Goal: Task Accomplishment & Management: Manage account settings

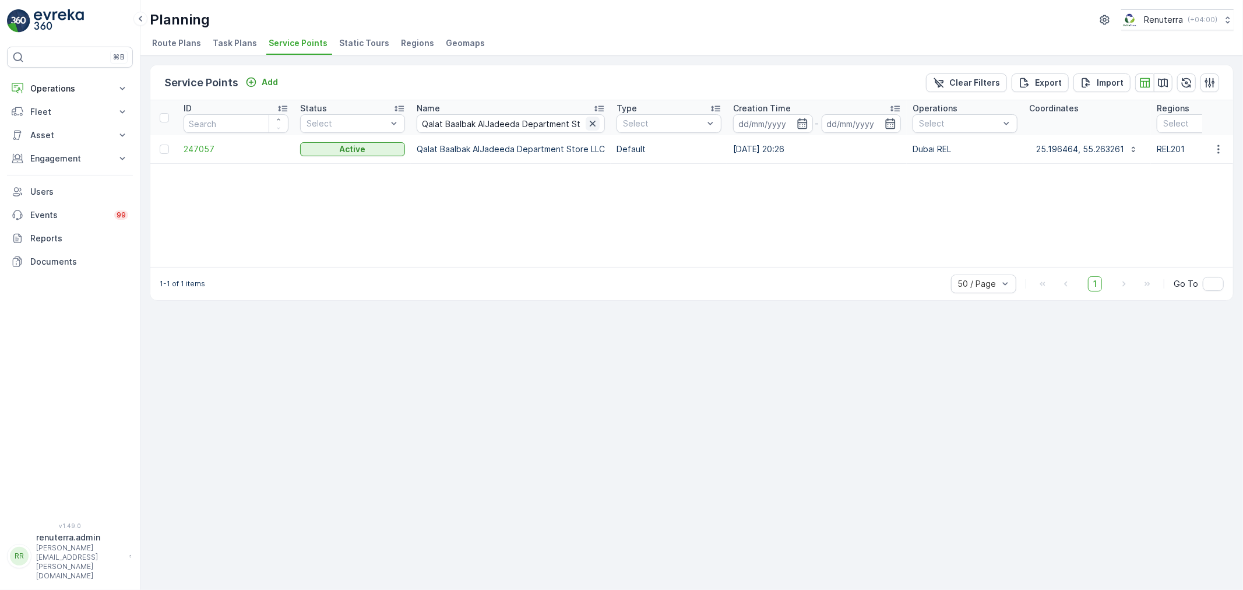
click at [590, 124] on icon "button" at bounding box center [593, 124] width 6 height 6
click at [414, 126] on th "Name" at bounding box center [511, 117] width 200 height 35
click at [432, 125] on input "text" at bounding box center [511, 123] width 188 height 19
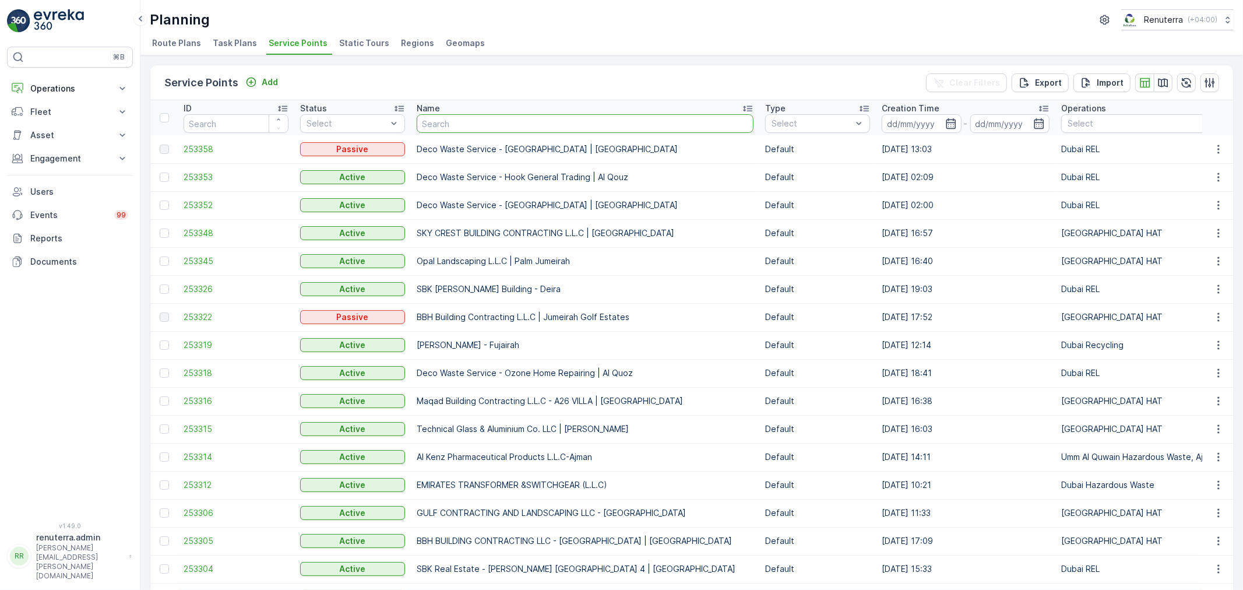
click at [439, 126] on input "text" at bounding box center [585, 123] width 337 height 19
paste input "Al Showaib Real estate-Karama G8"
type input "Al Showaib Real estate-Karama G8"
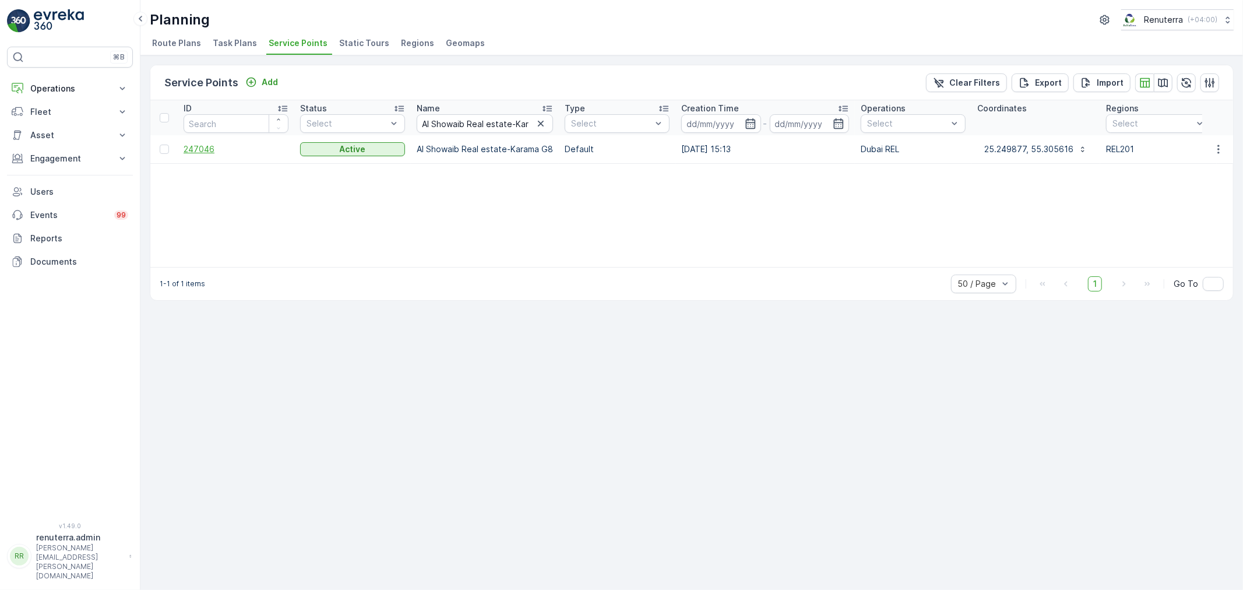
click at [210, 153] on span "247046" at bounding box center [236, 149] width 105 height 12
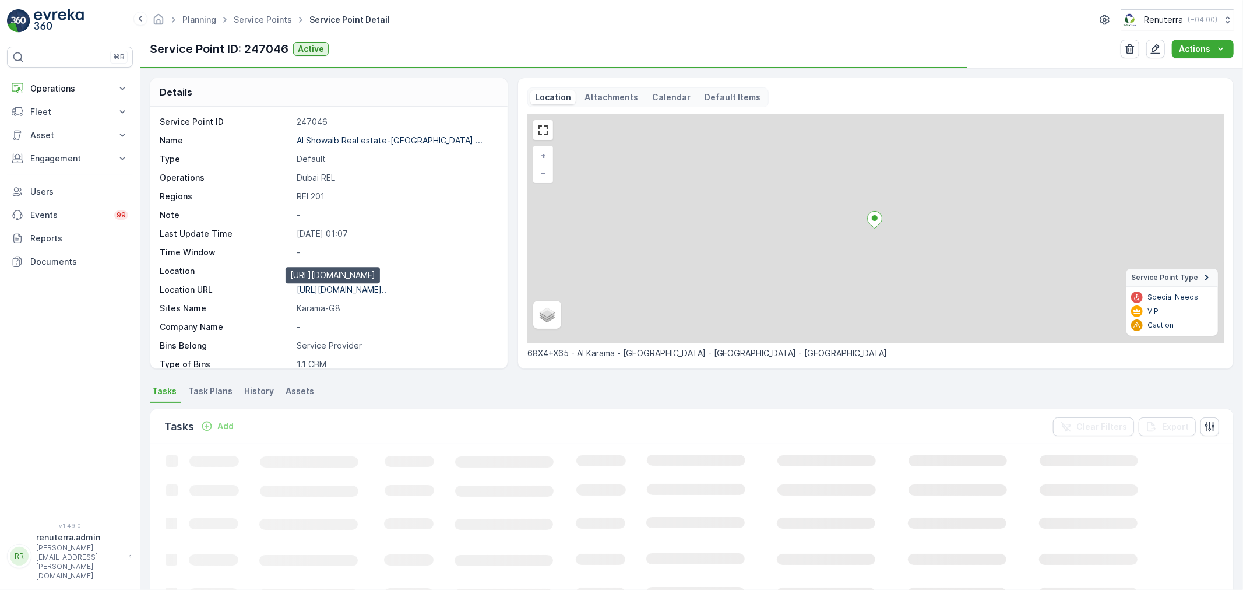
click at [376, 294] on p "[URL][DOMAIN_NAME].." at bounding box center [342, 289] width 90 height 10
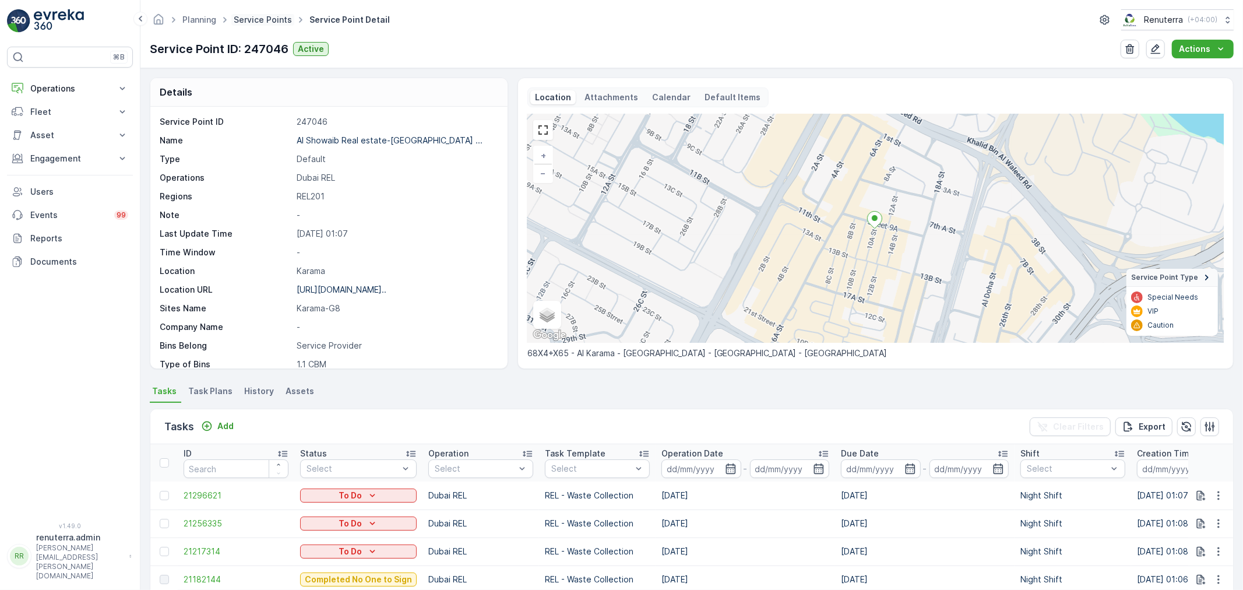
click at [257, 21] on link "Service Points" at bounding box center [263, 20] width 58 height 10
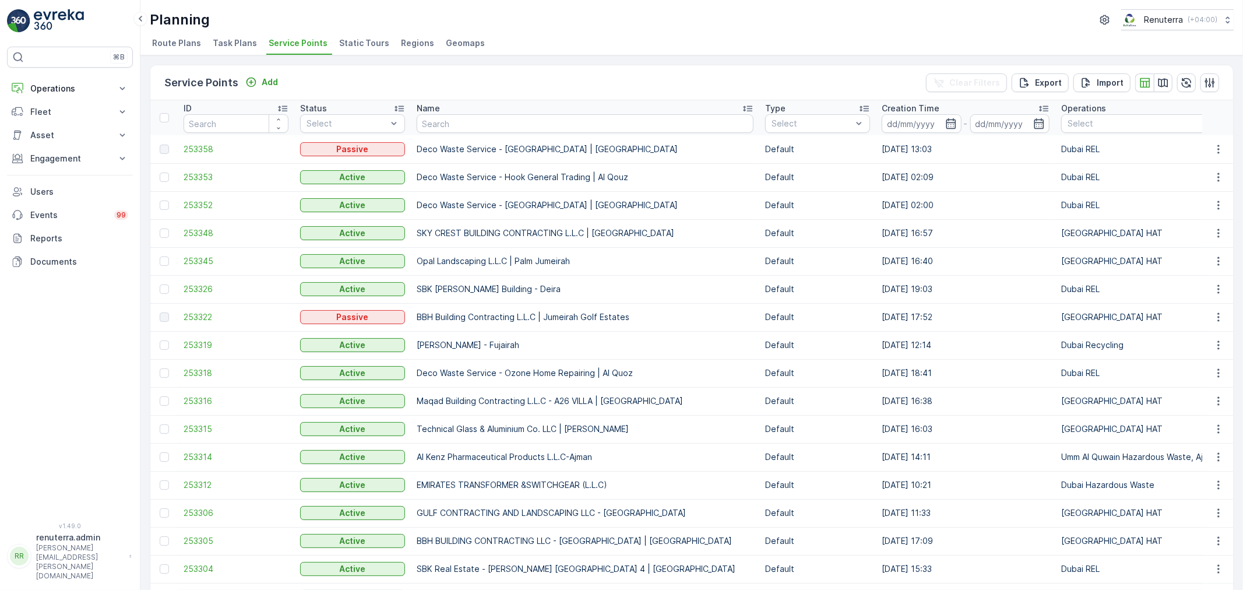
click at [489, 132] on th "Name" at bounding box center [585, 117] width 348 height 35
click at [494, 120] on input "text" at bounding box center [585, 123] width 337 height 19
paste input "Al Showaib Real estate-[GEOGRAPHIC_DATA] Y9"
type input "Al Showaib Real estate-[GEOGRAPHIC_DATA] Y9"
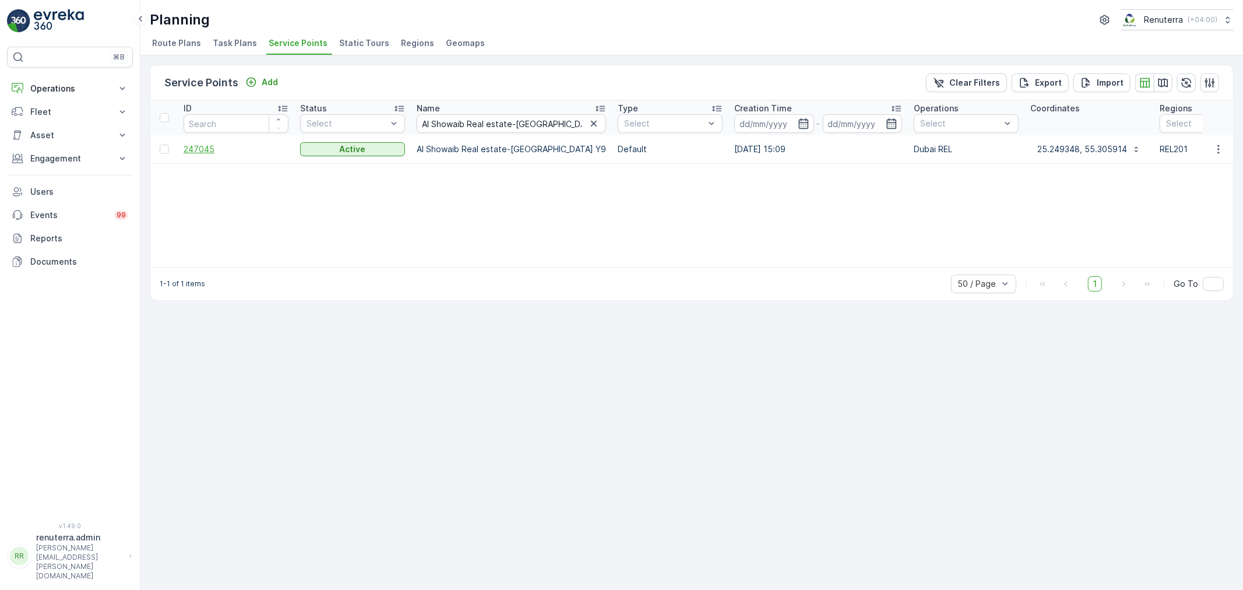
click at [189, 143] on span "247045" at bounding box center [236, 149] width 105 height 12
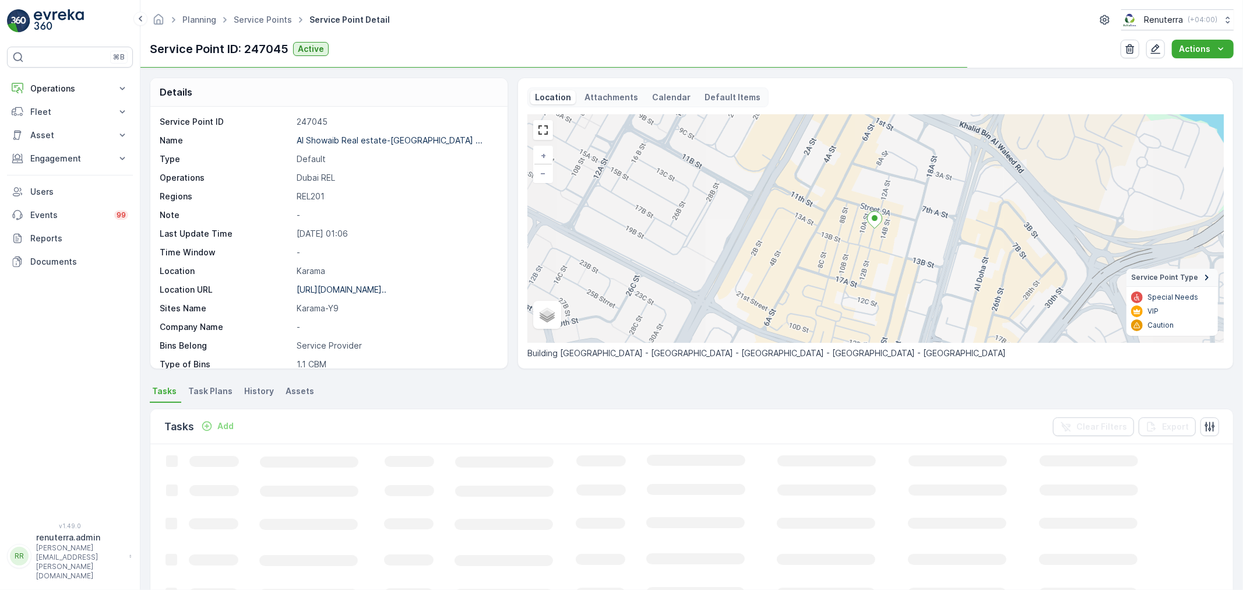
click at [370, 294] on div "[URL][DOMAIN_NAME].." at bounding box center [342, 290] width 90 height 12
click at [372, 288] on p "[URL][DOMAIN_NAME].." at bounding box center [342, 289] width 90 height 10
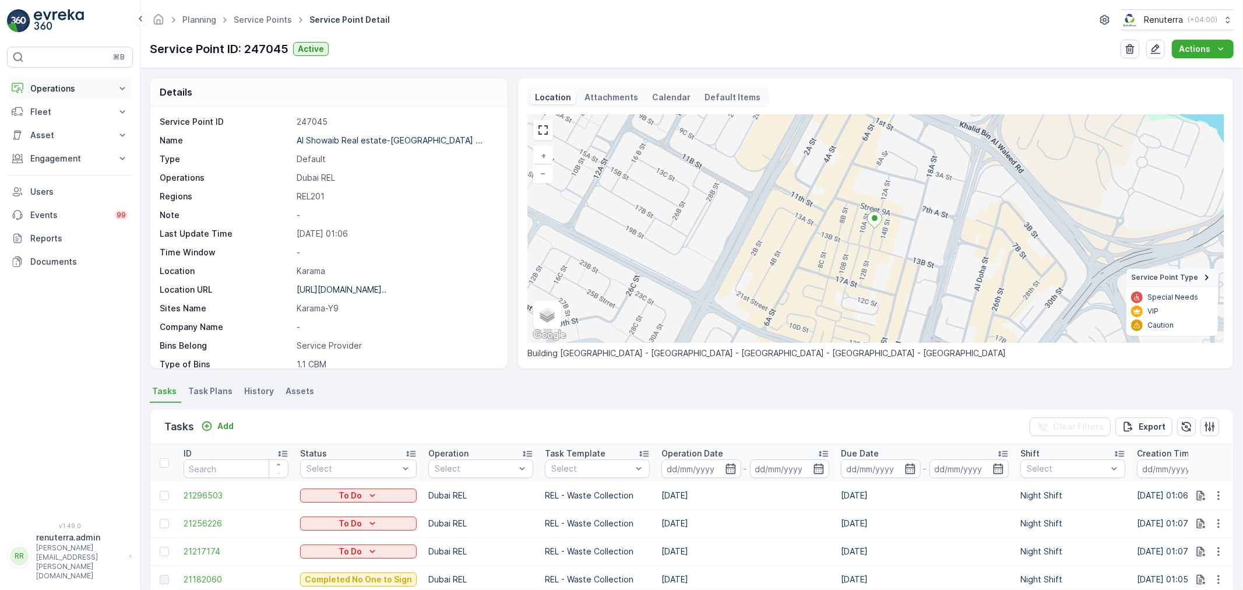
click at [85, 95] on button "Operations" at bounding box center [70, 88] width 126 height 23
click at [71, 123] on link "Planning" at bounding box center [79, 125] width 108 height 16
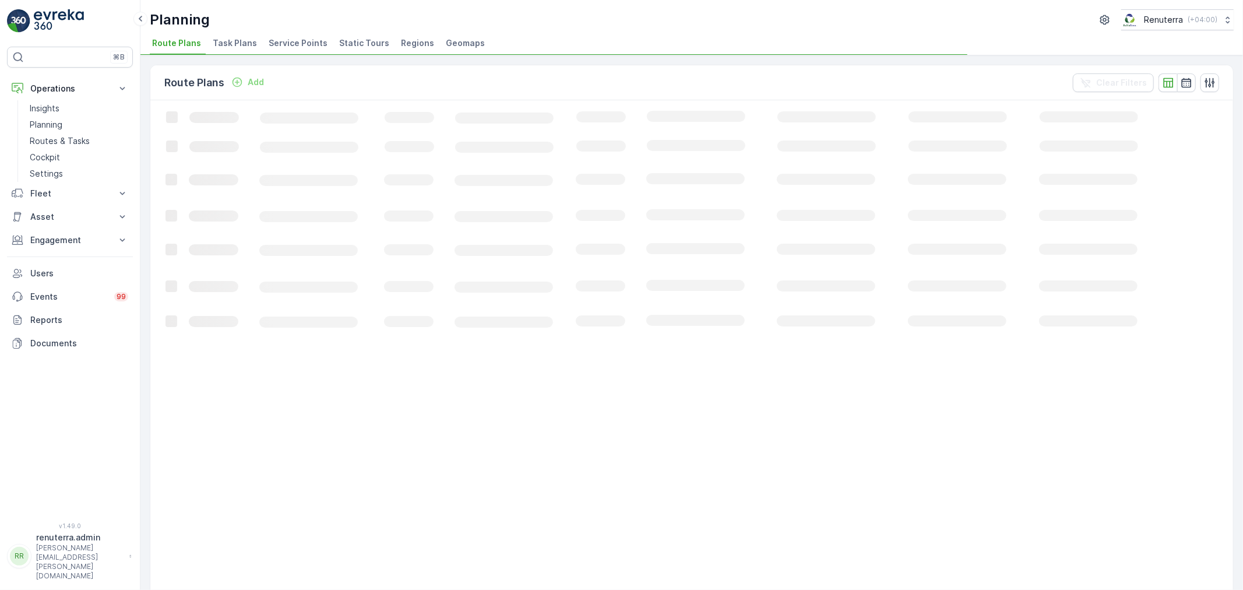
click at [280, 39] on span "Service Points" at bounding box center [298, 43] width 59 height 12
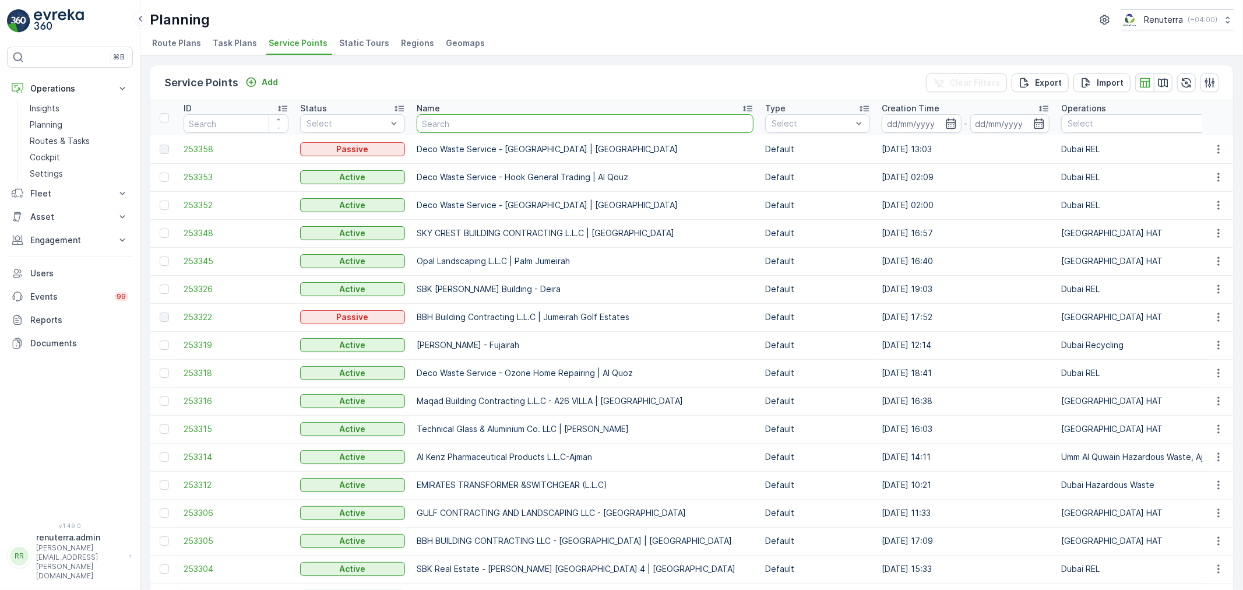
click at [459, 114] on input "text" at bounding box center [585, 123] width 337 height 19
paste input "[PERSON_NAME] [PERSON_NAME] R10"
type input "[PERSON_NAME] [PERSON_NAME] R10"
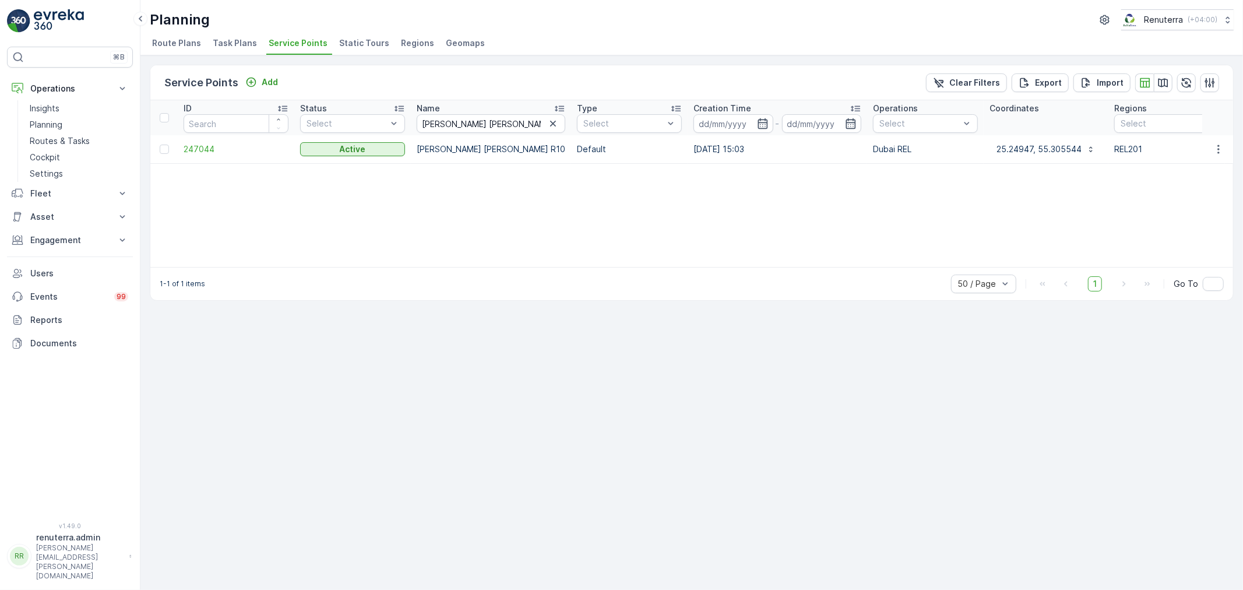
click at [206, 140] on td "247044" at bounding box center [236, 149] width 117 height 28
click at [196, 147] on span "247044" at bounding box center [236, 149] width 105 height 12
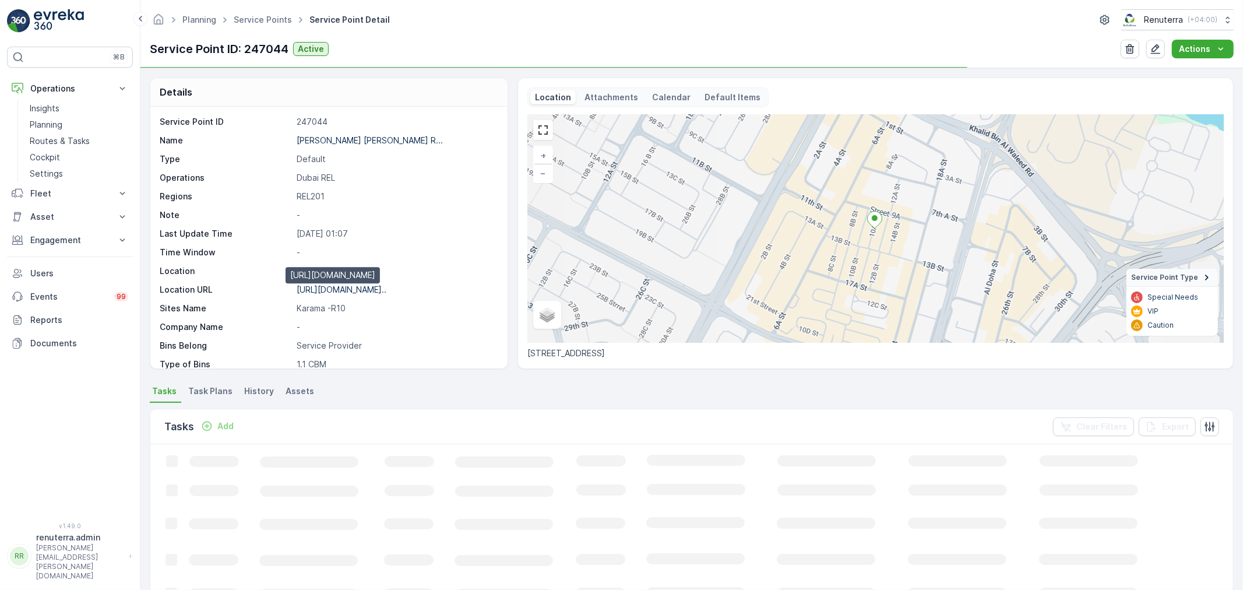
click at [346, 291] on p "[URL][DOMAIN_NAME].." at bounding box center [342, 289] width 90 height 10
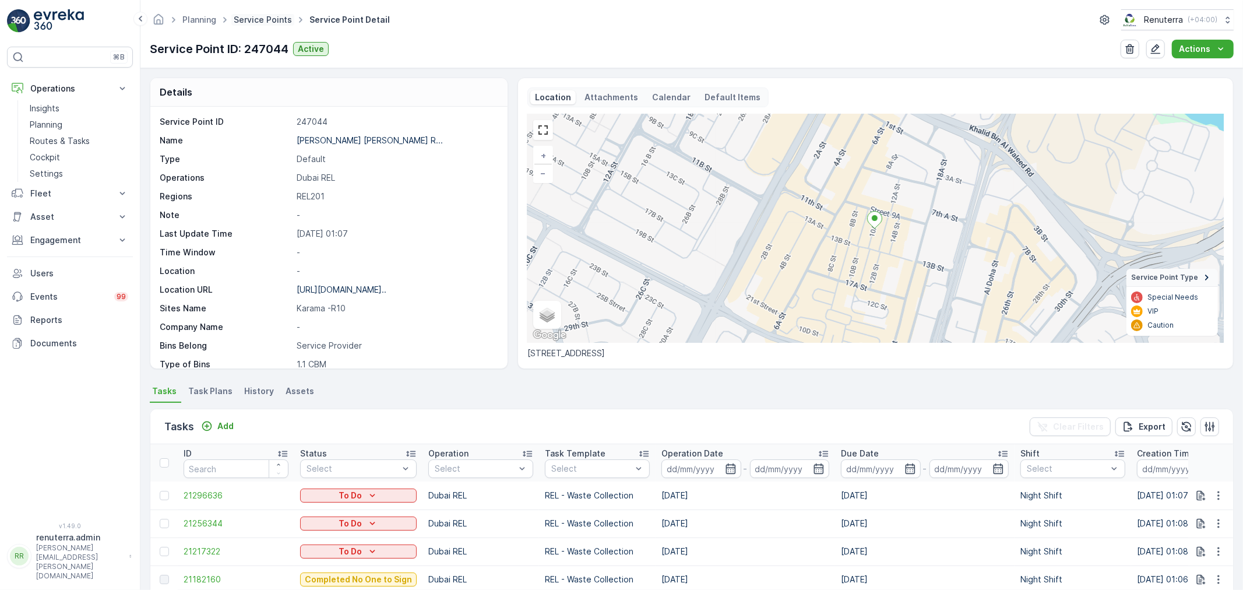
click at [274, 18] on link "Service Points" at bounding box center [263, 20] width 58 height 10
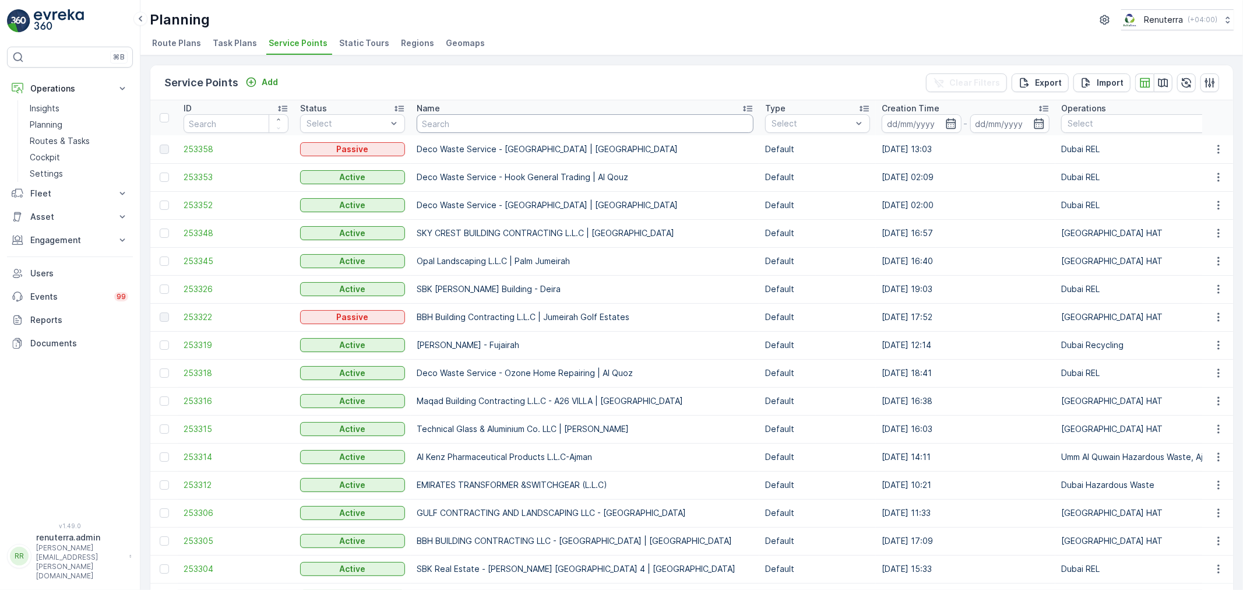
click at [511, 124] on input "text" at bounding box center [585, 123] width 337 height 19
paste input "Al Showaib Real estate-Karama R9"
type input "Al Showaib Real estate-Karama R9"
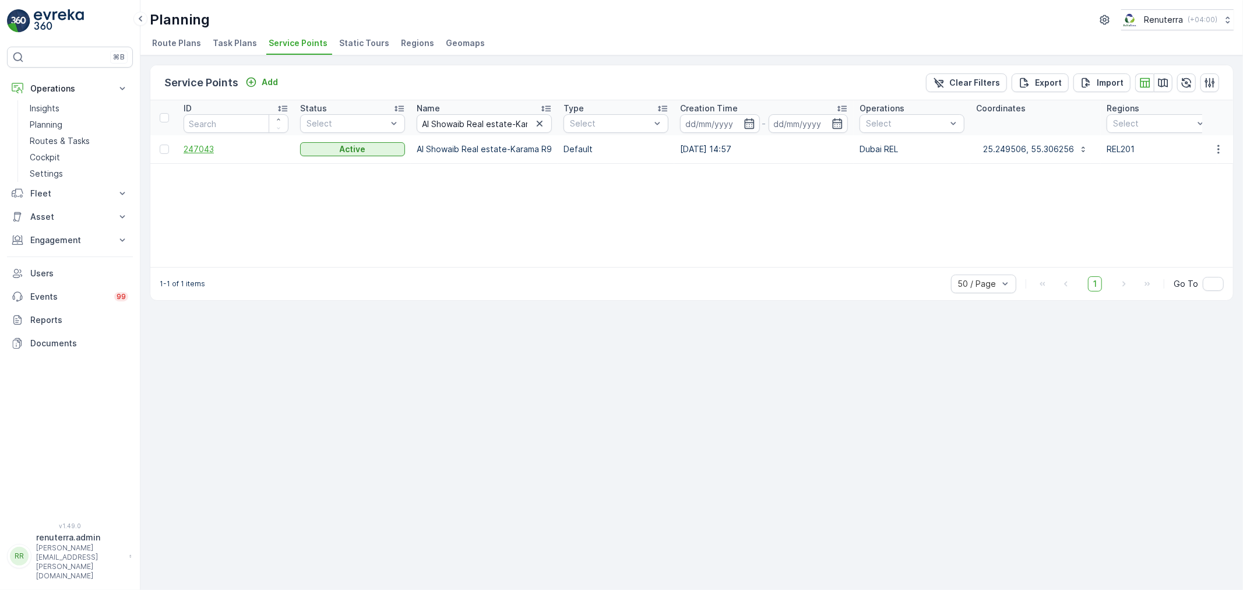
click at [195, 150] on span "247043" at bounding box center [236, 149] width 105 height 12
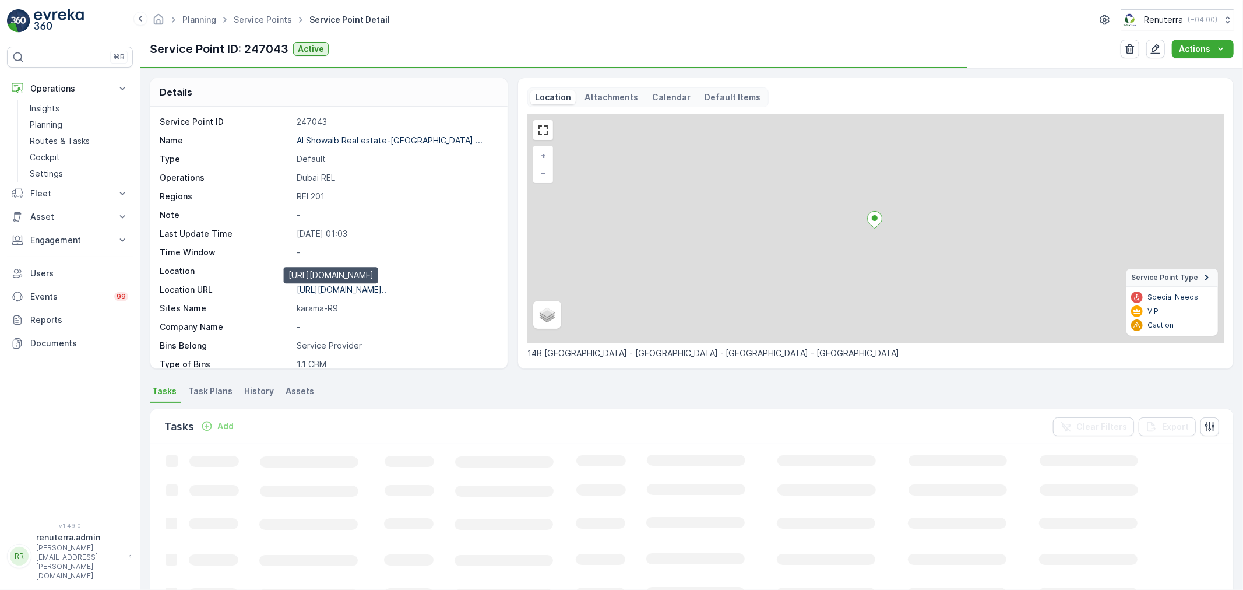
click at [379, 290] on p "[URL][DOMAIN_NAME].." at bounding box center [342, 289] width 90 height 10
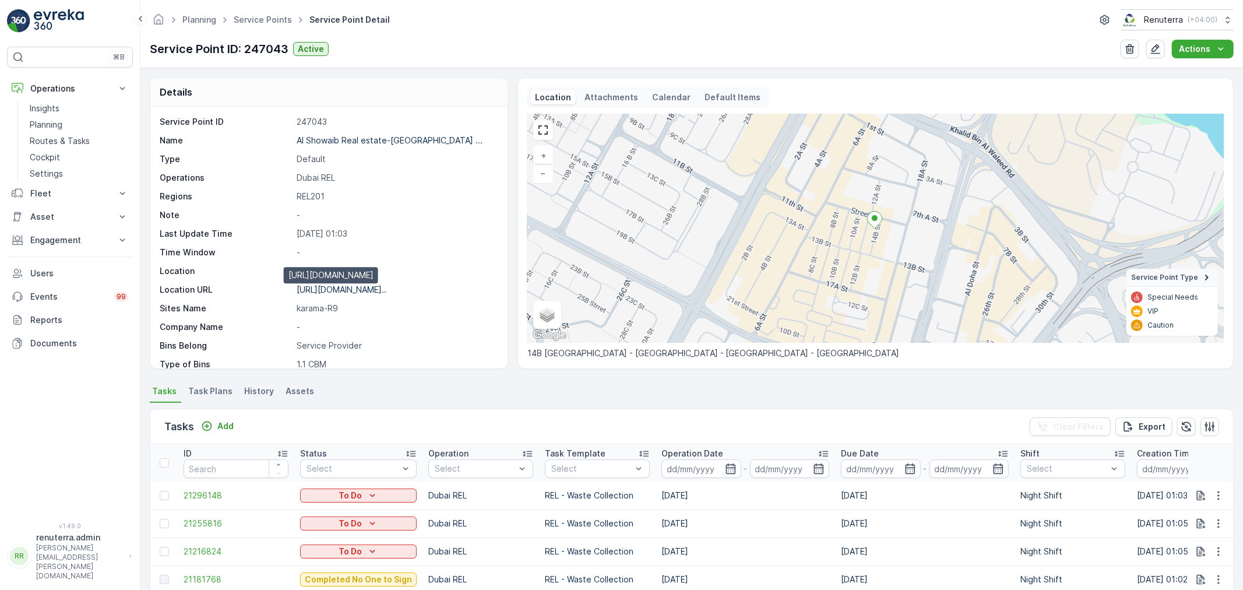
click at [371, 290] on p "[URL][DOMAIN_NAME].." at bounding box center [342, 289] width 90 height 10
click at [263, 23] on link "Service Points" at bounding box center [263, 20] width 58 height 10
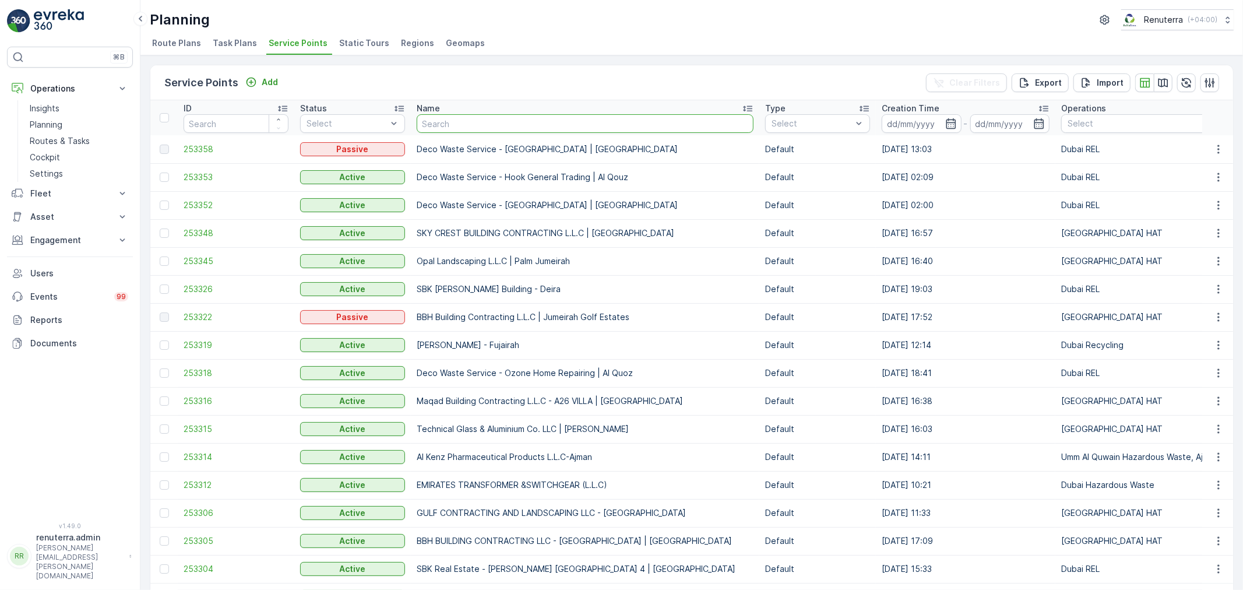
click at [472, 125] on input "text" at bounding box center [585, 123] width 337 height 19
paste input "Al Showaib Real estate-[GEOGRAPHIC_DATA] Y2"
type input "Al Showaib Real estate-[GEOGRAPHIC_DATA] Y2"
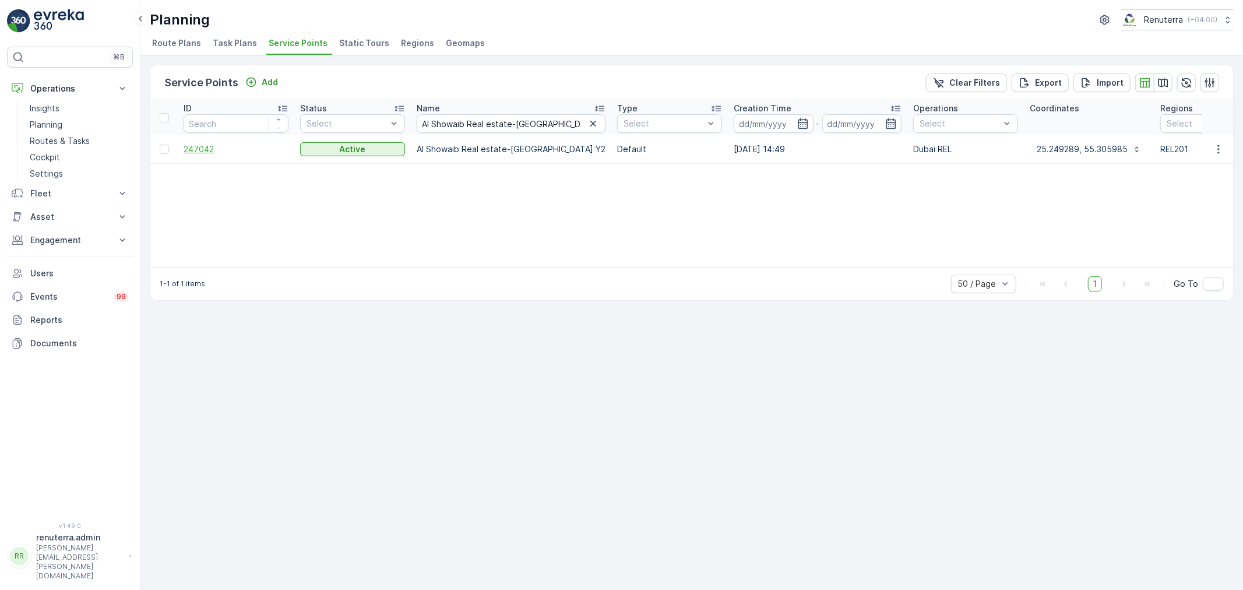
click at [206, 147] on span "247042" at bounding box center [236, 149] width 105 height 12
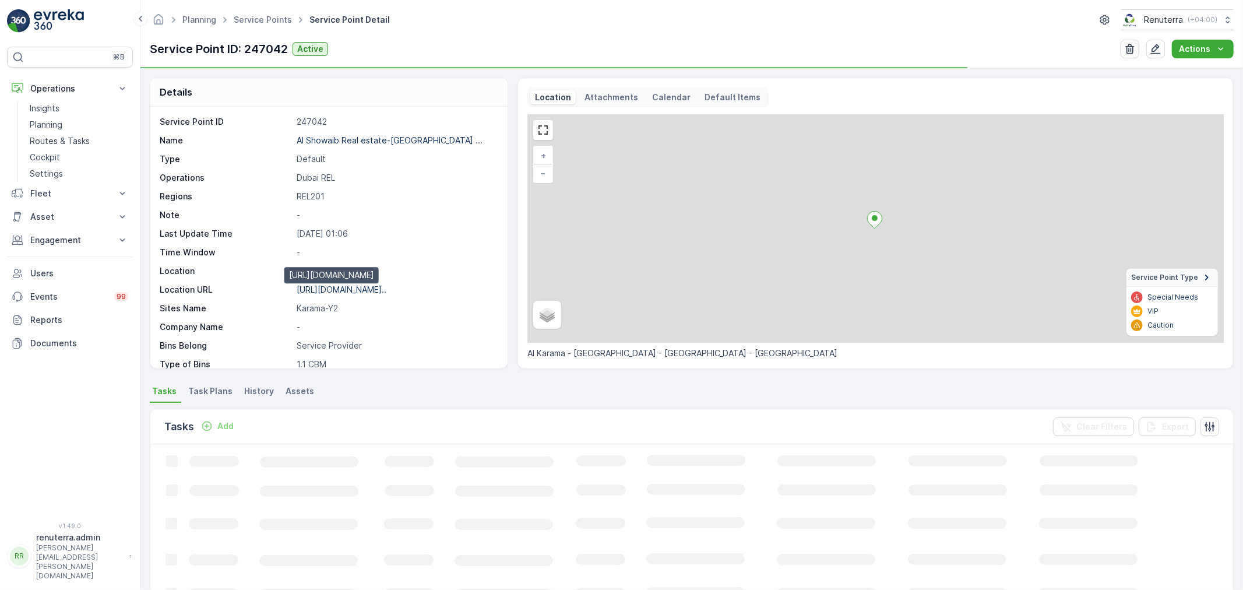
click at [375, 291] on p "[URL][DOMAIN_NAME].." at bounding box center [342, 289] width 90 height 10
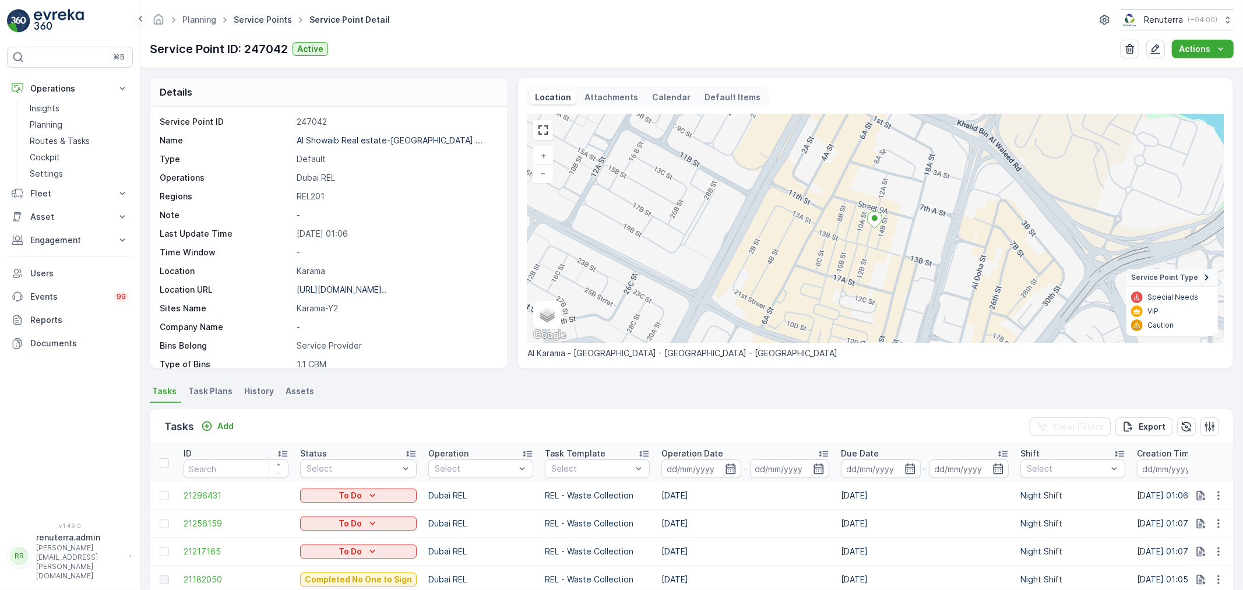
click at [255, 17] on link "Service Points" at bounding box center [263, 20] width 58 height 10
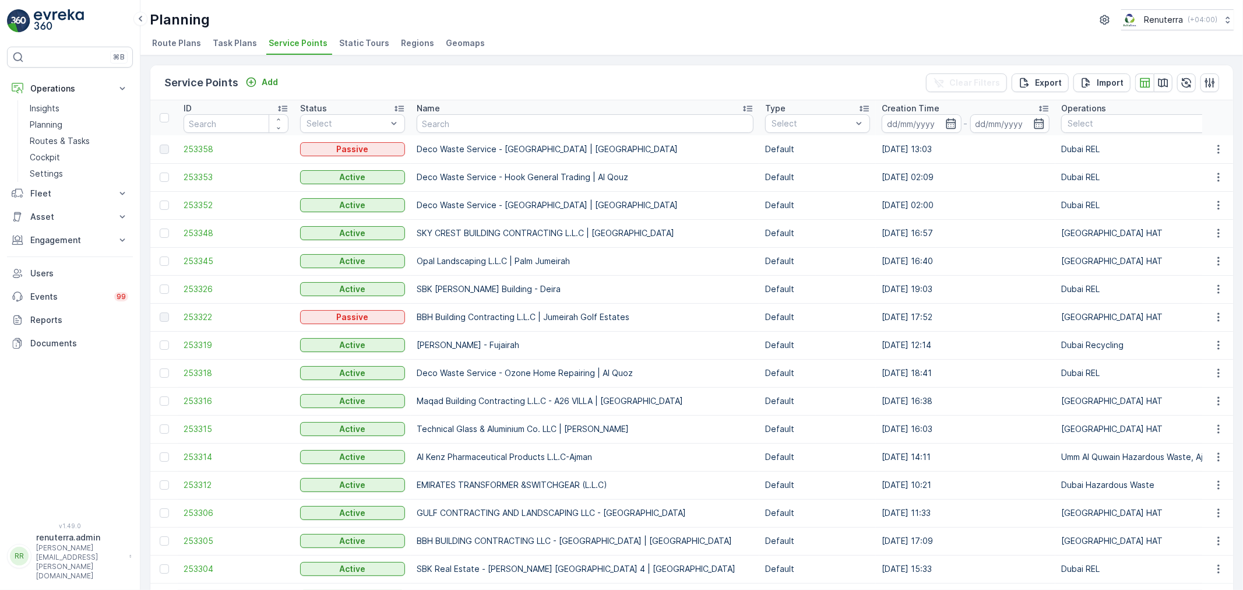
drag, startPoint x: 255, startPoint y: 17, endPoint x: 464, endPoint y: 118, distance: 232.5
click at [470, 112] on div "Name" at bounding box center [585, 109] width 337 height 12
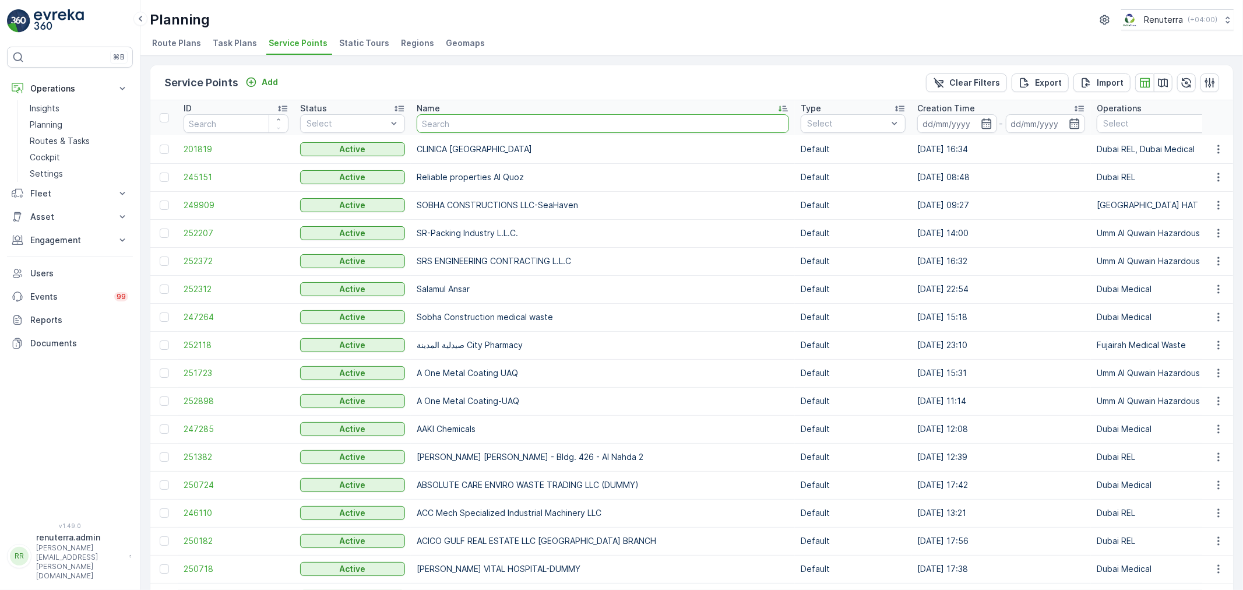
click at [474, 121] on input "text" at bounding box center [603, 123] width 372 height 19
paste input "[PERSON_NAME] [PERSON_NAME] Y4"
type input "[PERSON_NAME] [PERSON_NAME] Y4"
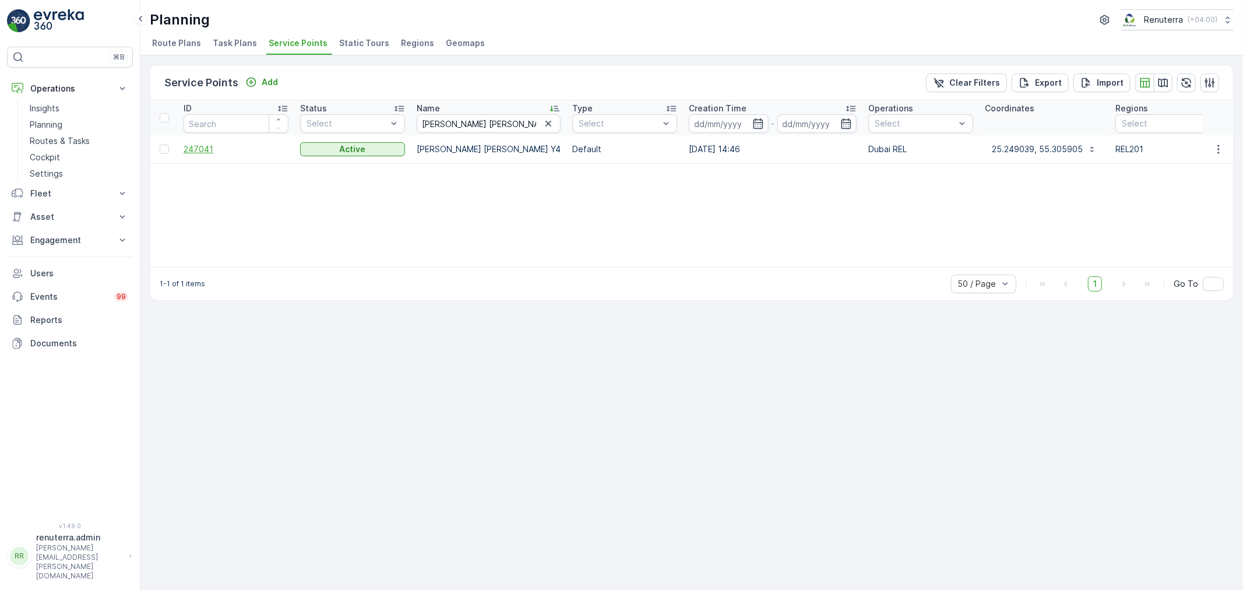
click at [207, 145] on span "247041" at bounding box center [236, 149] width 105 height 12
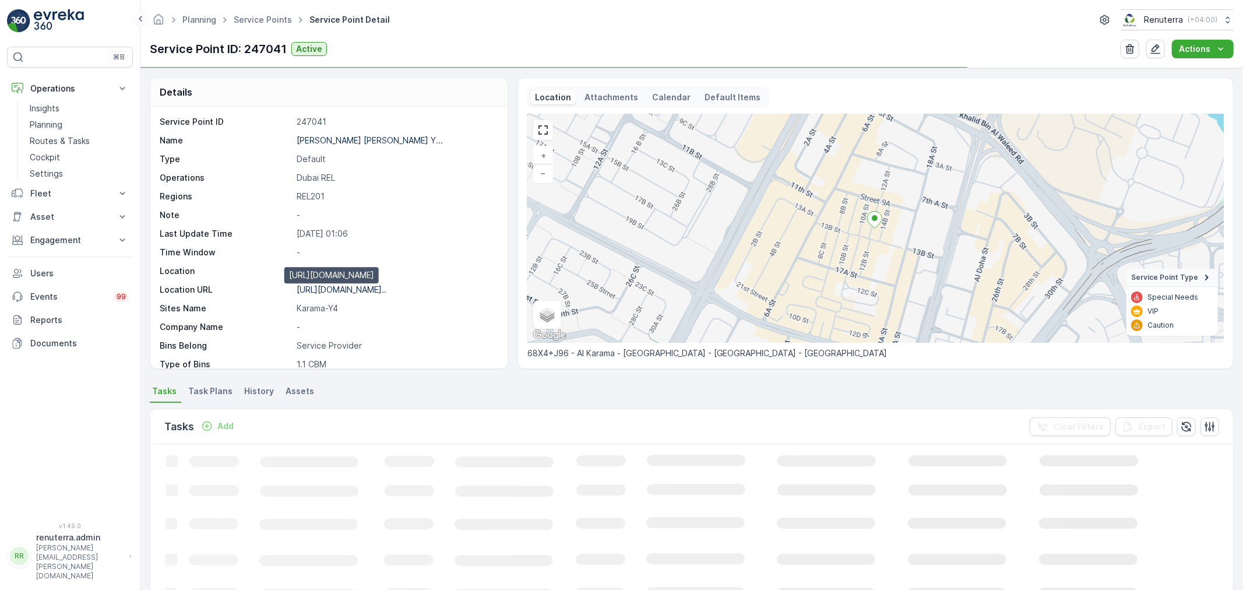
click at [360, 291] on p "[URL][DOMAIN_NAME].." at bounding box center [342, 289] width 90 height 10
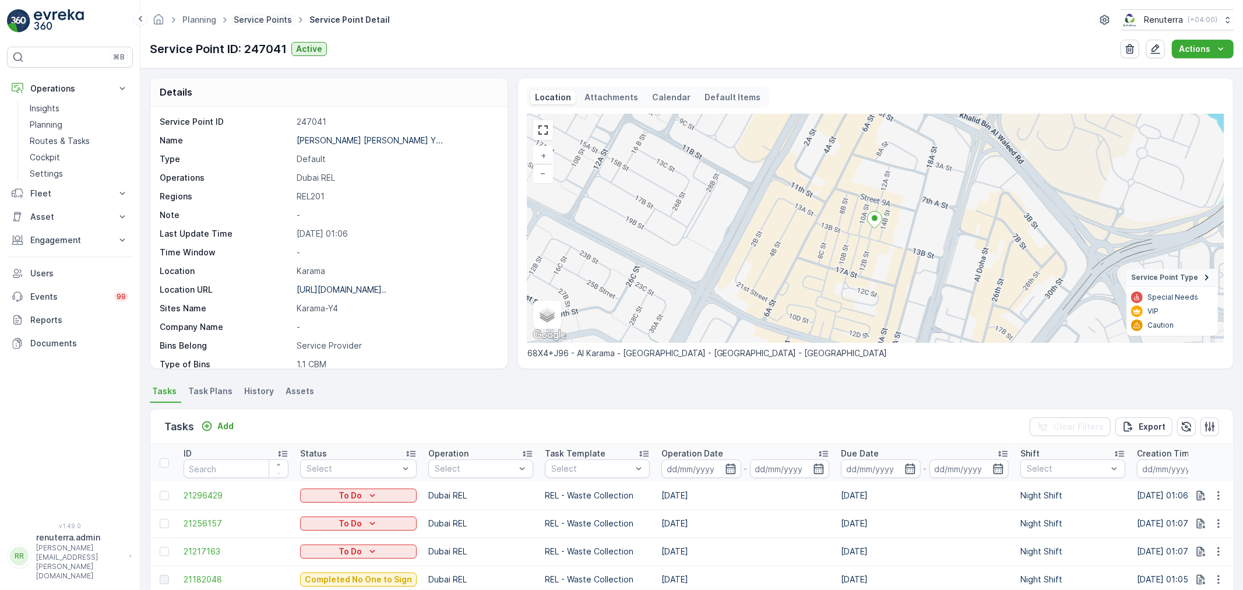
drag, startPoint x: 263, startPoint y: 13, endPoint x: 259, endPoint y: 19, distance: 7.5
click at [263, 13] on ul "Service Points" at bounding box center [269, 20] width 76 height 17
click at [272, 34] on div "Planning Service Points Service Point Detail Renuterra ( +04:00 ) Service Point…" at bounding box center [691, 34] width 1102 height 68
click at [276, 30] on div "Planning Service Points Service Point Detail Renuterra ( +04:00 ) Service Point…" at bounding box center [691, 34] width 1102 height 68
click at [277, 26] on ul "Service Points" at bounding box center [269, 20] width 76 height 17
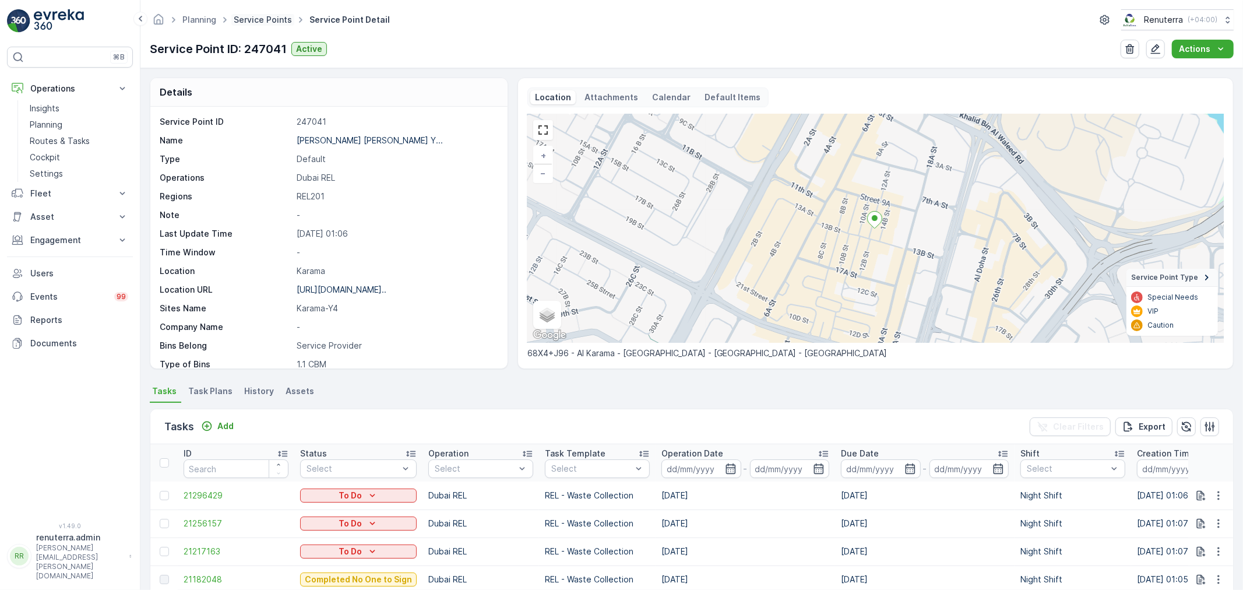
click at [280, 19] on link "Service Points" at bounding box center [263, 20] width 58 height 10
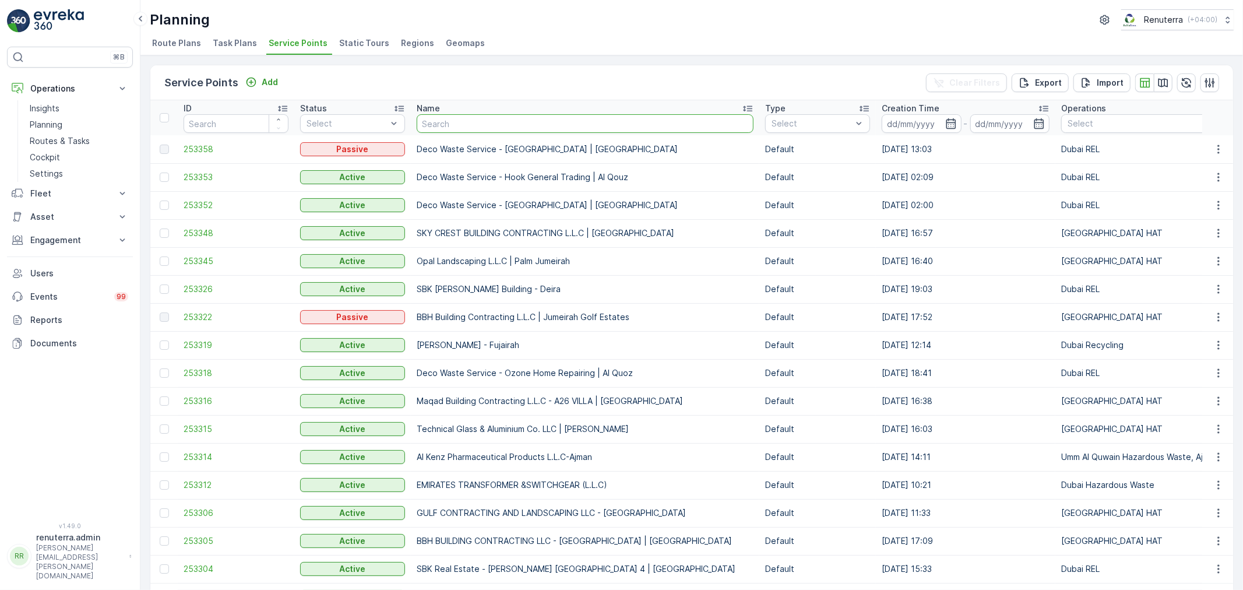
click at [467, 124] on input "text" at bounding box center [585, 123] width 337 height 19
paste input "Al Showaib Real estate-[GEOGRAPHIC_DATA] Y3"
type input "Al Showaib Real estate-[GEOGRAPHIC_DATA] Y3"
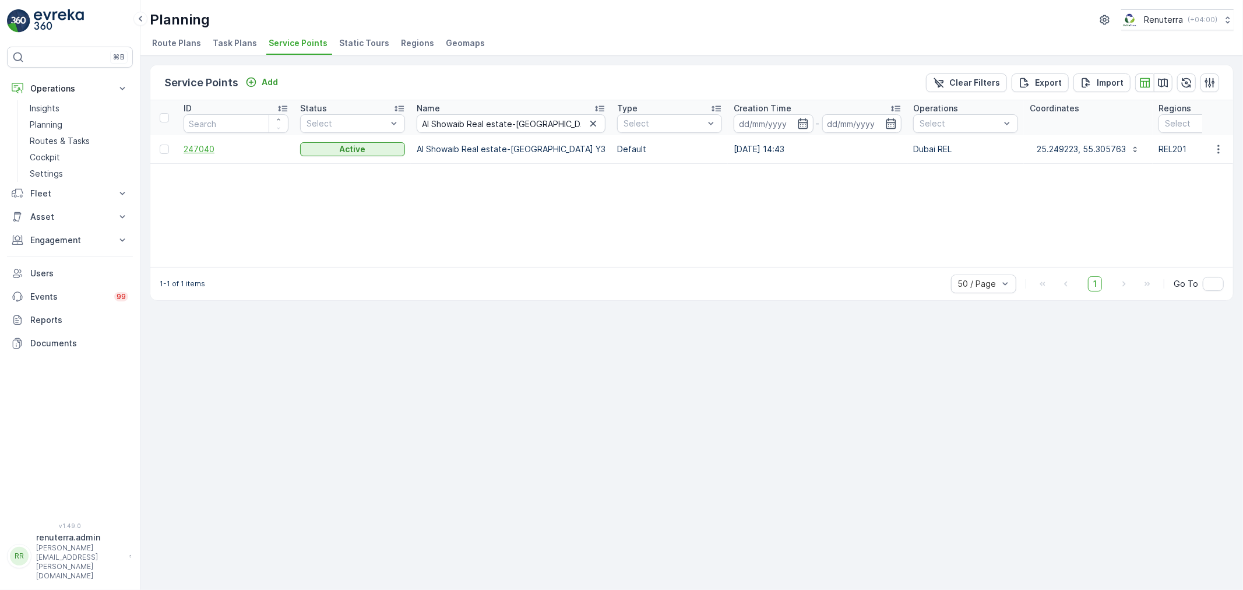
click at [212, 150] on span "247040" at bounding box center [236, 149] width 105 height 12
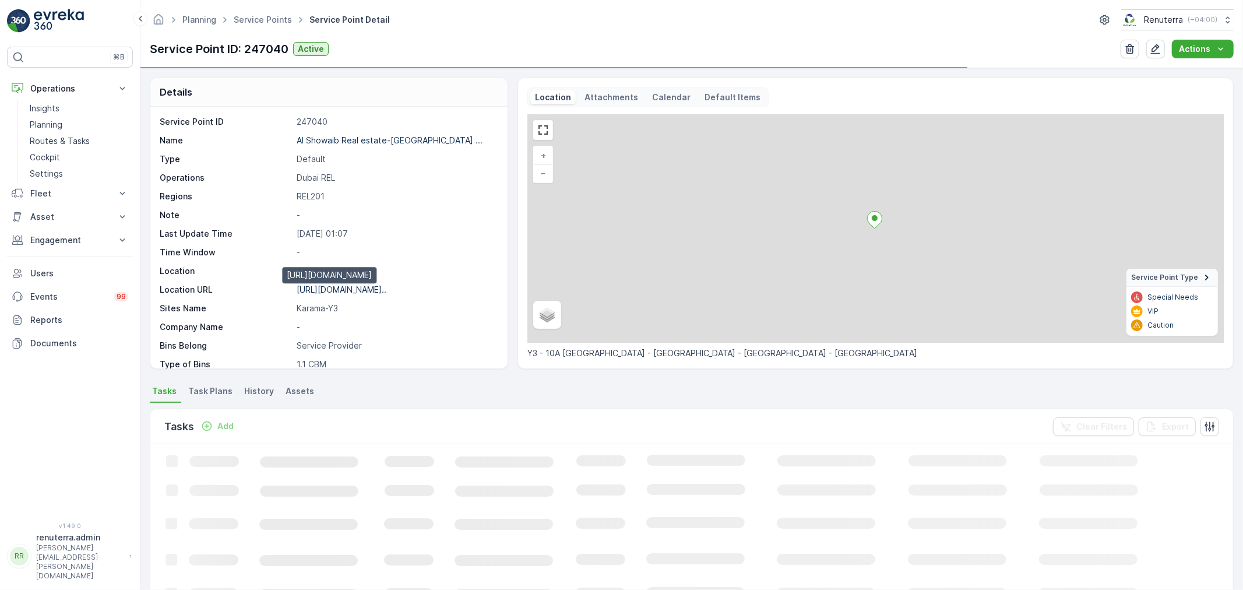
click at [386, 291] on p "[URL][DOMAIN_NAME].." at bounding box center [342, 289] width 90 height 10
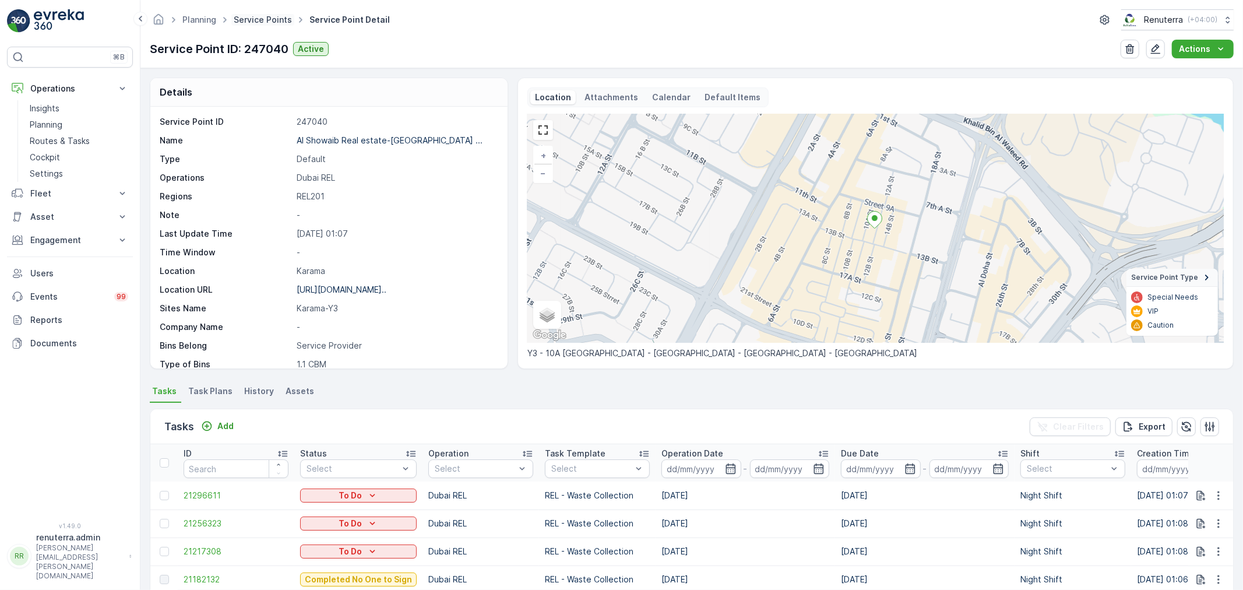
click at [247, 18] on link "Service Points" at bounding box center [263, 20] width 58 height 10
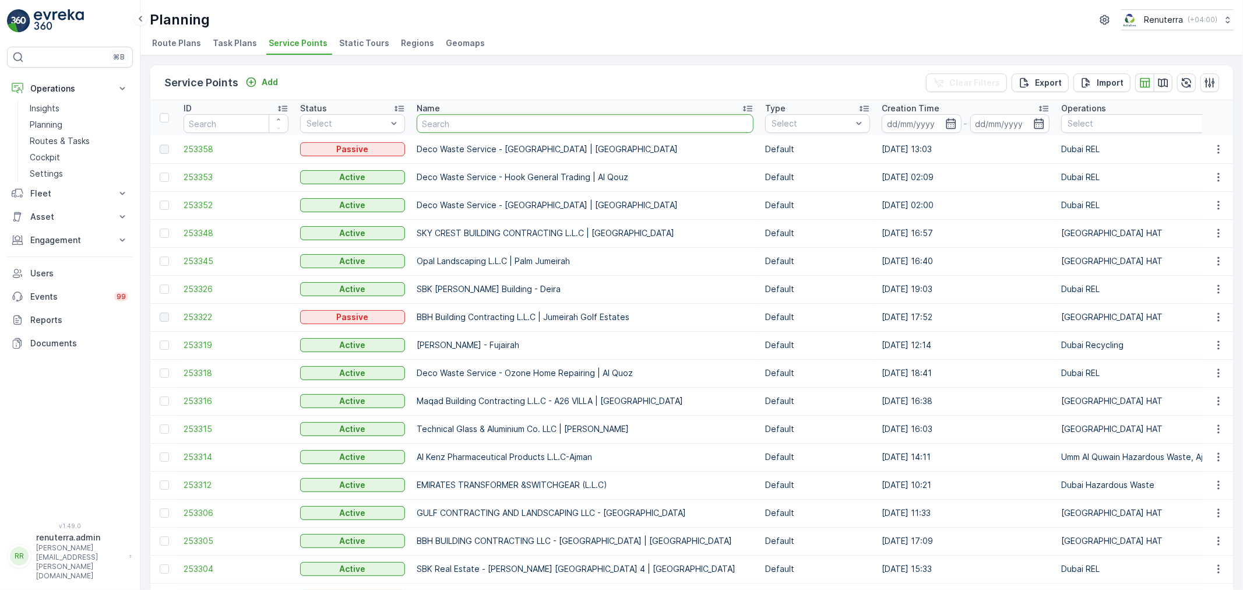
click at [491, 121] on input "text" at bounding box center [585, 123] width 337 height 19
paste input "Al Showaib Real estate-[GEOGRAPHIC_DATA] Y8"
type input "Al Showaib Real estate-[GEOGRAPHIC_DATA] Y8"
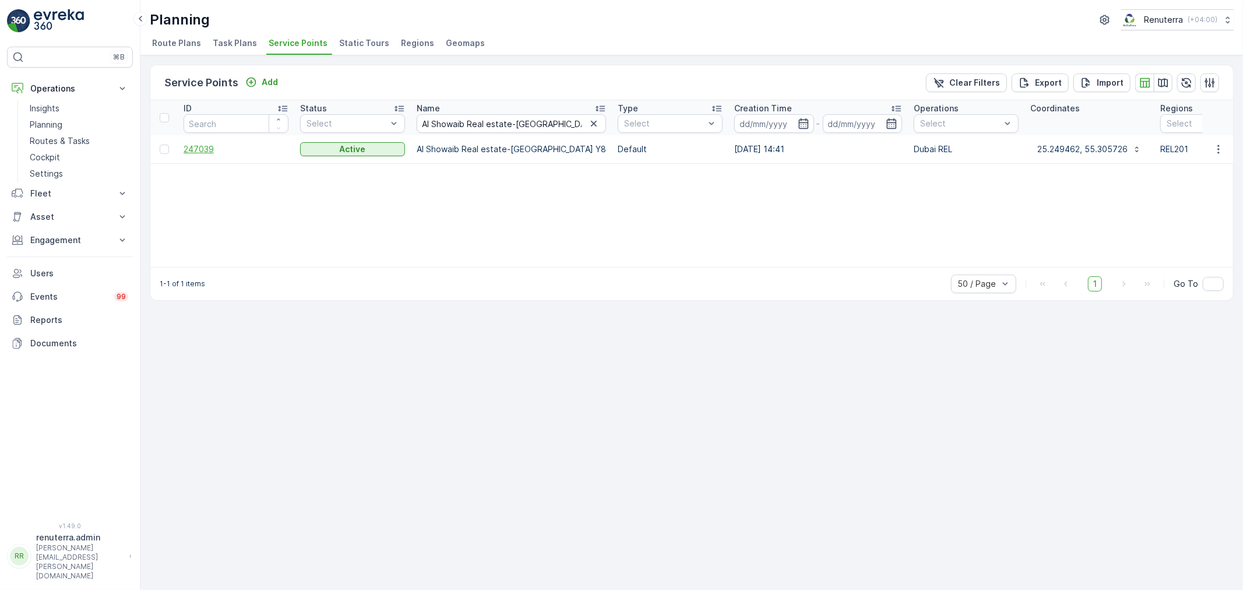
click at [219, 150] on span "247039" at bounding box center [236, 149] width 105 height 12
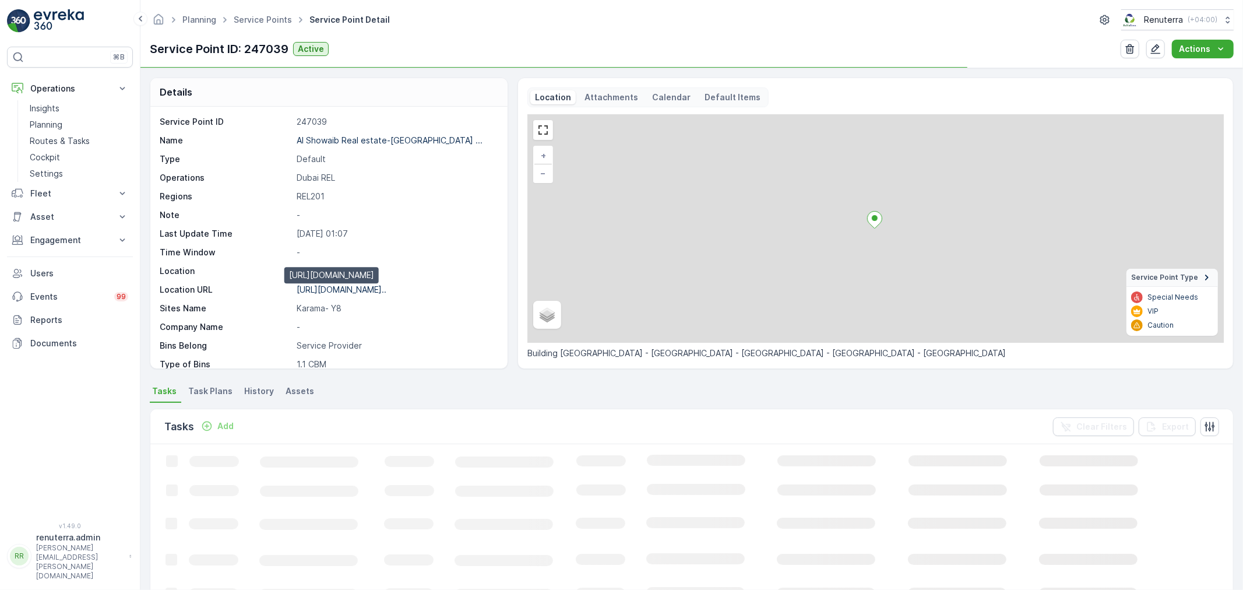
click at [386, 288] on p "[URL][DOMAIN_NAME].." at bounding box center [342, 289] width 90 height 10
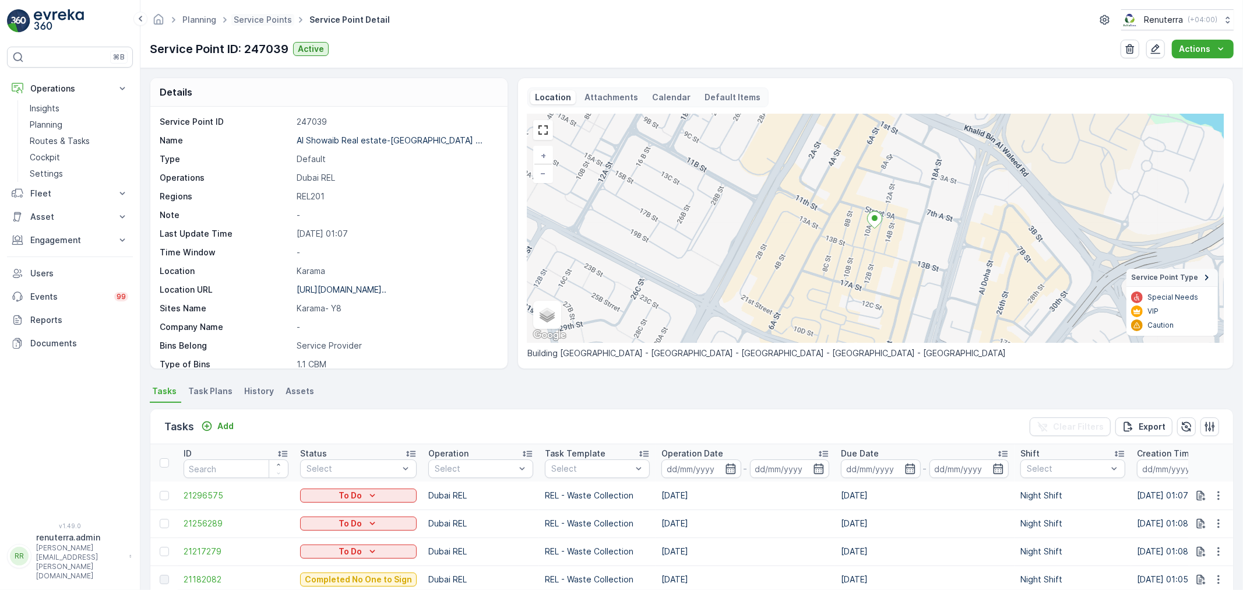
click at [265, 25] on span "Service Points" at bounding box center [262, 20] width 63 height 12
click at [264, 20] on link "Service Points" at bounding box center [263, 20] width 58 height 10
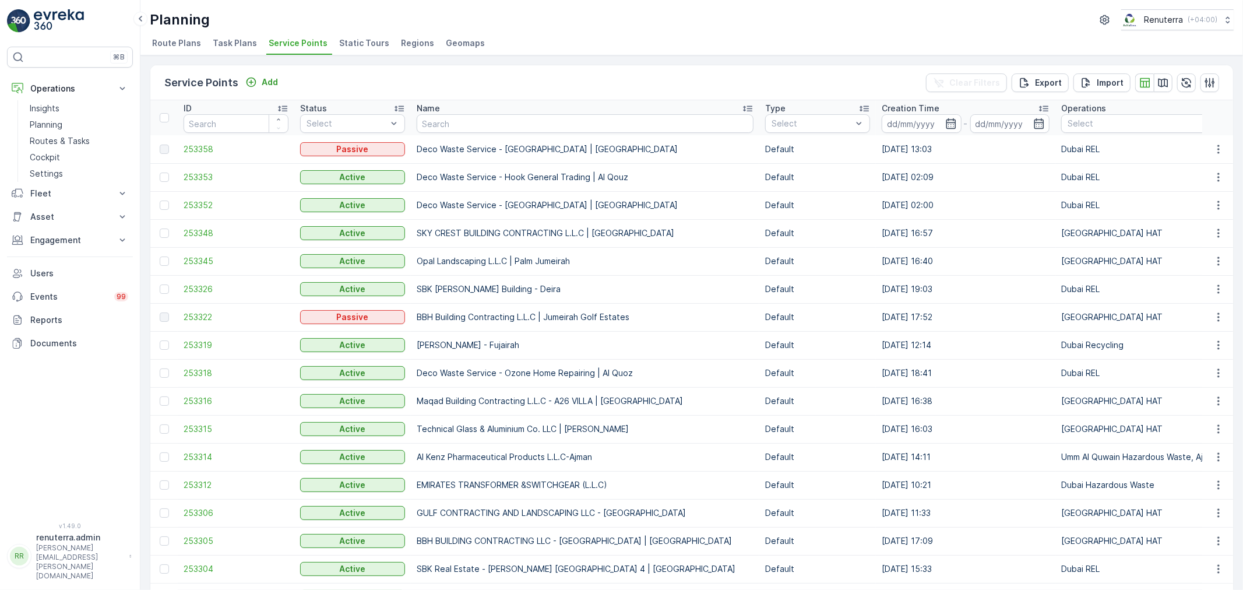
click at [467, 132] on th "Name" at bounding box center [585, 117] width 348 height 35
click at [469, 128] on input "text" at bounding box center [585, 123] width 337 height 19
paste input "Al Showaib Real estate-Karama R7"
type input "Al Showaib Real estate-Karama R7"
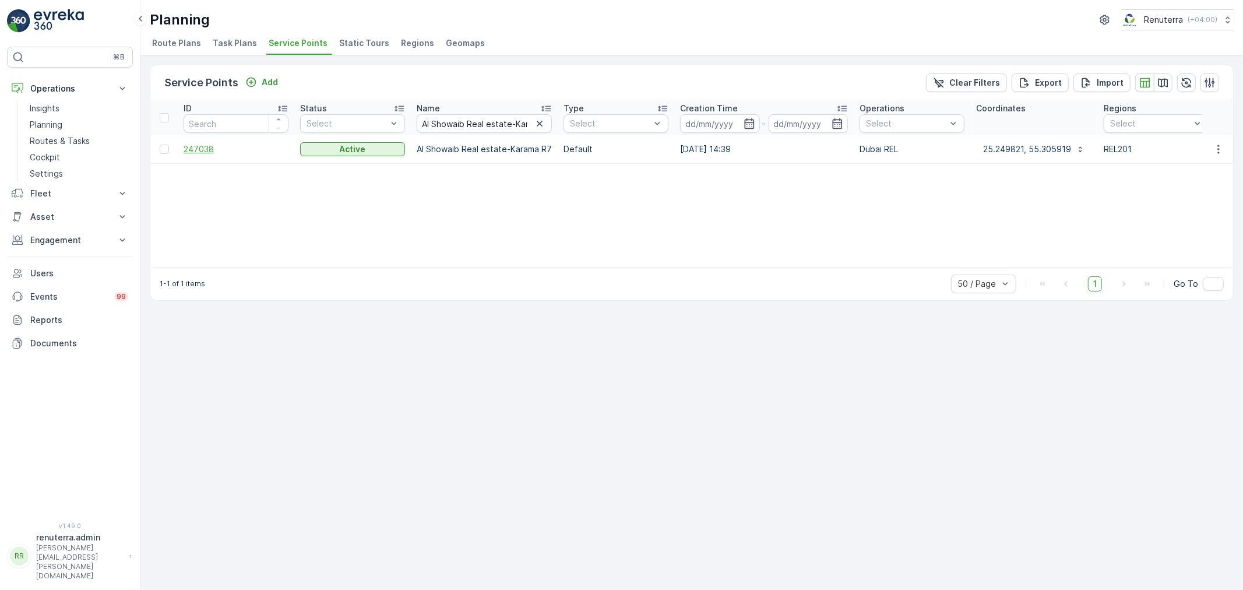
click at [200, 154] on span "247038" at bounding box center [236, 149] width 105 height 12
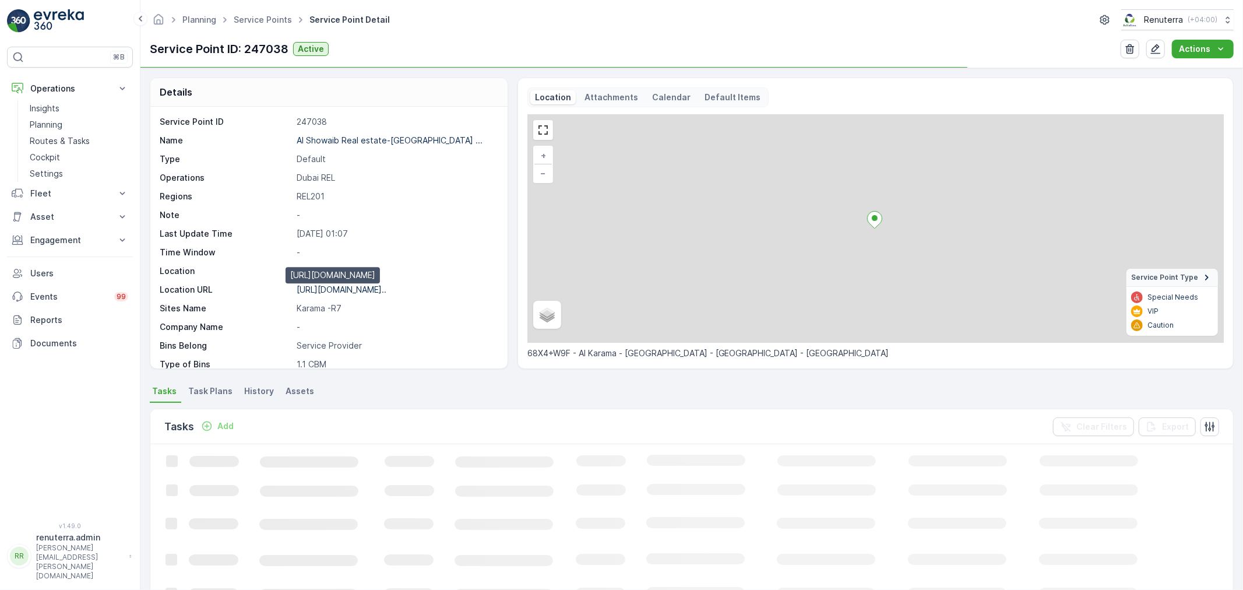
click at [358, 287] on p "[URL][DOMAIN_NAME].." at bounding box center [342, 289] width 90 height 10
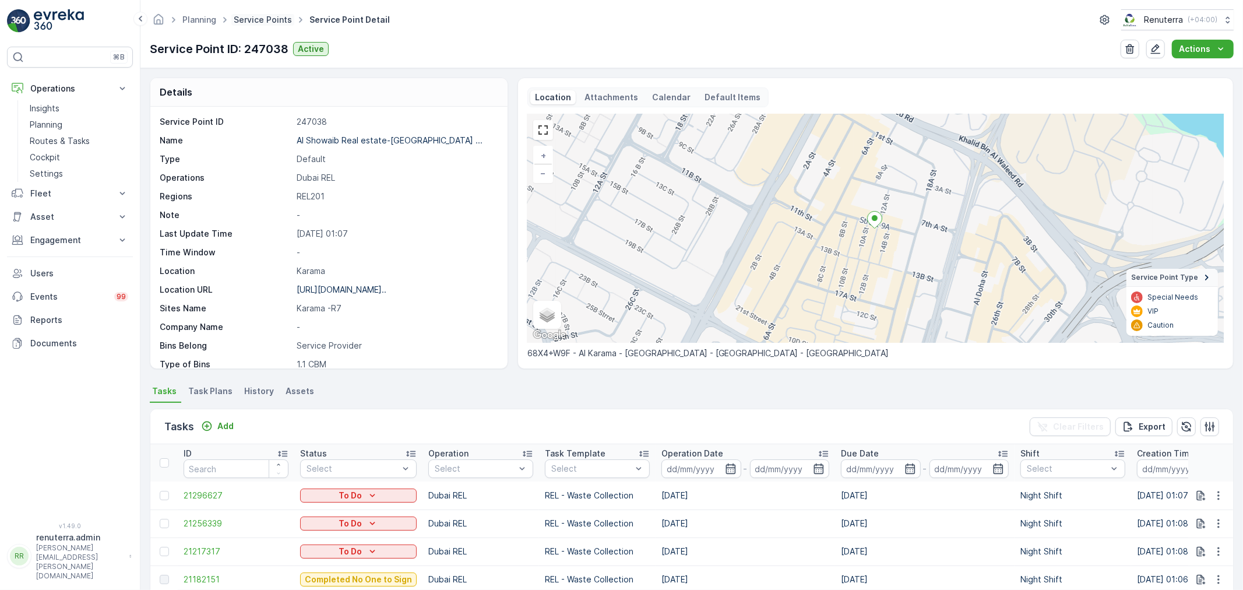
click at [243, 22] on link "Service Points" at bounding box center [263, 20] width 58 height 10
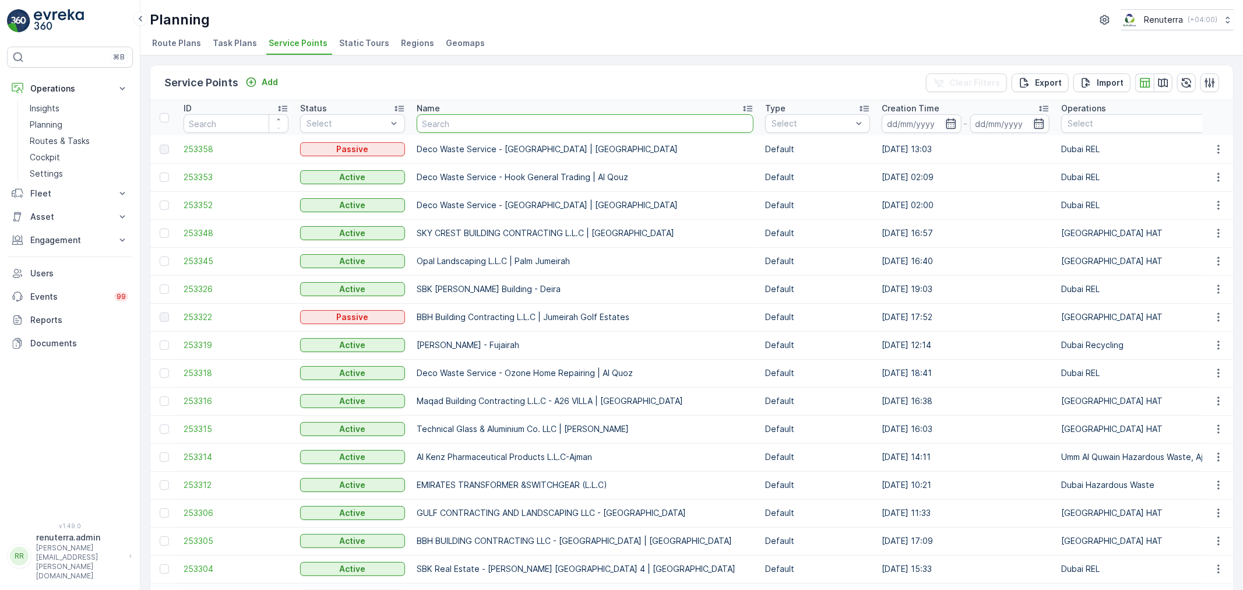
click at [443, 118] on input "text" at bounding box center [585, 123] width 337 height 19
paste input "Al Showaib Real estate-[GEOGRAPHIC_DATA] R2"
type input "Al Showaib Real estate-[GEOGRAPHIC_DATA] R2"
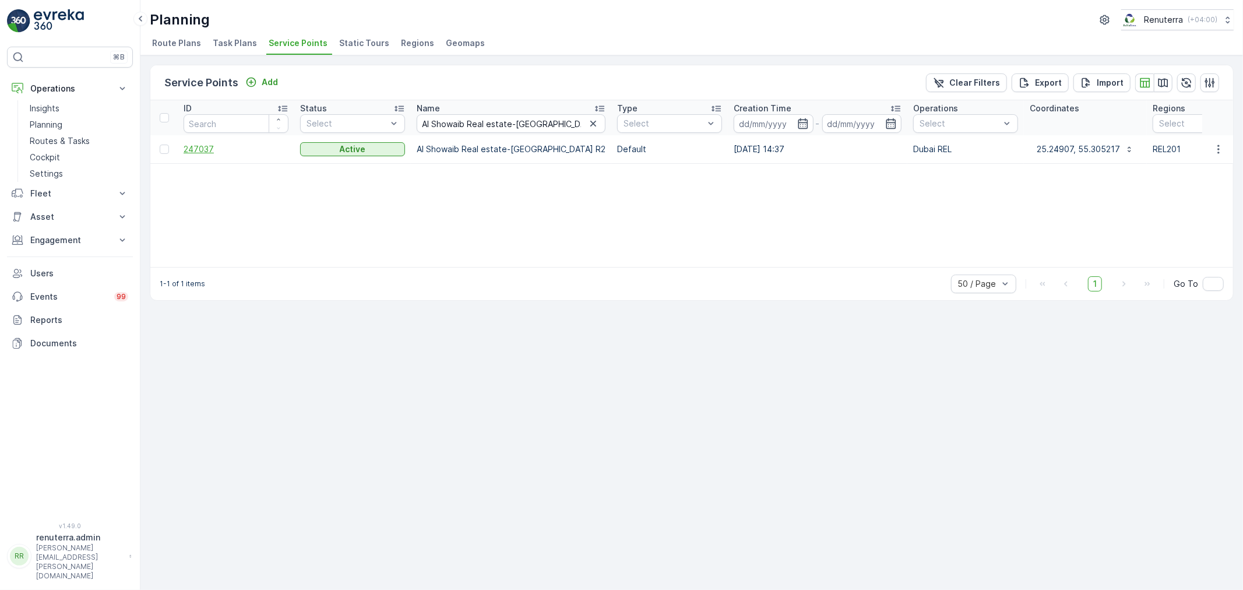
click at [200, 152] on span "247037" at bounding box center [236, 149] width 105 height 12
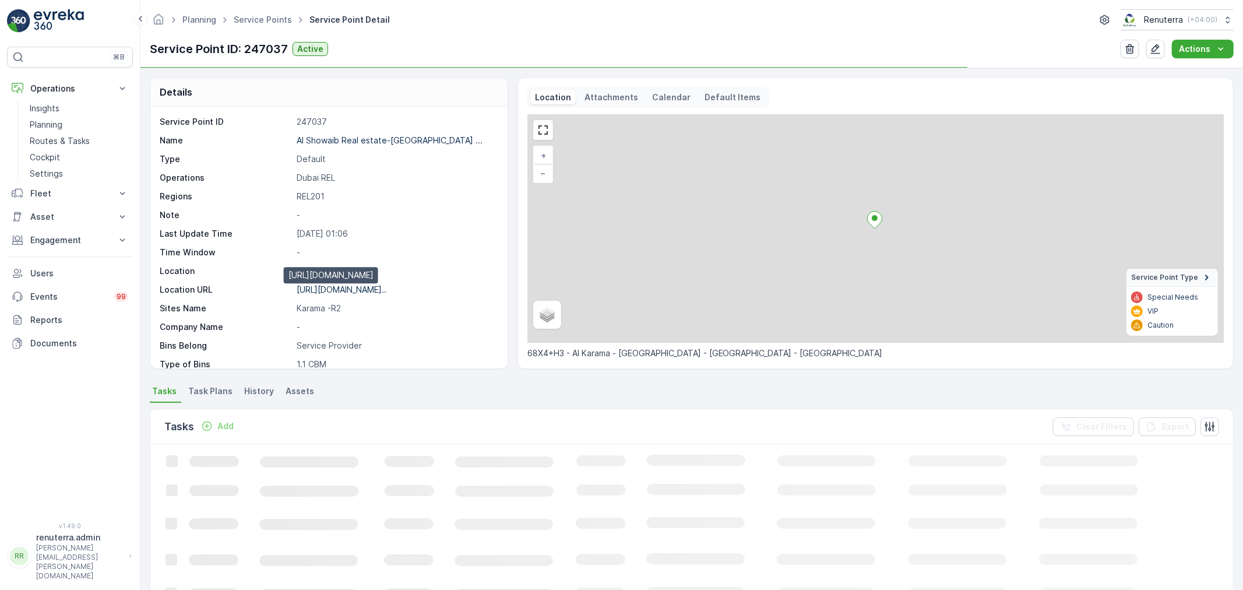
click at [382, 293] on p "[URL][DOMAIN_NAME].." at bounding box center [342, 289] width 90 height 10
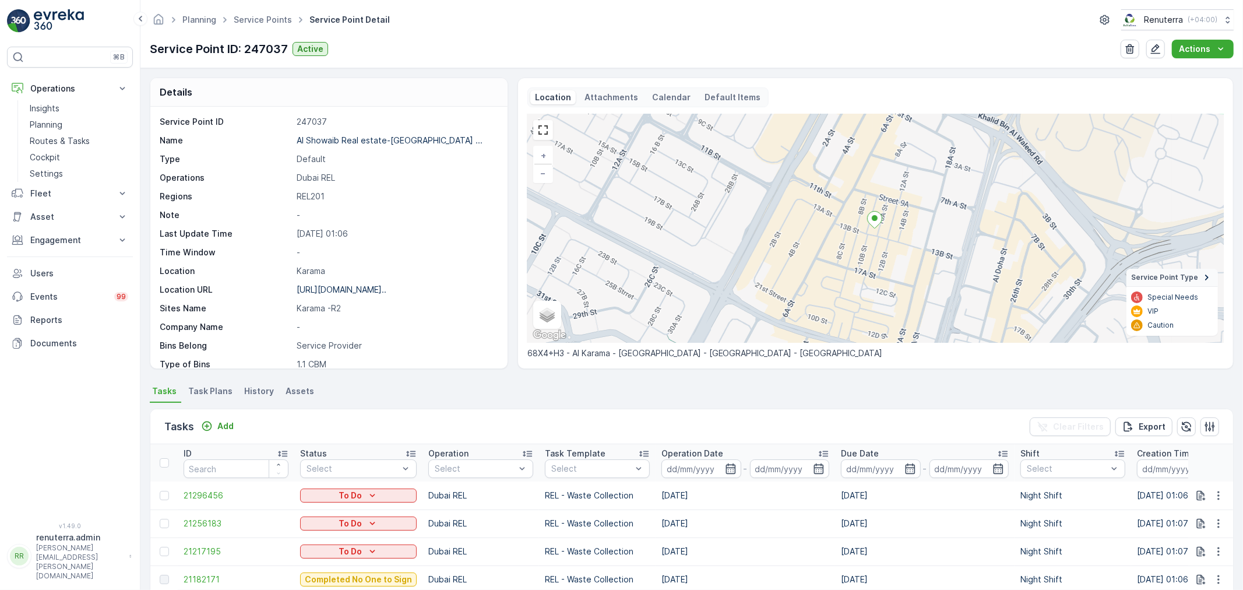
click at [270, 27] on ul "Service Points" at bounding box center [269, 20] width 76 height 17
click at [271, 20] on link "Service Points" at bounding box center [263, 20] width 58 height 10
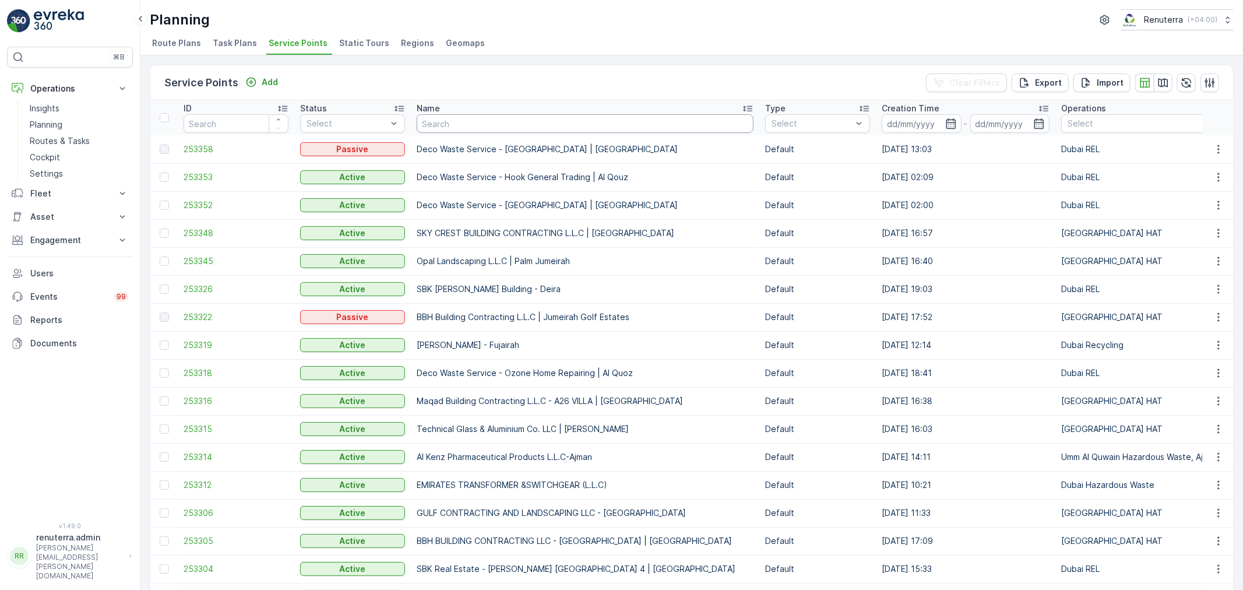
click at [467, 124] on input "text" at bounding box center [585, 123] width 337 height 19
paste input "Al Showaib Real estate-Karama R4"
type input "Al Showaib Real estate-Karama R4"
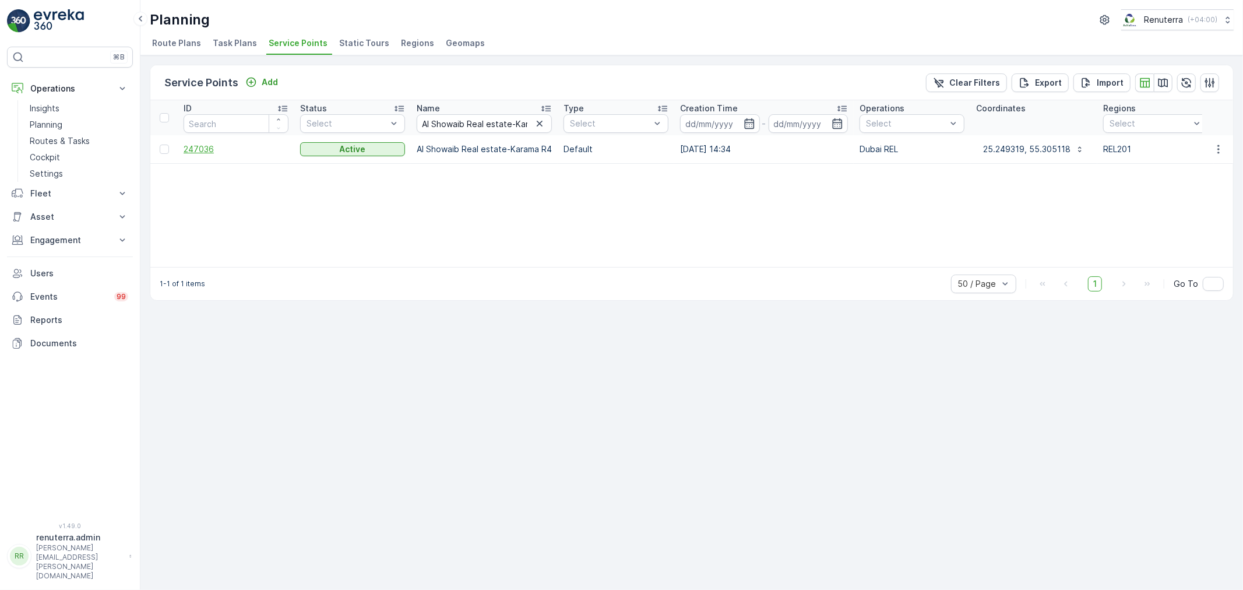
click at [207, 148] on span "247036" at bounding box center [236, 149] width 105 height 12
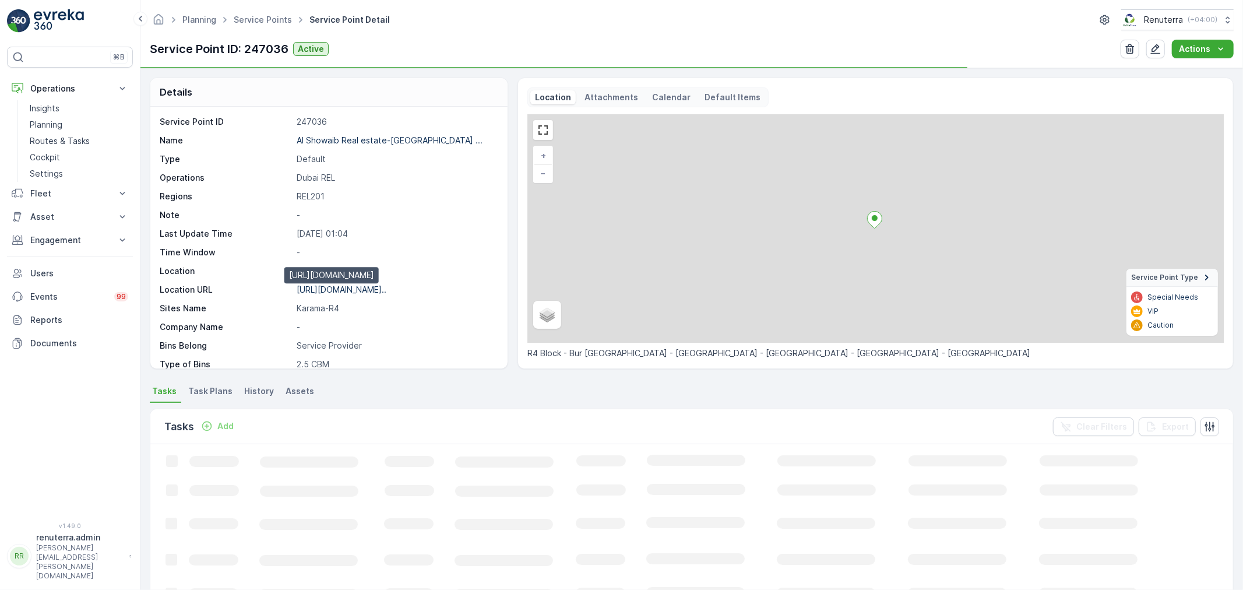
click at [375, 294] on p "[URL][DOMAIN_NAME].." at bounding box center [342, 289] width 90 height 10
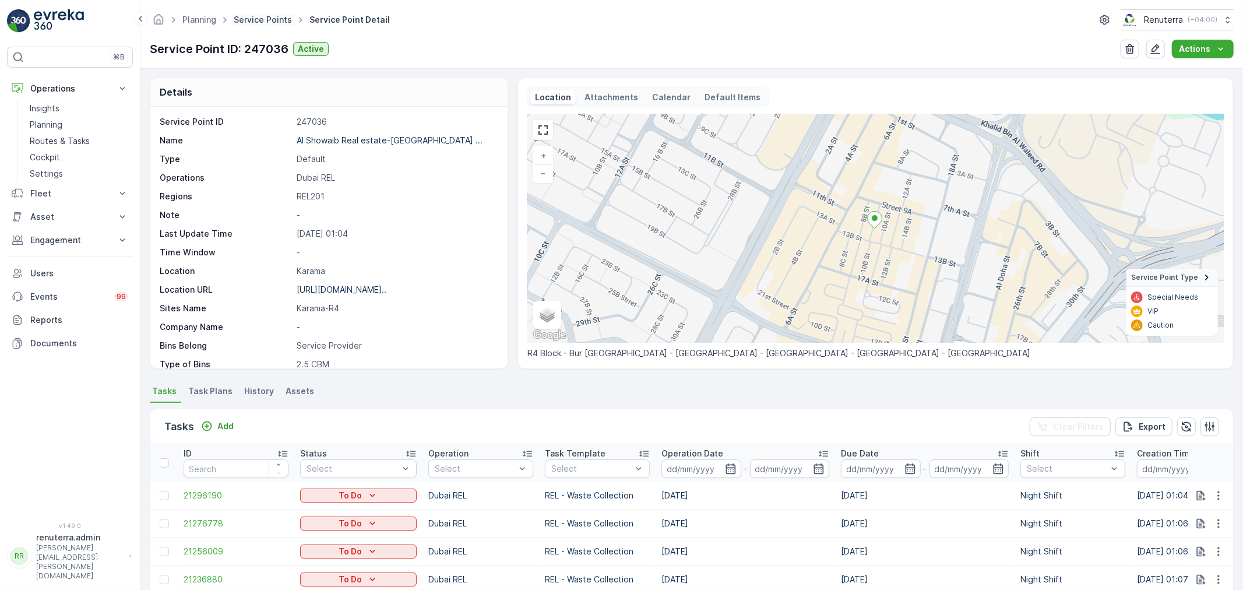
click at [239, 16] on link "Service Points" at bounding box center [263, 20] width 58 height 10
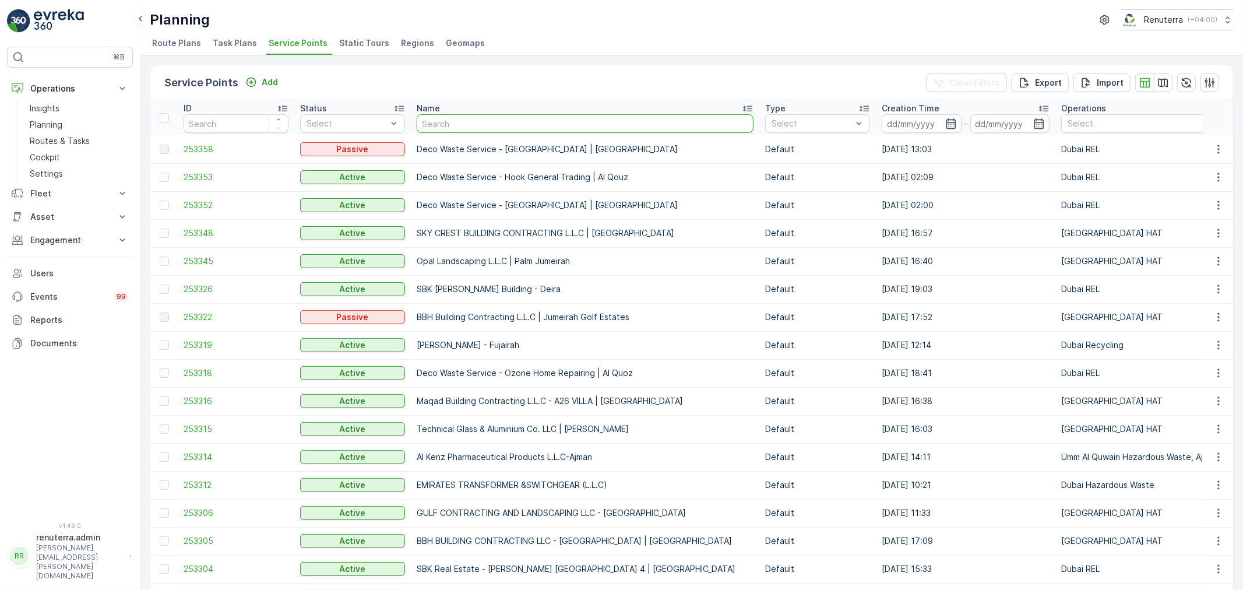
click at [438, 122] on input "text" at bounding box center [585, 123] width 337 height 19
paste input "Al Showaib Real estate-Karama R1"
type input "Al Showaib Real estate-Karama R1"
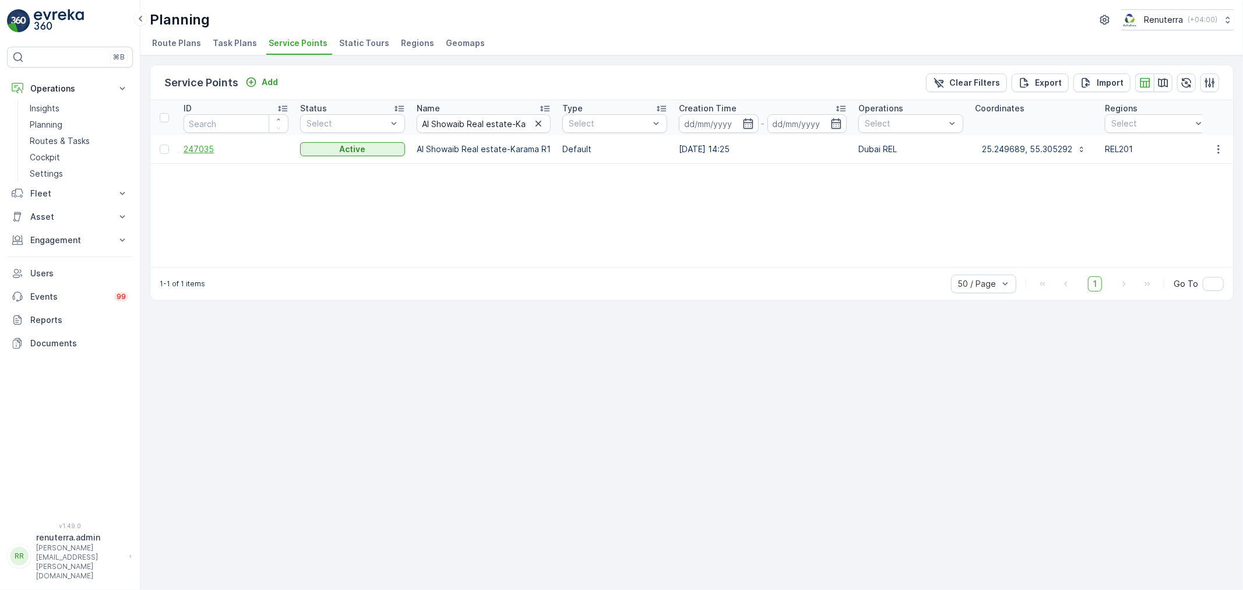
click at [188, 147] on span "247035" at bounding box center [236, 149] width 105 height 12
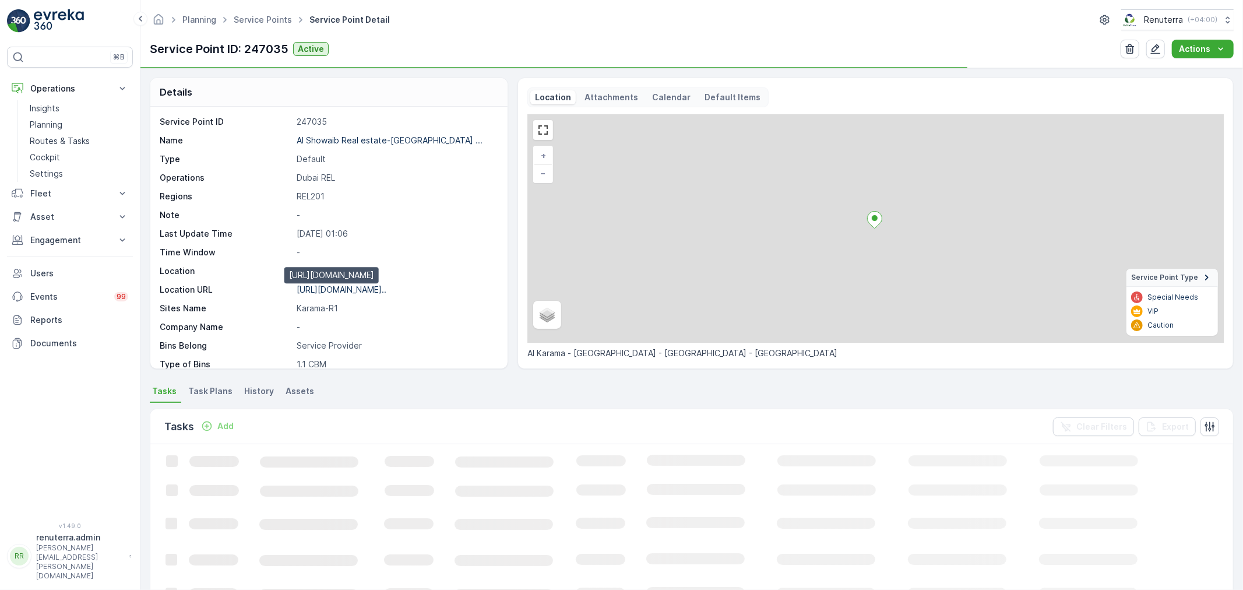
click at [381, 291] on p "[URL][DOMAIN_NAME].." at bounding box center [342, 289] width 90 height 10
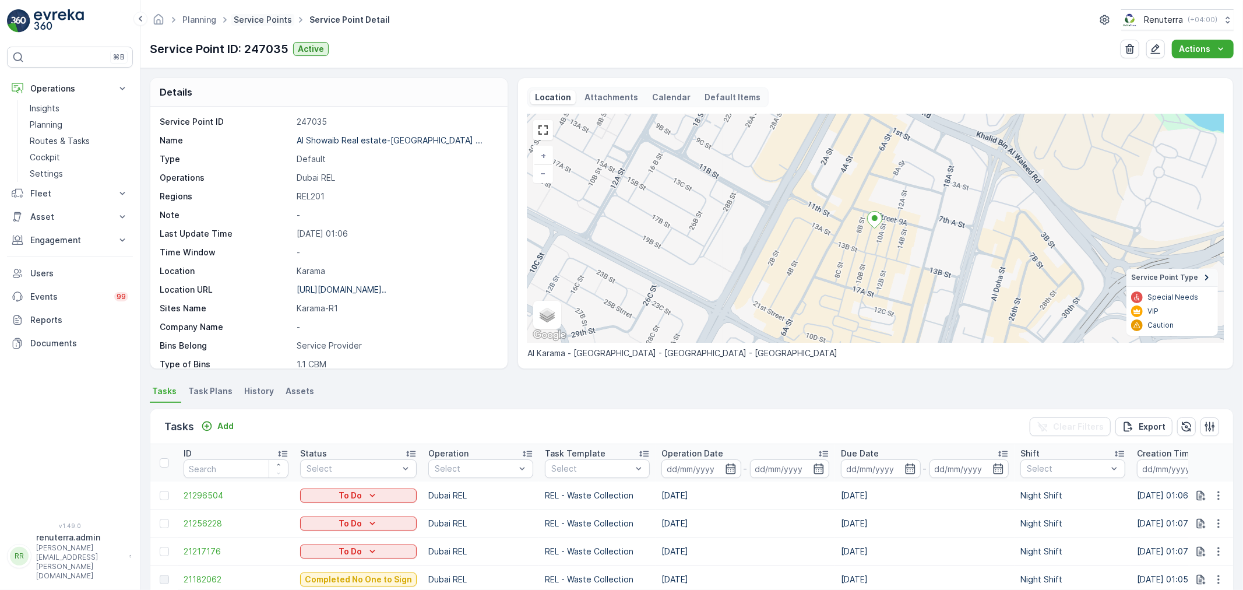
click at [274, 16] on link "Service Points" at bounding box center [263, 20] width 58 height 10
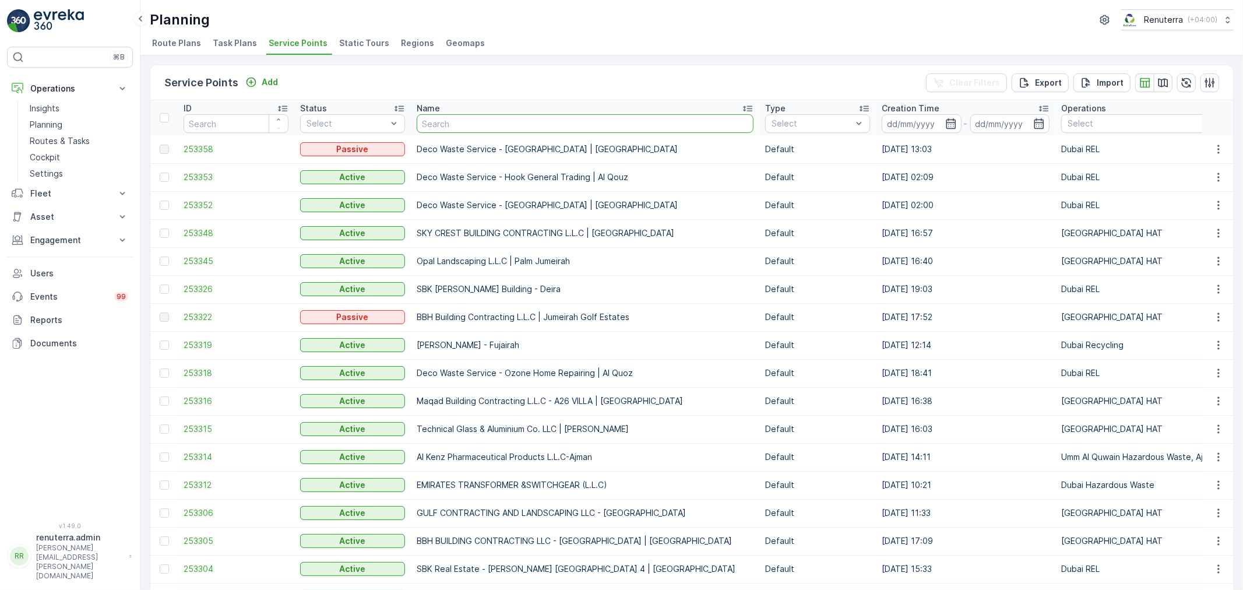
click at [484, 125] on input "text" at bounding box center [585, 123] width 337 height 19
paste input "Al Showaib Real estate-Karama 61"
type input "Al Showaib Real estate-Karama 61"
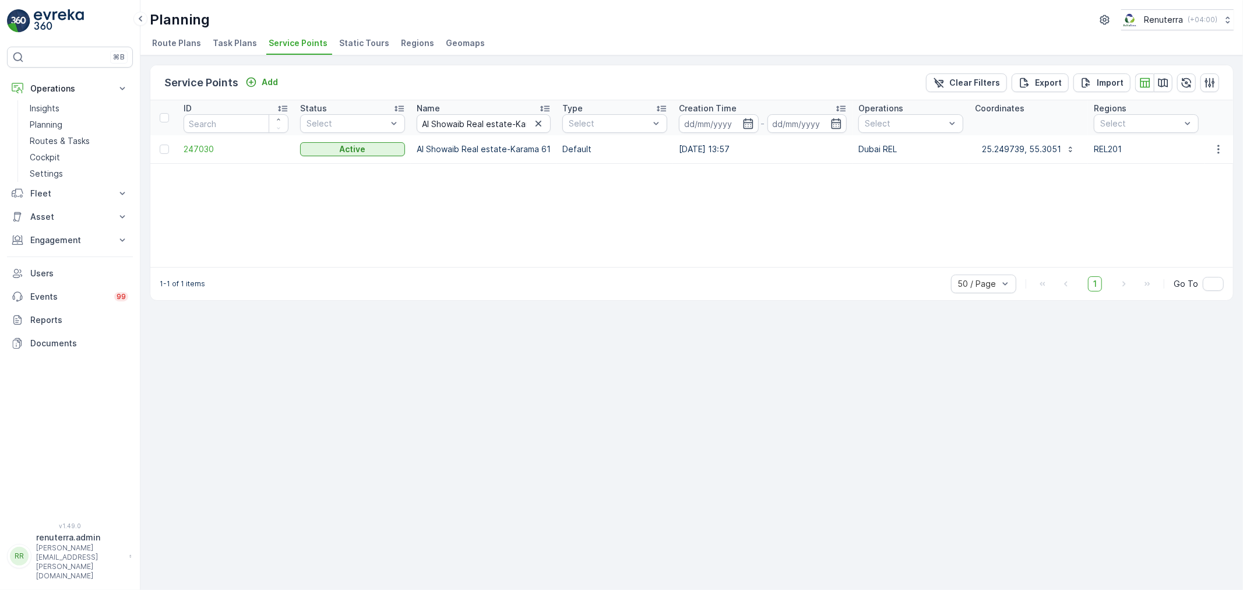
click at [196, 141] on td "247030" at bounding box center [236, 149] width 117 height 28
click at [194, 146] on span "247030" at bounding box center [236, 149] width 105 height 12
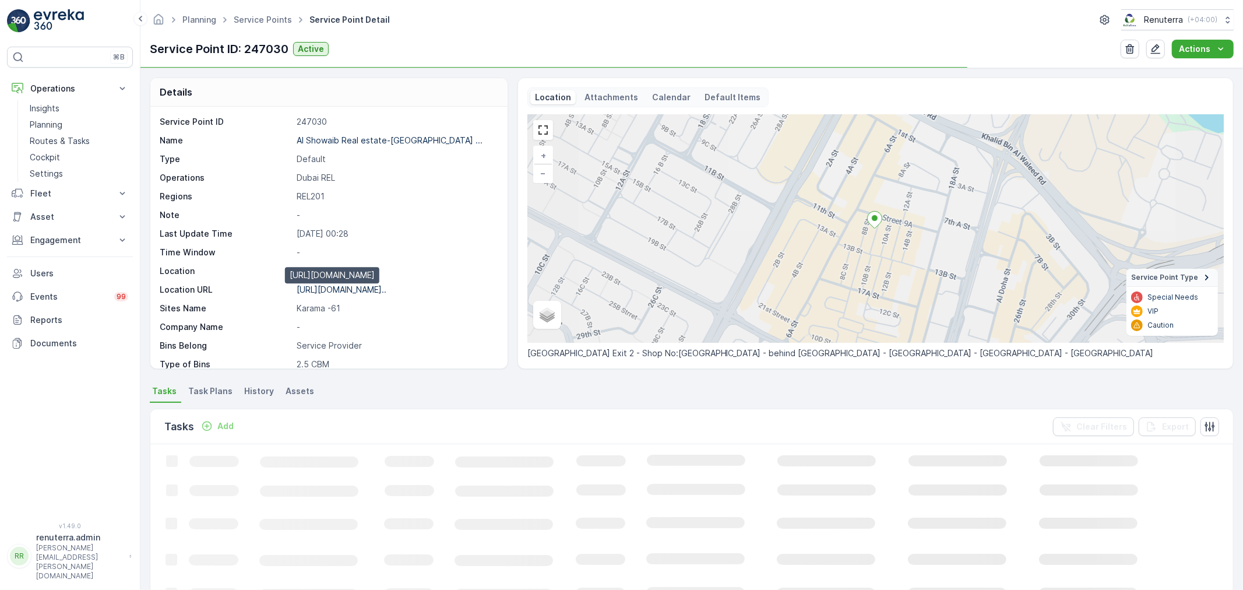
click at [346, 290] on p "[URL][DOMAIN_NAME].." at bounding box center [342, 289] width 90 height 10
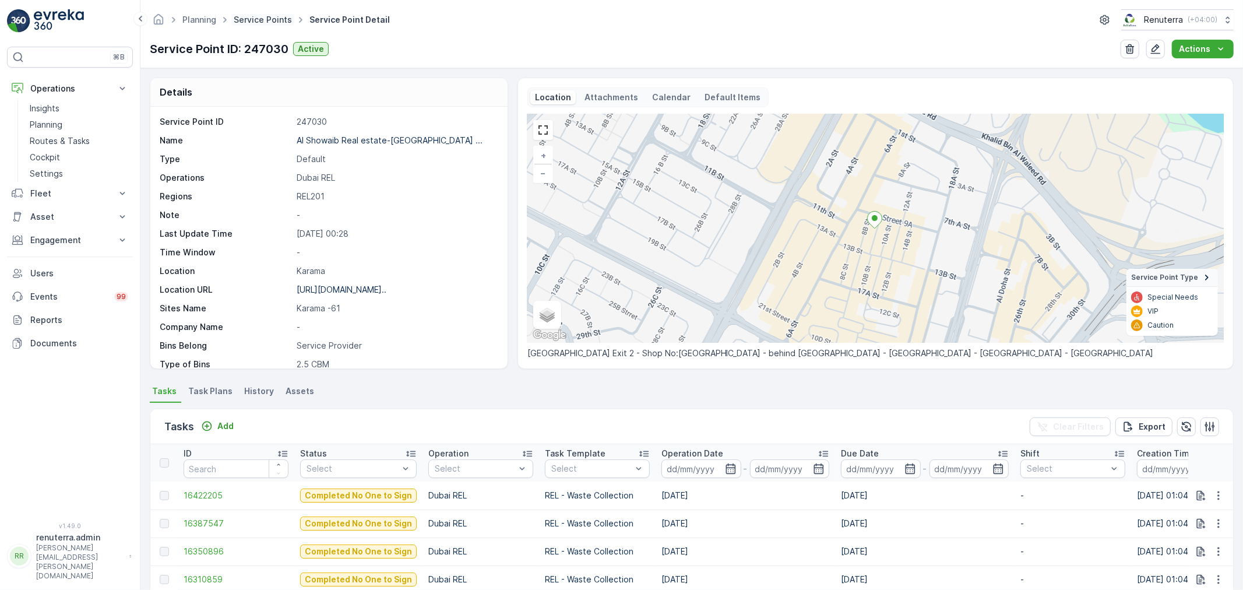
click at [271, 19] on link "Service Points" at bounding box center [263, 20] width 58 height 10
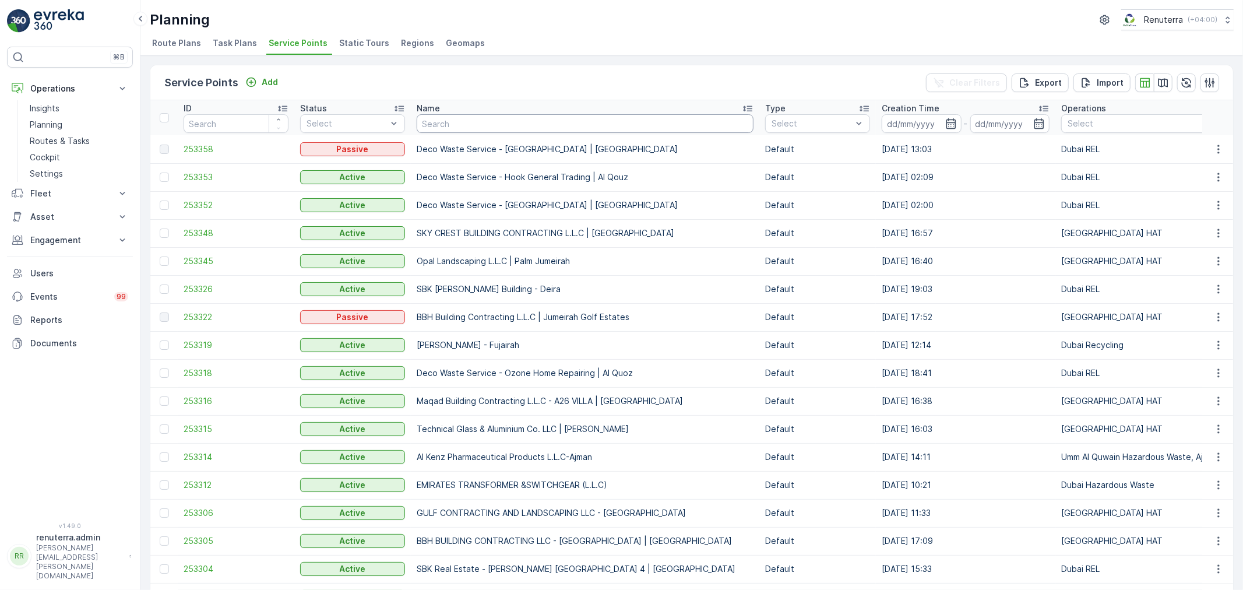
click at [433, 121] on input "text" at bounding box center [585, 123] width 337 height 19
paste input "[PERSON_NAME] [PERSON_NAME] 249"
type input "[PERSON_NAME] [PERSON_NAME] 249"
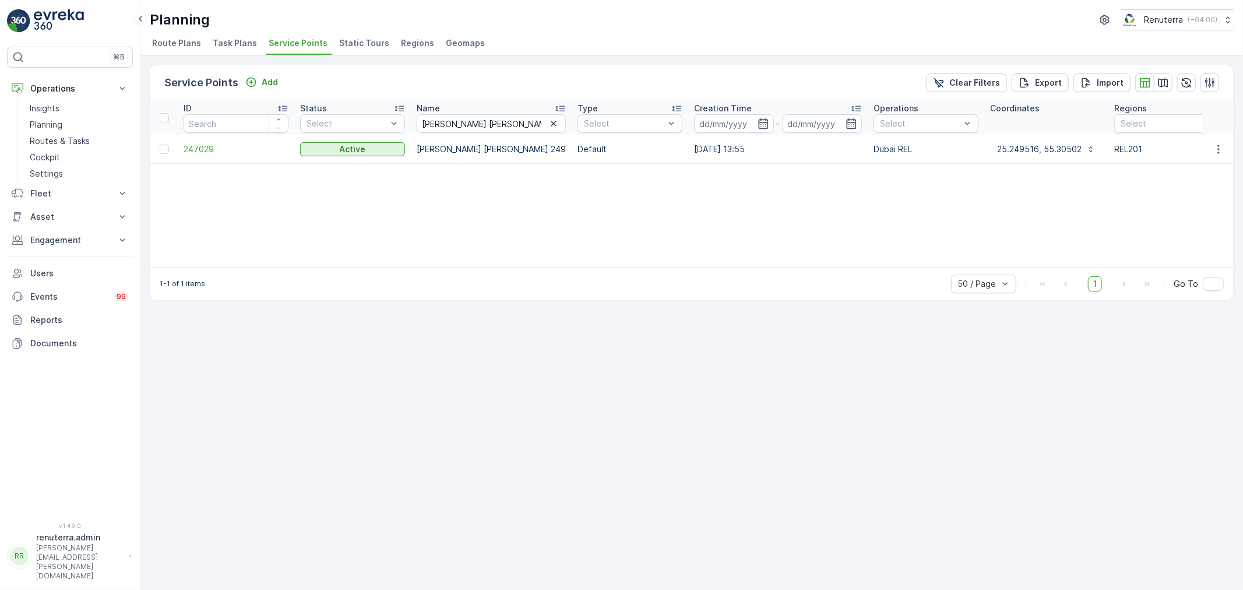
click at [200, 155] on td "247029" at bounding box center [236, 149] width 117 height 28
click at [203, 150] on span "247029" at bounding box center [236, 149] width 105 height 12
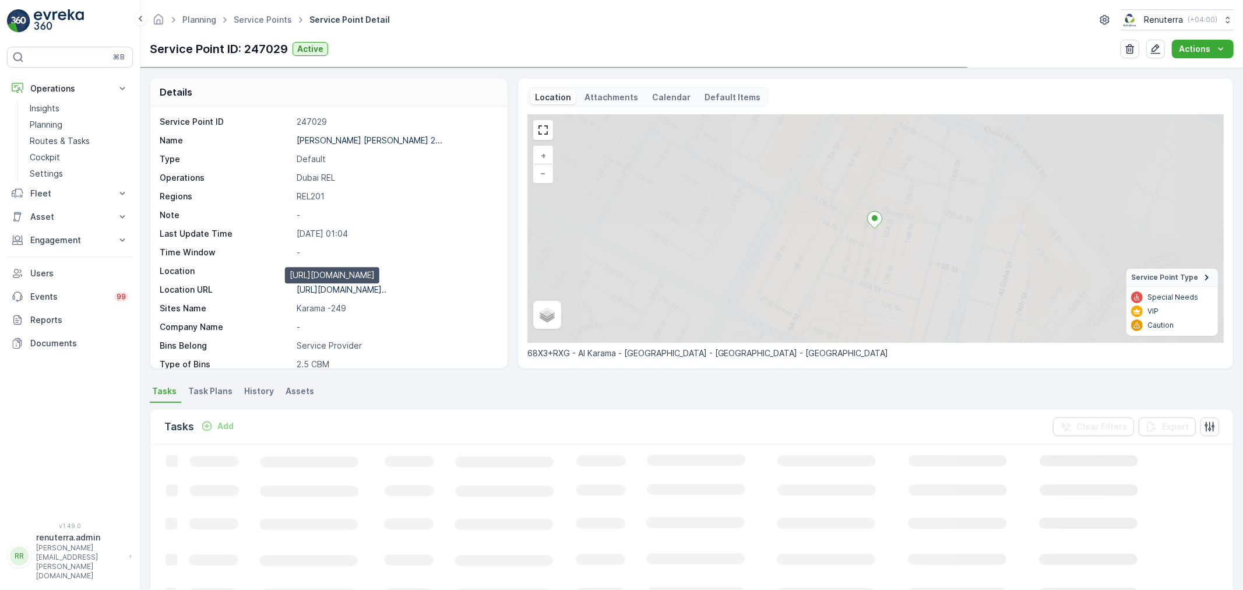
click at [365, 290] on p "[URL][DOMAIN_NAME].." at bounding box center [342, 289] width 90 height 10
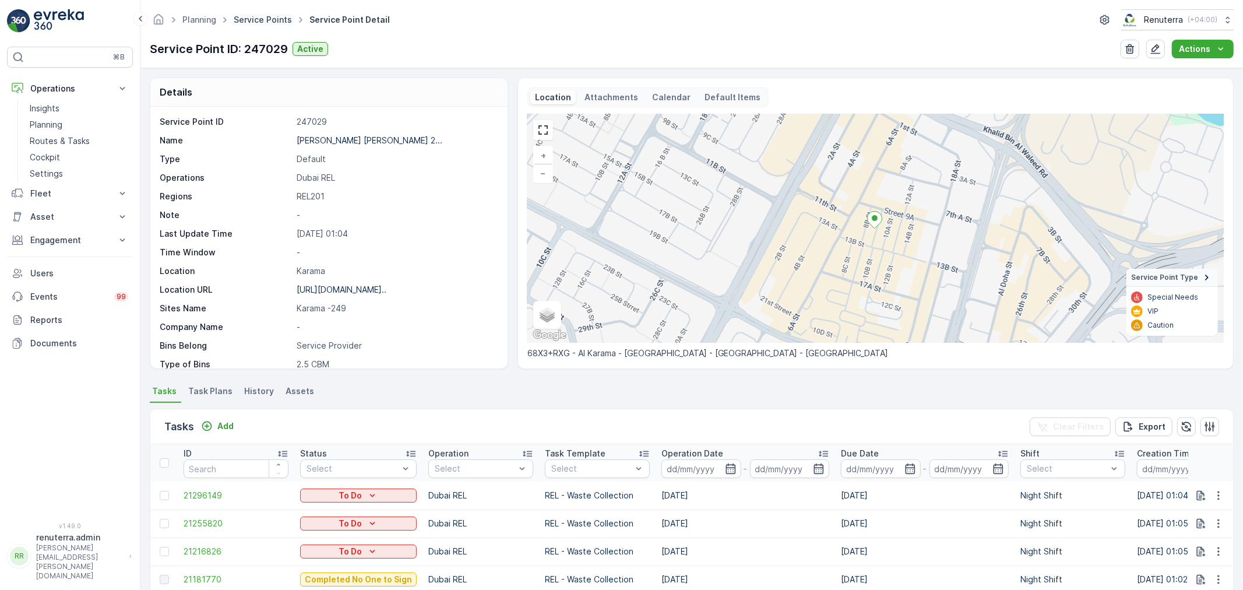
click at [269, 20] on link "Service Points" at bounding box center [263, 20] width 58 height 10
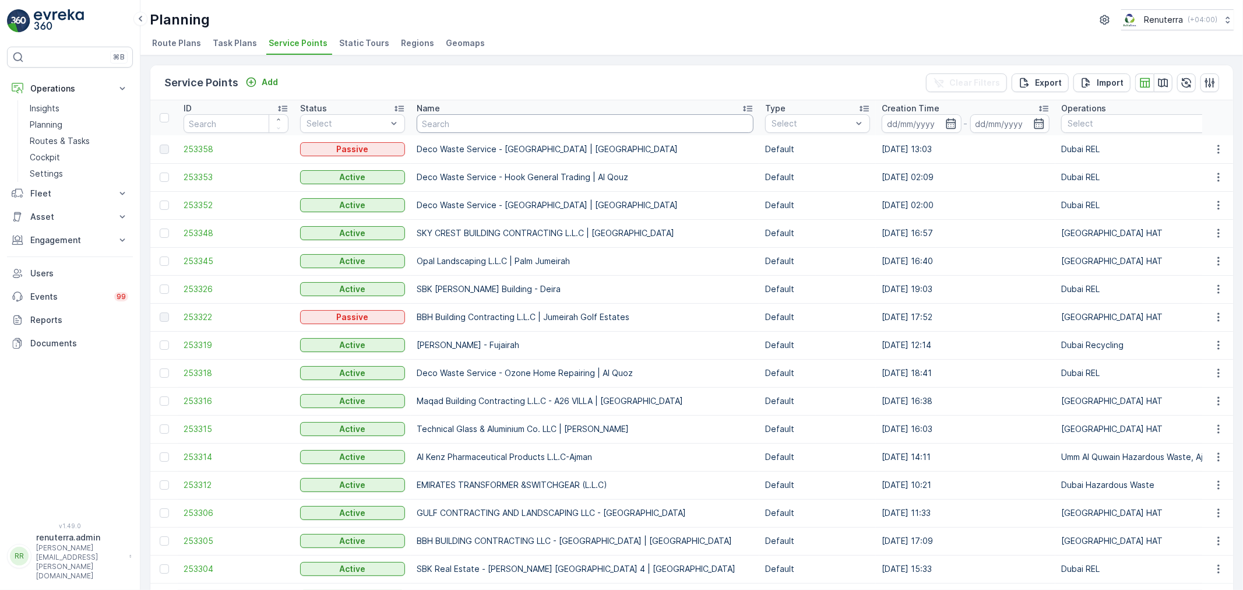
click at [506, 121] on input "text" at bounding box center [585, 123] width 337 height 19
paste input "Al Showaib Real estate-Karama R5"
type input "Al Showaib Real estate-Karama R5"
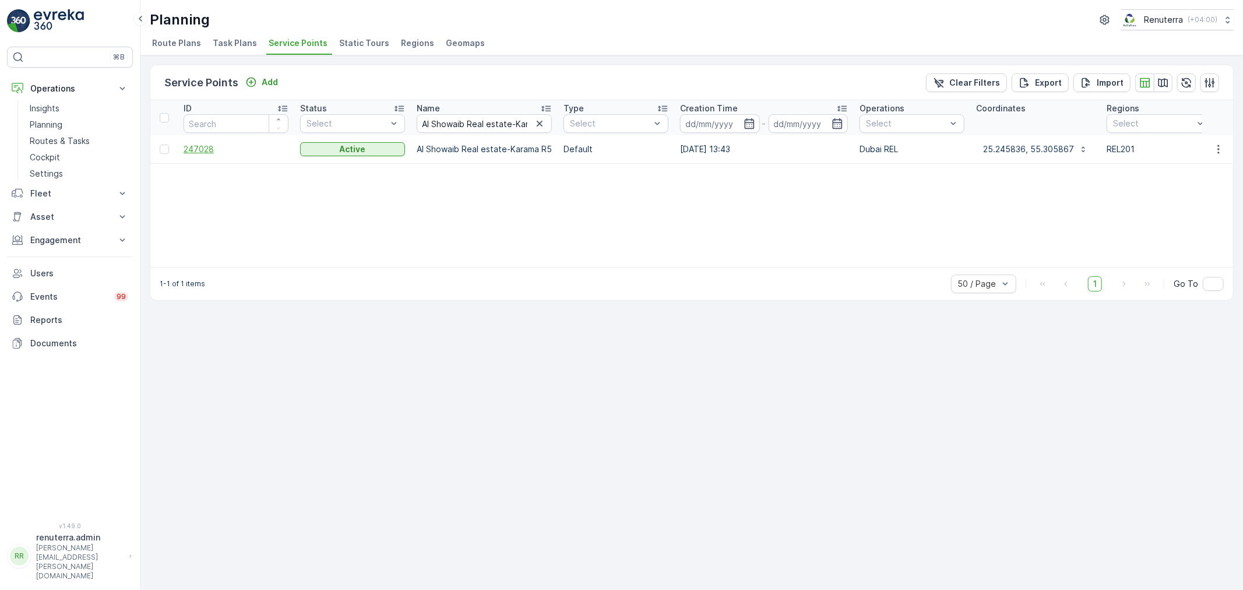
click at [210, 150] on span "247028" at bounding box center [236, 149] width 105 height 12
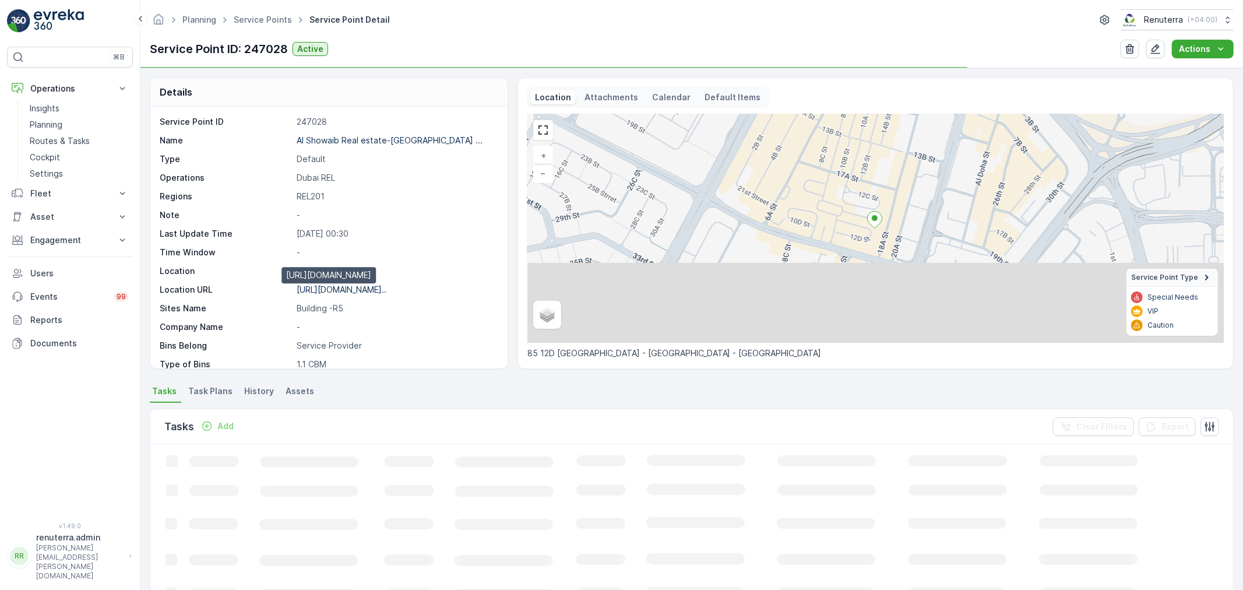
click at [374, 291] on p "[URL][DOMAIN_NAME].." at bounding box center [342, 289] width 90 height 10
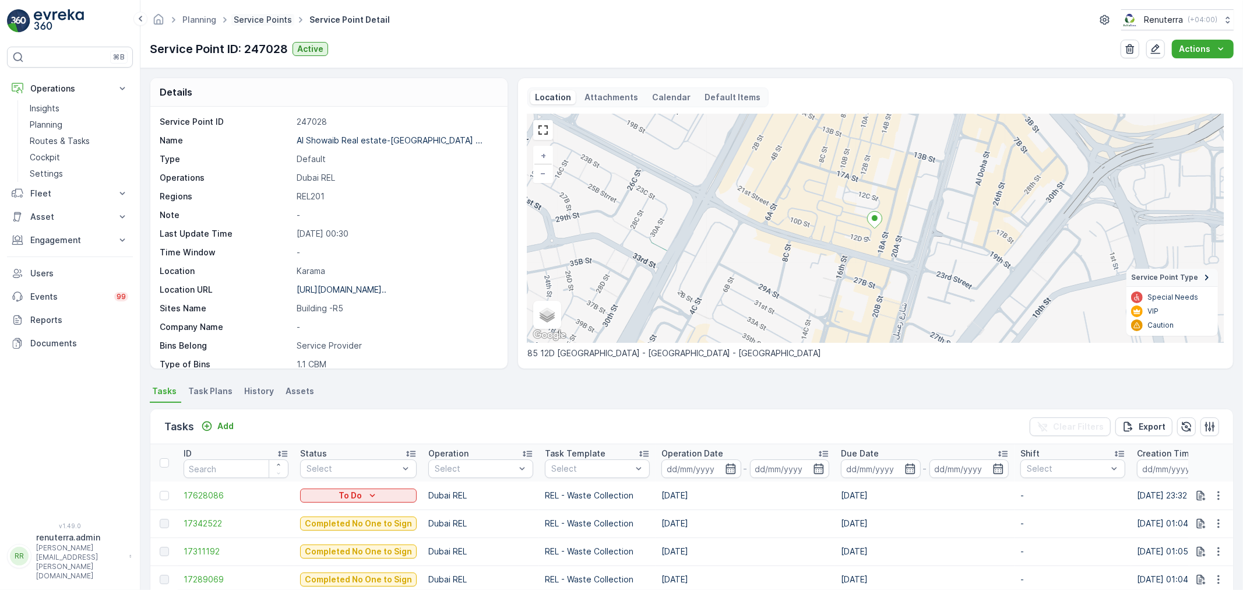
click at [265, 20] on link "Service Points" at bounding box center [263, 20] width 58 height 10
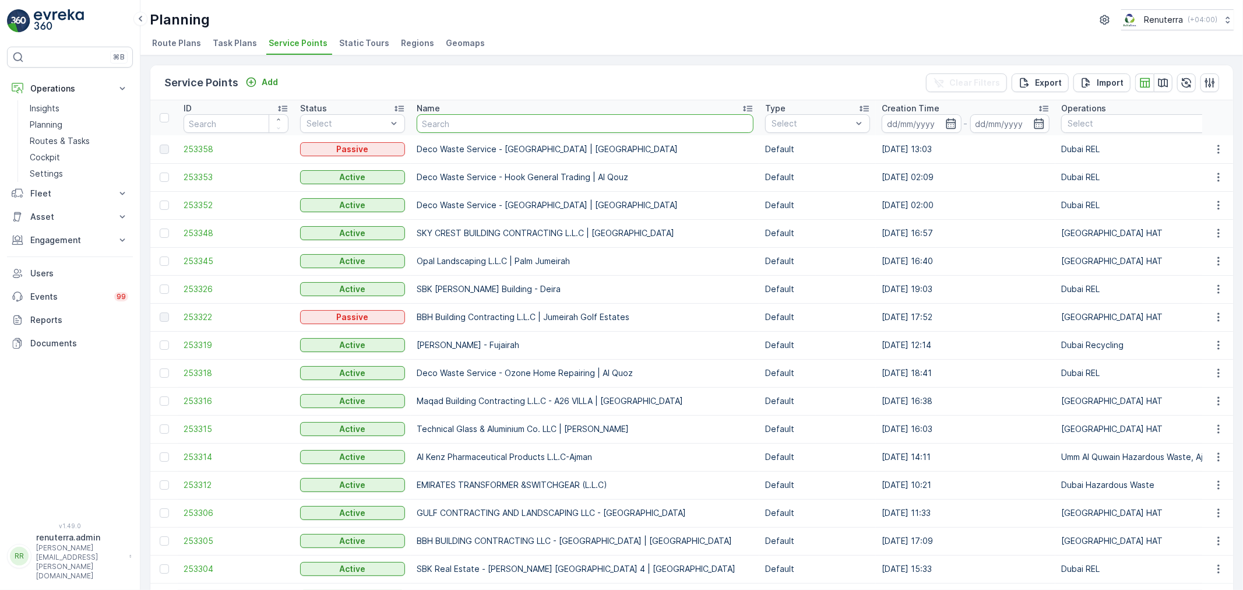
click at [434, 115] on input "text" at bounding box center [585, 123] width 337 height 19
paste input "Al Showaib Real estate-[GEOGRAPHIC_DATA] 11"
type input "Al Showaib Real estate-[GEOGRAPHIC_DATA] 11"
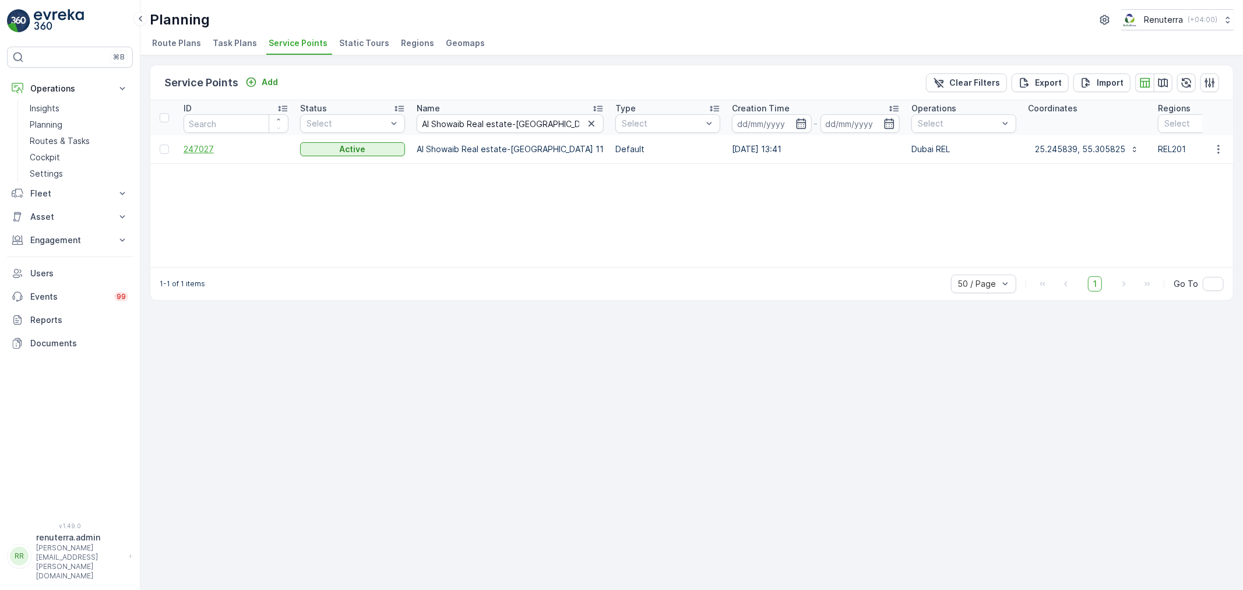
click at [200, 144] on span "247027" at bounding box center [236, 149] width 105 height 12
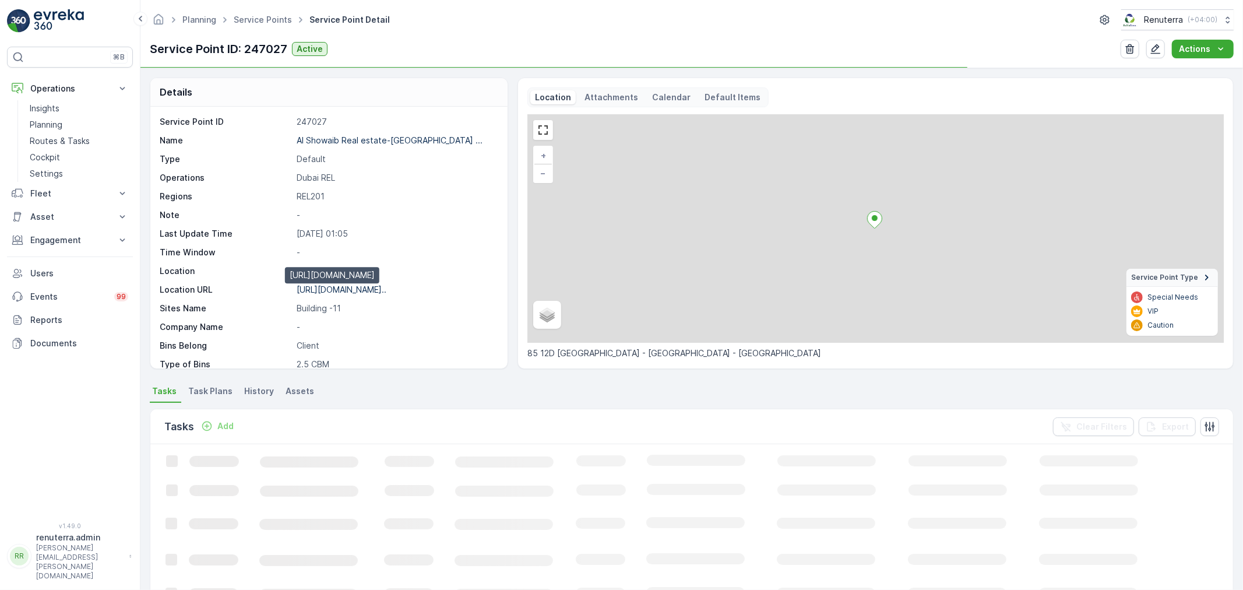
click at [330, 290] on p "[URL][DOMAIN_NAME].." at bounding box center [342, 289] width 90 height 10
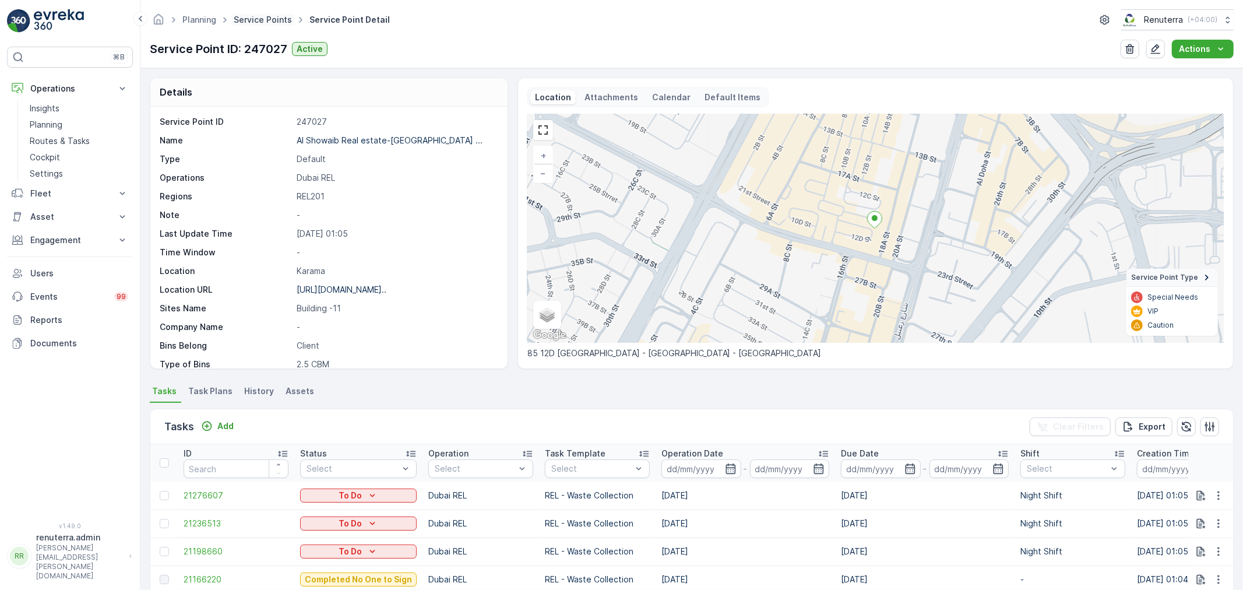
click at [237, 19] on link "Service Points" at bounding box center [263, 20] width 58 height 10
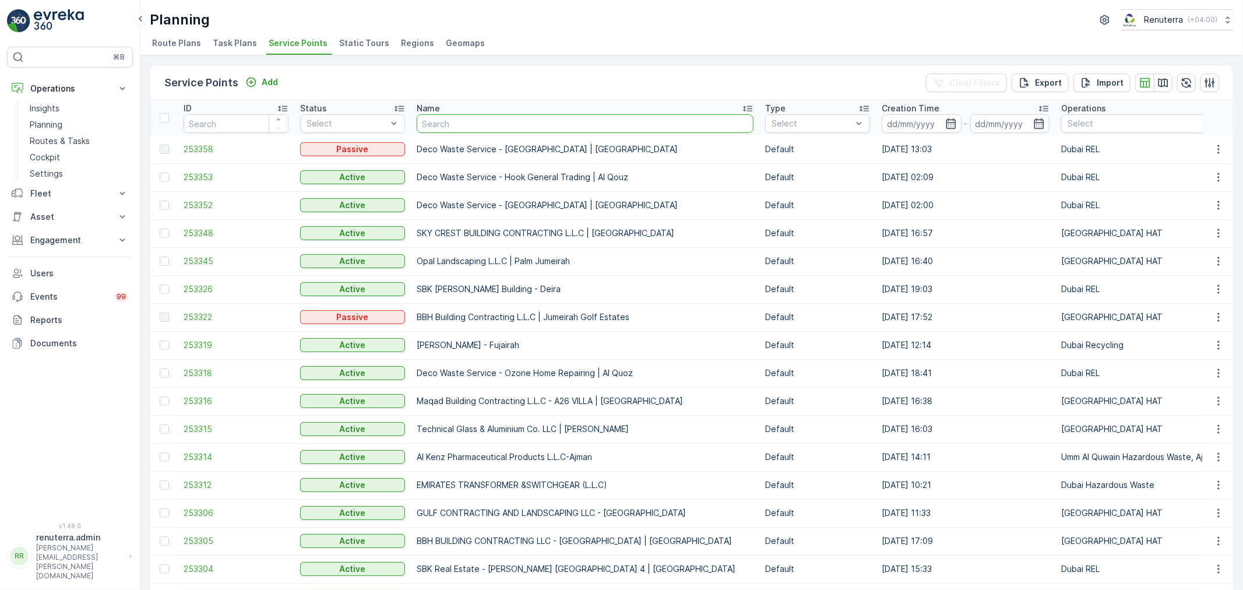
click at [441, 125] on input "text" at bounding box center [585, 123] width 337 height 19
paste input "FOOD MASTI RESTAURANT-Karama"
type input "FOOD MASTI RESTAURANT-Karama"
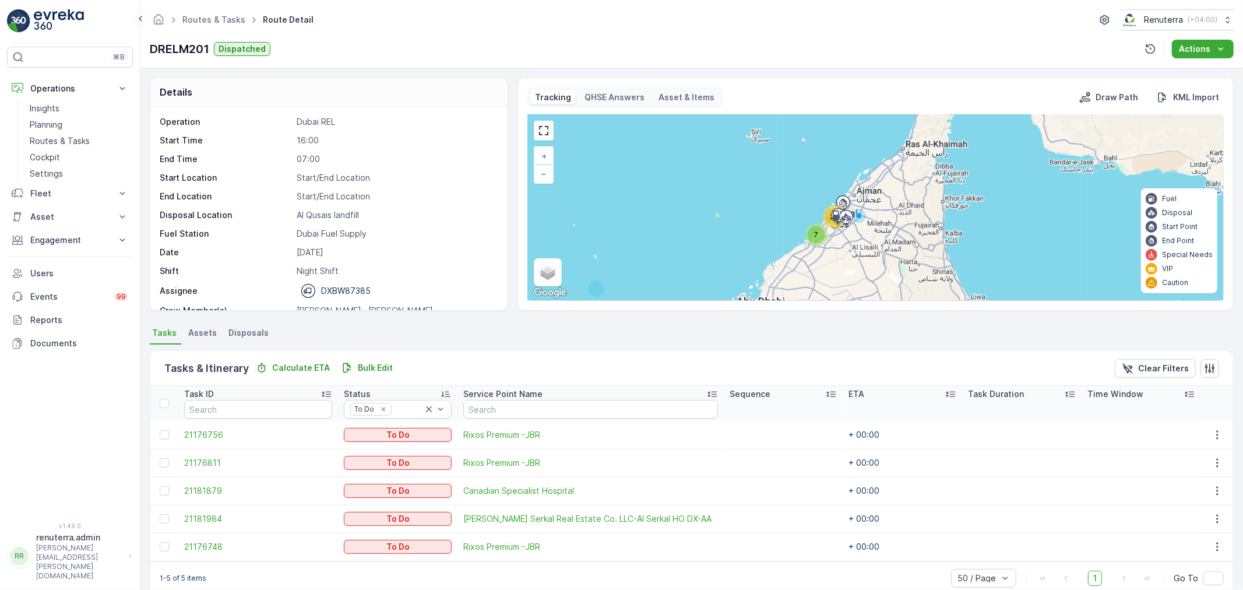
scroll to position [20, 0]
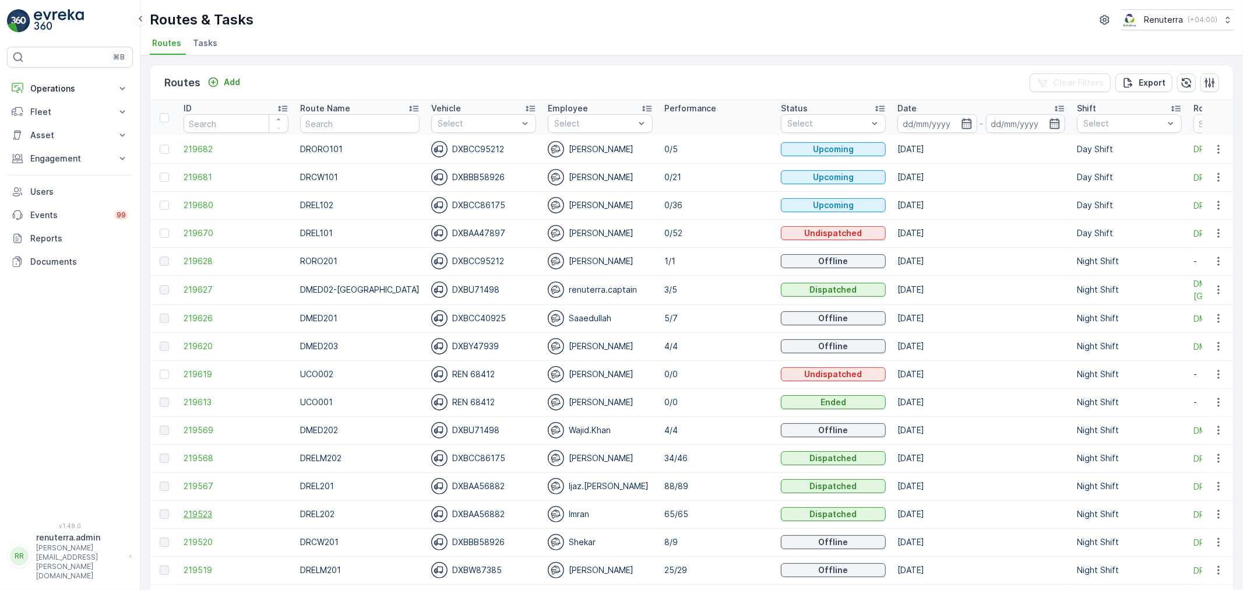
click at [195, 516] on span "219523" at bounding box center [236, 514] width 105 height 12
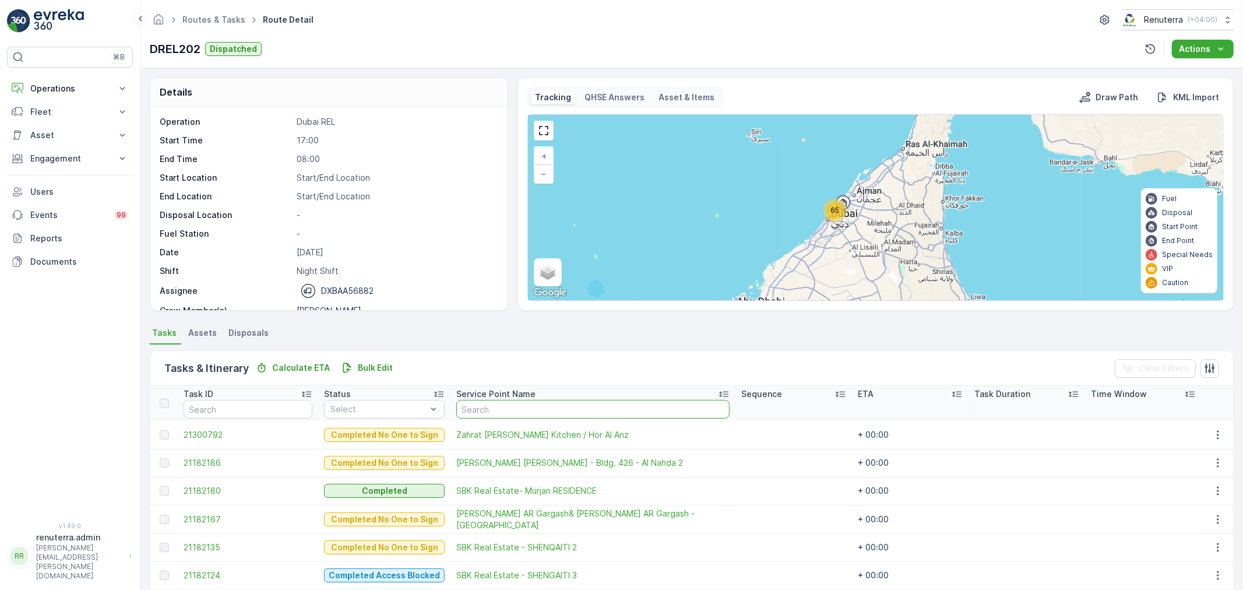
click at [495, 411] on input "text" at bounding box center [592, 409] width 273 height 19
type input "ir"
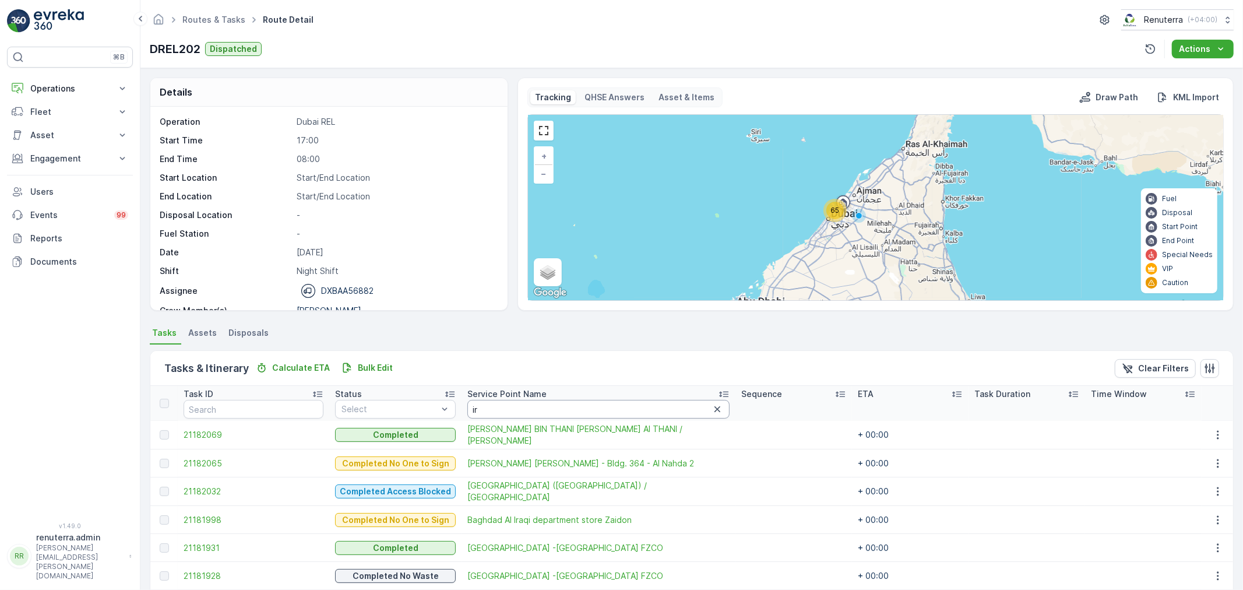
click at [510, 415] on input "ir" at bounding box center [598, 409] width 262 height 19
type input "iraq"
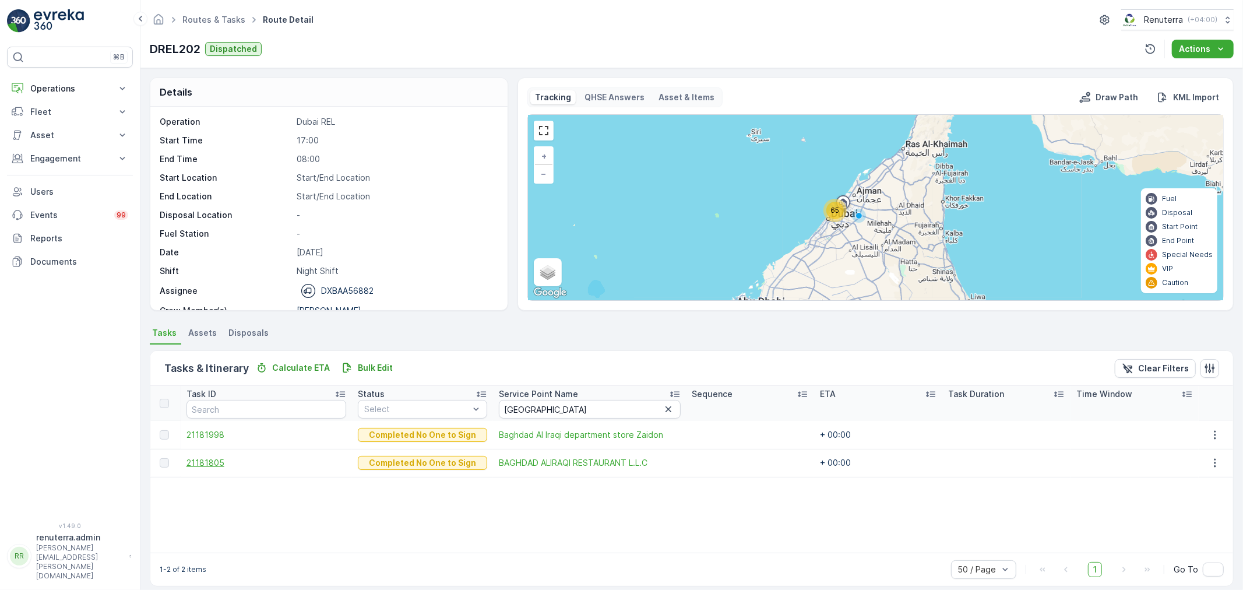
click at [224, 462] on span "21181805" at bounding box center [266, 463] width 160 height 12
click at [206, 435] on span "21181998" at bounding box center [266, 435] width 160 height 12
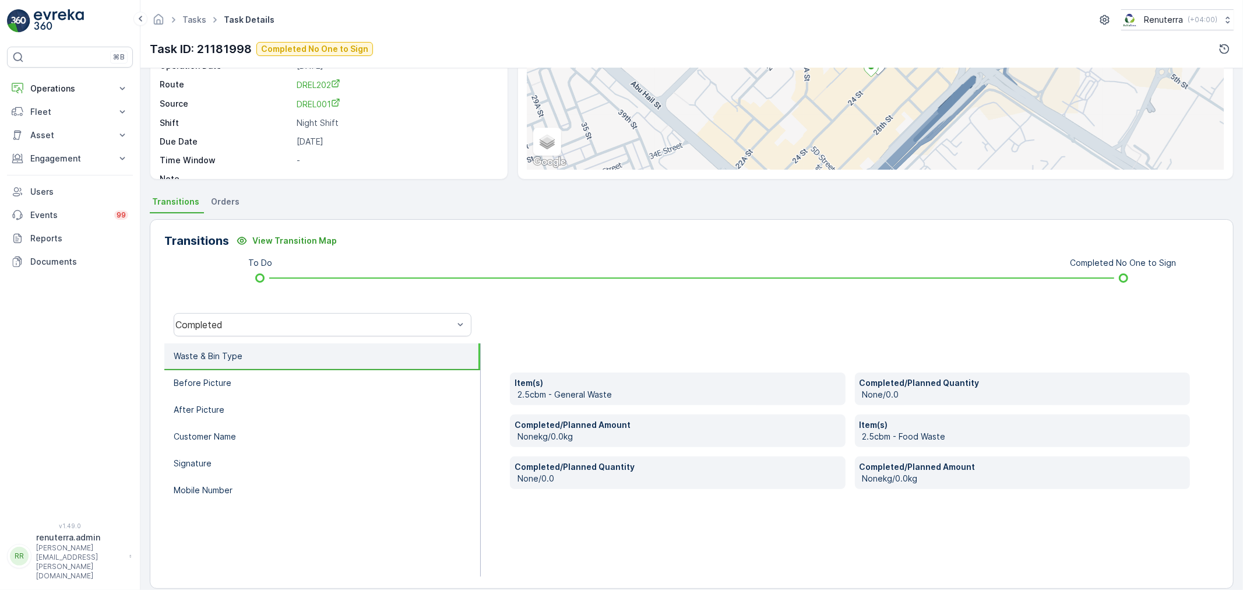
scroll to position [144, 0]
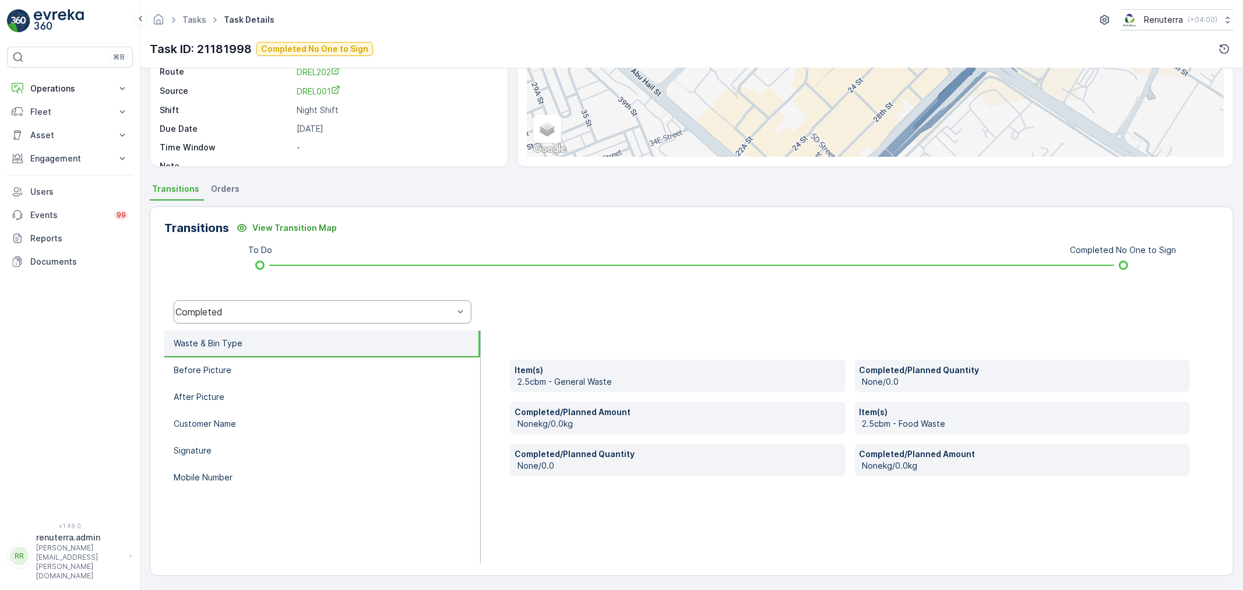
click at [230, 313] on div "Completed" at bounding box center [314, 312] width 278 height 10
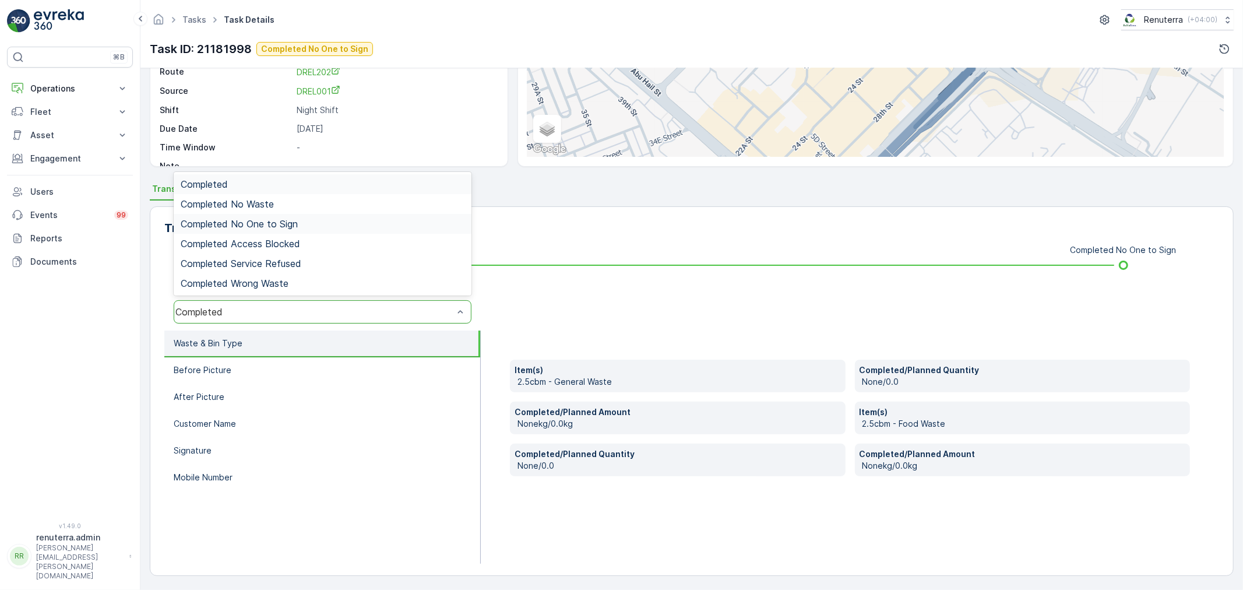
click at [253, 229] on div "Completed No One to Sign" at bounding box center [323, 224] width 298 height 20
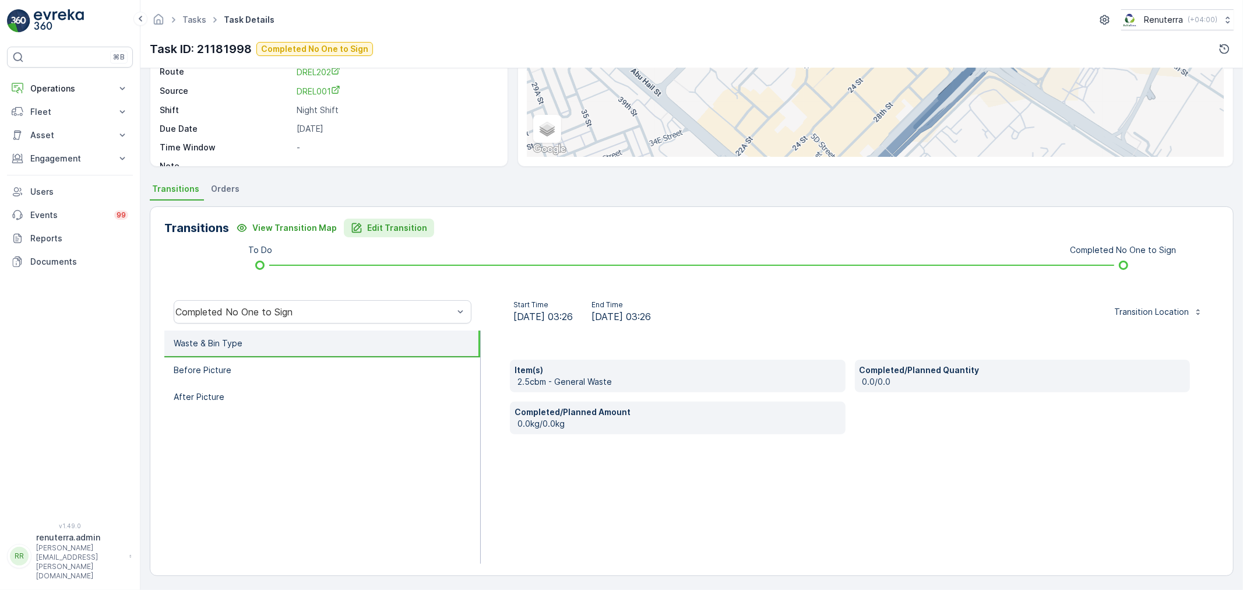
click at [399, 232] on p "Edit Transition" at bounding box center [397, 228] width 60 height 12
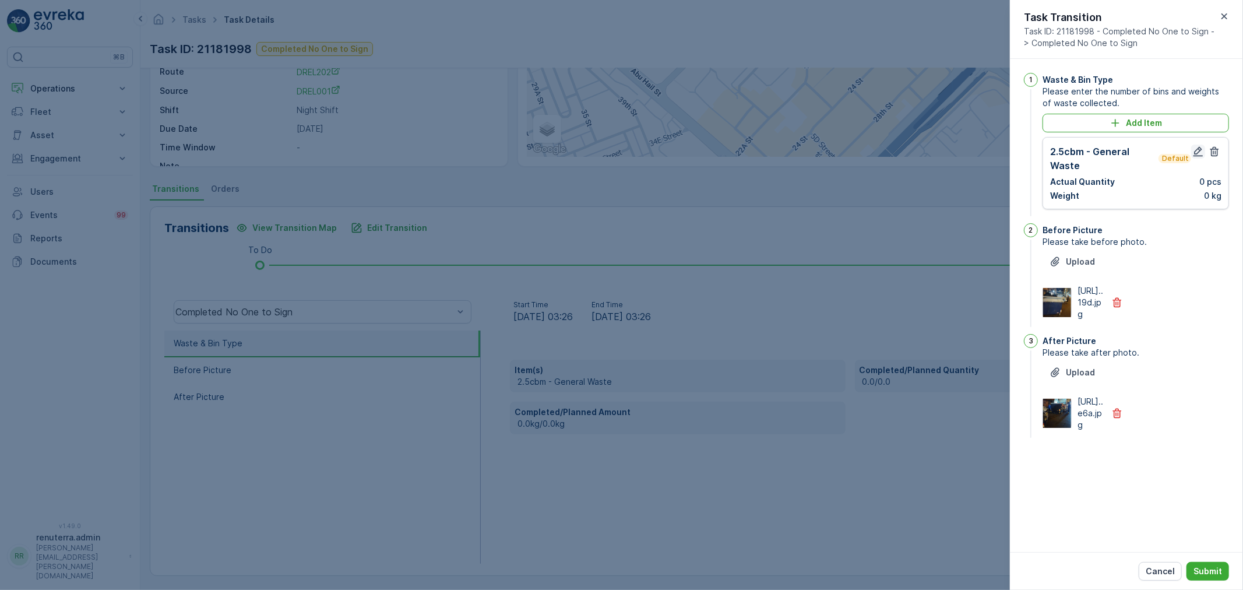
click at [1195, 146] on icon "button" at bounding box center [1198, 152] width 12 height 12
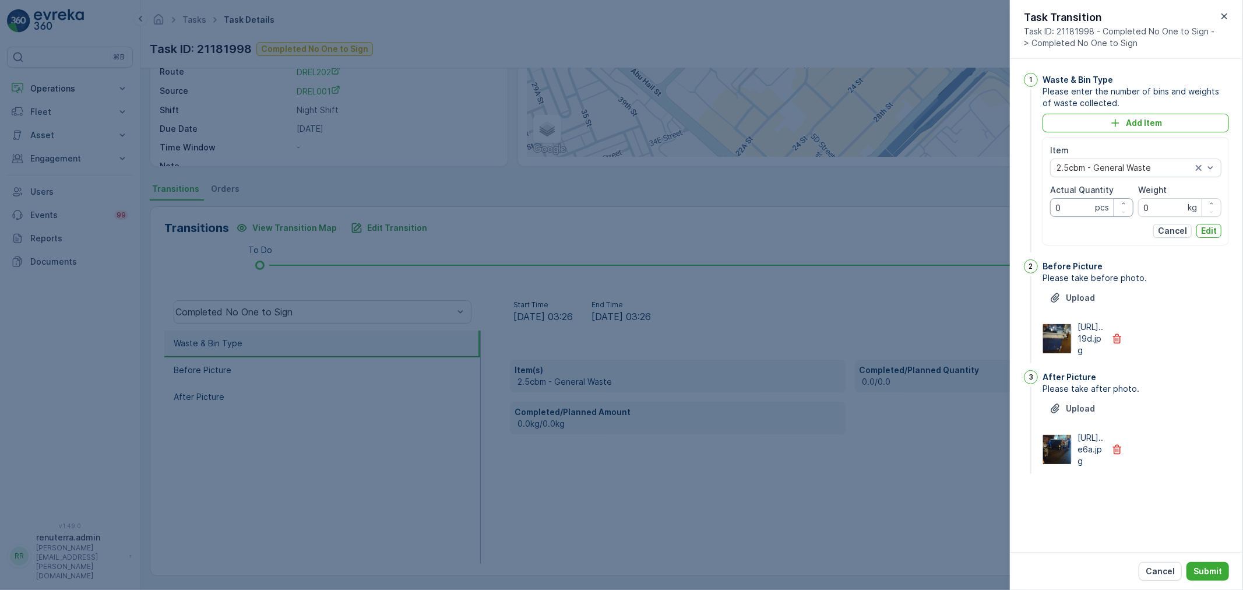
click at [1062, 206] on Quantity "0" at bounding box center [1091, 207] width 83 height 19
type Quantity "0"
type Quantity "2"
click at [1212, 235] on p "Edit" at bounding box center [1209, 231] width 16 height 12
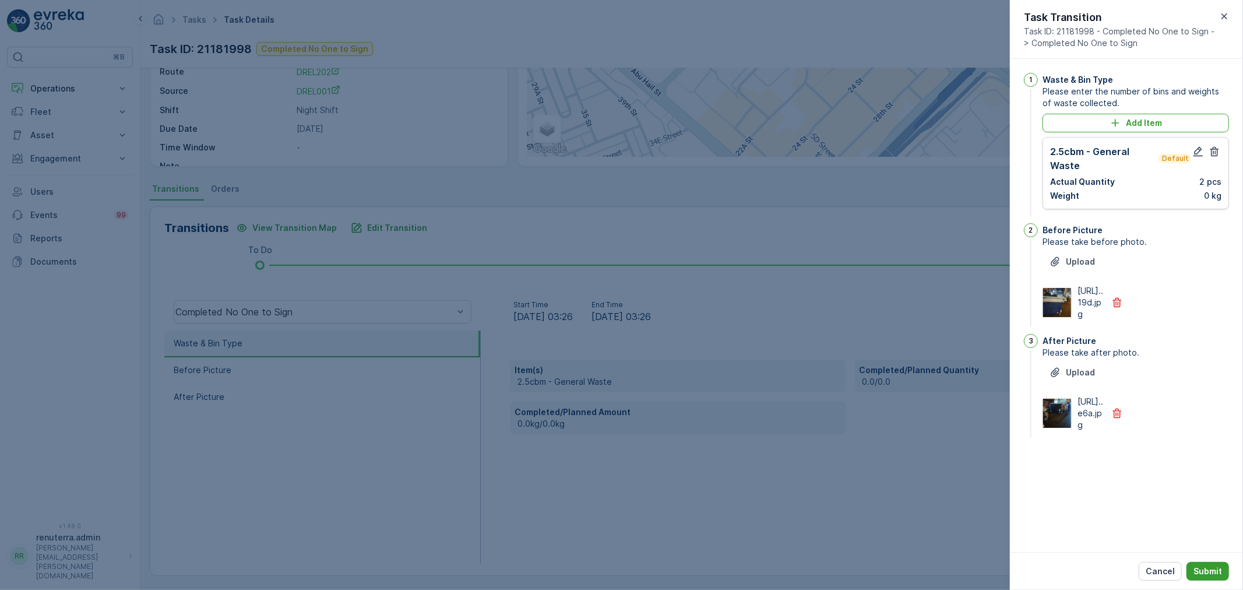
click at [1212, 569] on p "Submit" at bounding box center [1207, 571] width 29 height 12
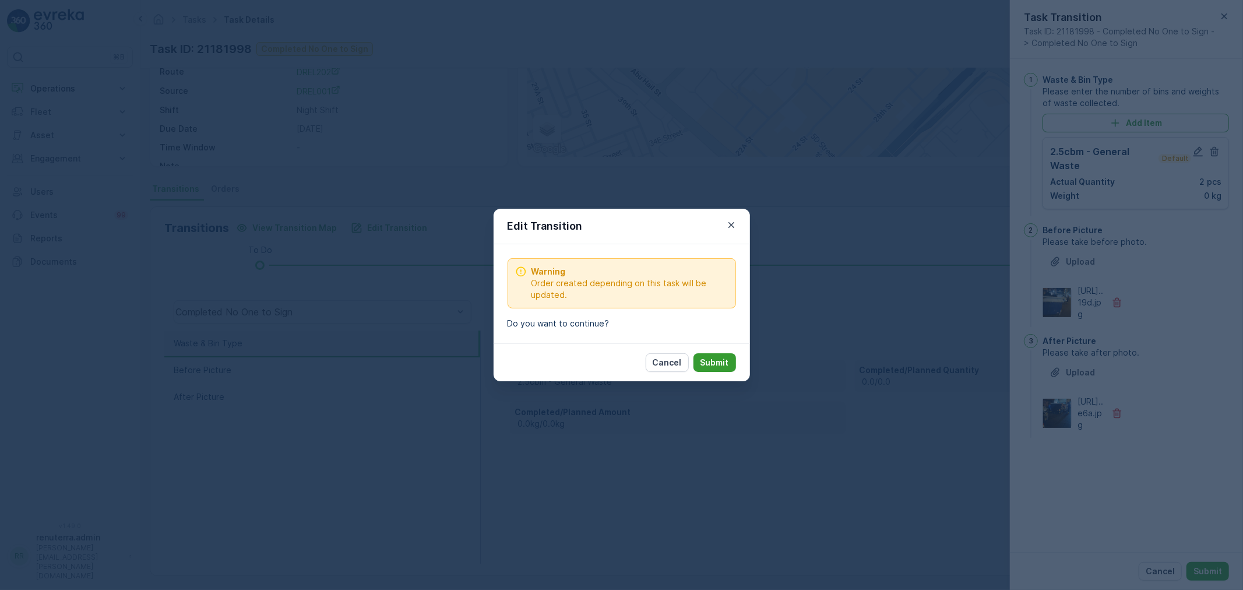
click at [724, 364] on p "Submit" at bounding box center [714, 363] width 29 height 12
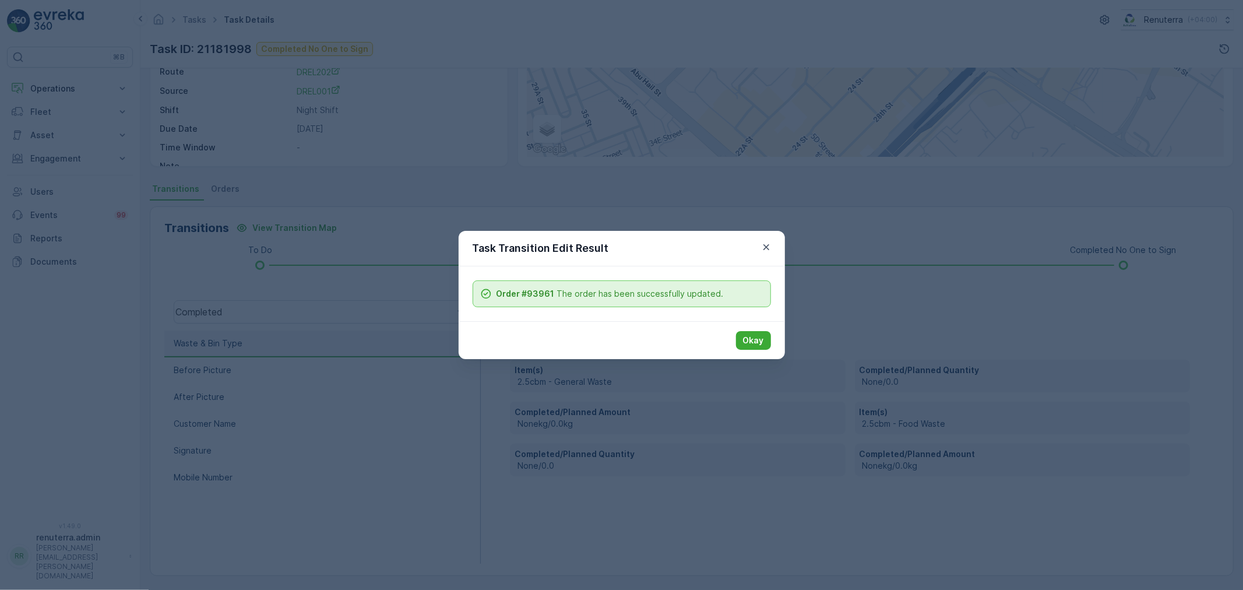
click at [736, 348] on div "Okay" at bounding box center [753, 340] width 35 height 19
click at [749, 340] on p "Okay" at bounding box center [753, 340] width 21 height 12
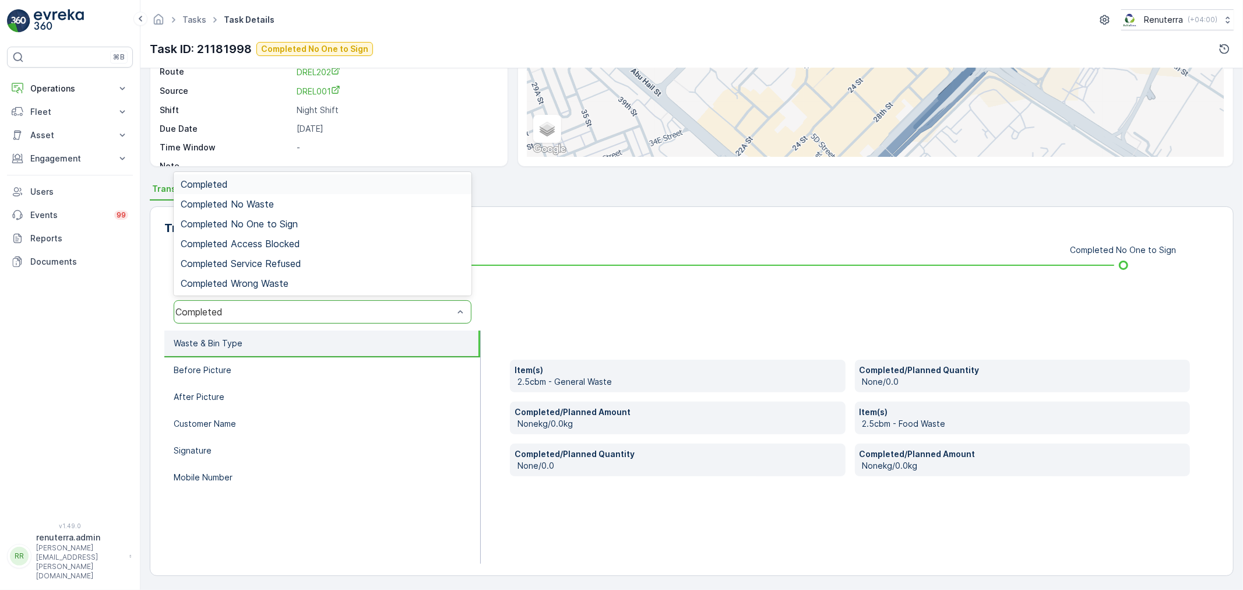
click at [354, 315] on div "Completed" at bounding box center [314, 312] width 278 height 10
click at [288, 226] on span "Completed No One to Sign" at bounding box center [239, 224] width 117 height 10
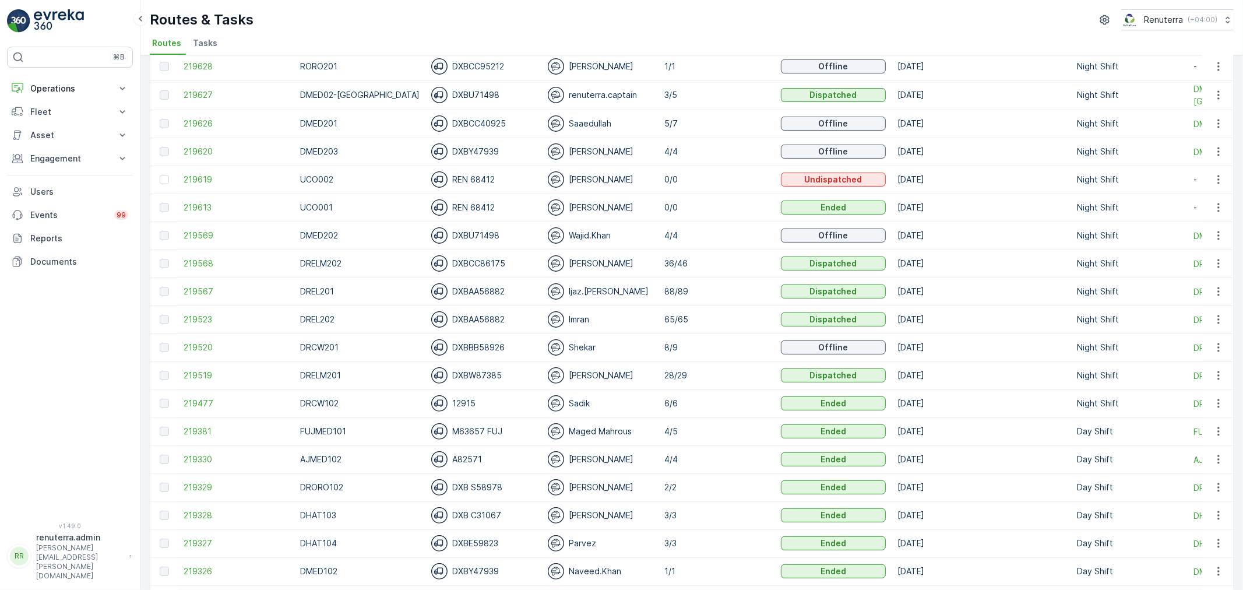
scroll to position [194, 0]
click at [196, 374] on span "219519" at bounding box center [236, 376] width 105 height 12
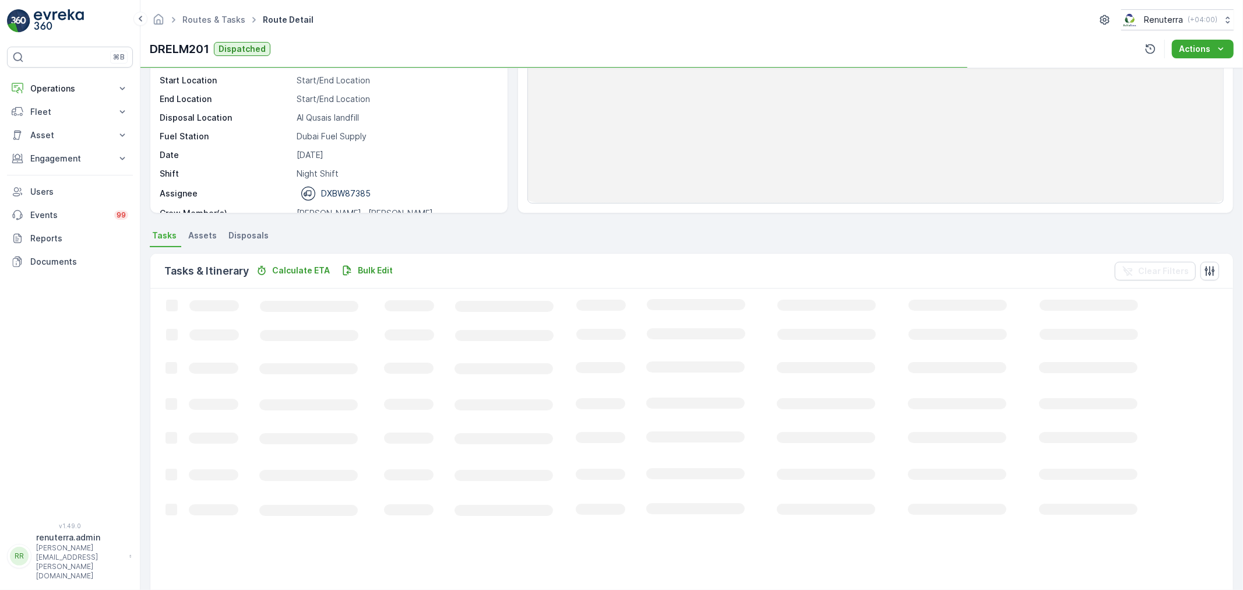
scroll to position [129, 0]
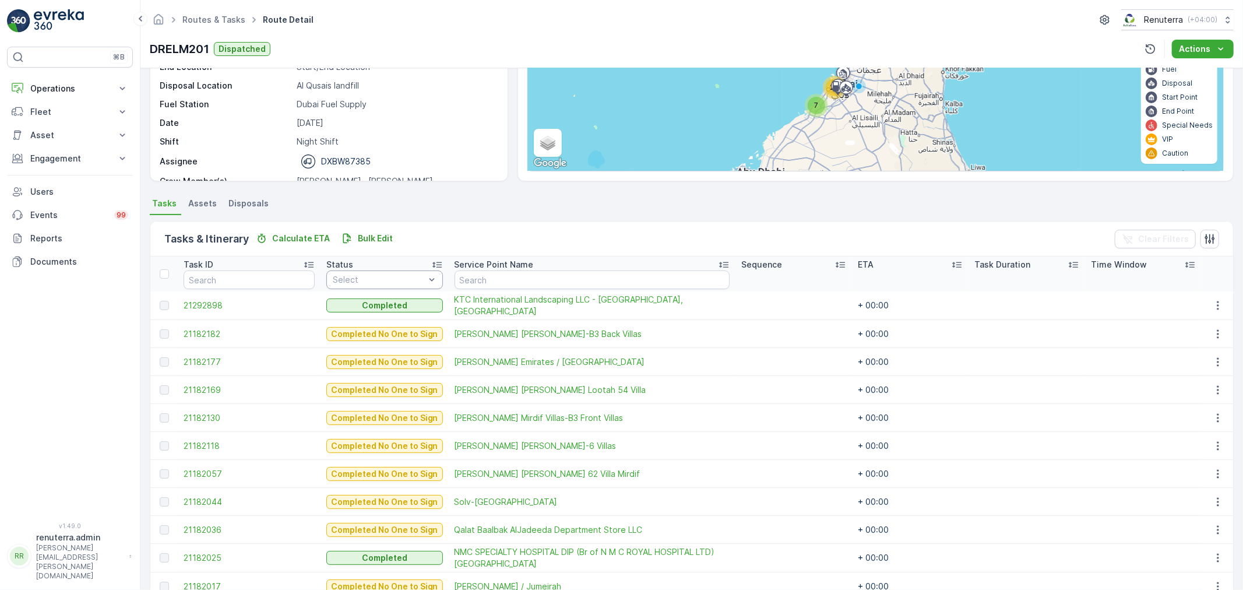
drag, startPoint x: 348, startPoint y: 276, endPoint x: 348, endPoint y: 288, distance: 12.2
click at [348, 277] on div at bounding box center [379, 279] width 94 height 9
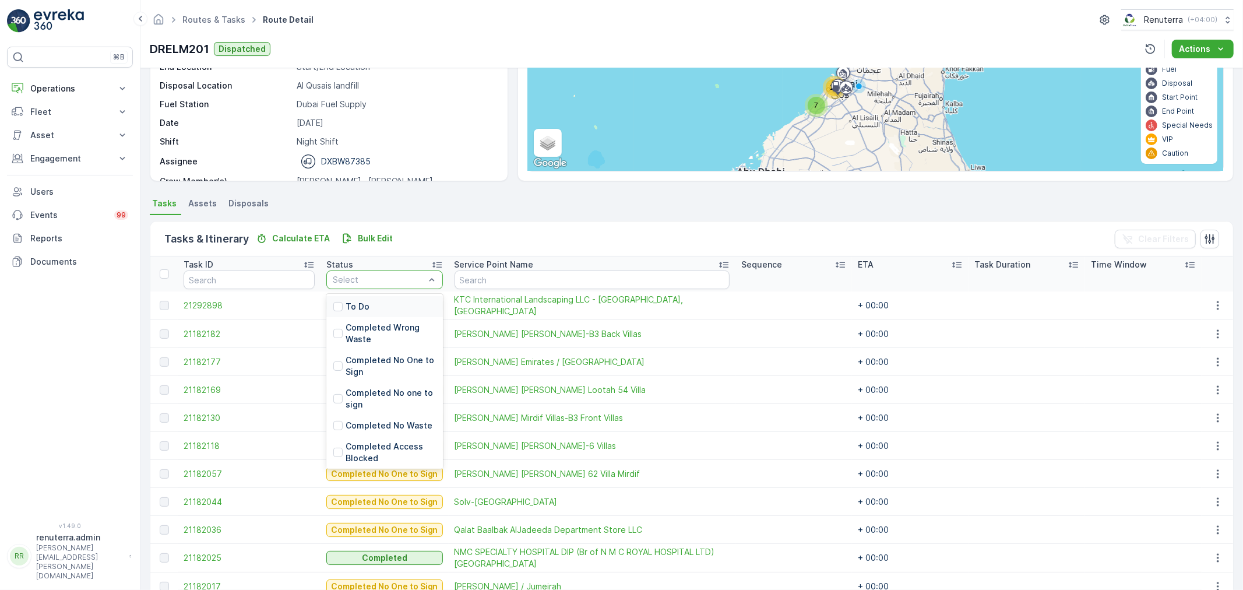
click at [350, 305] on p "To Do" at bounding box center [358, 307] width 24 height 12
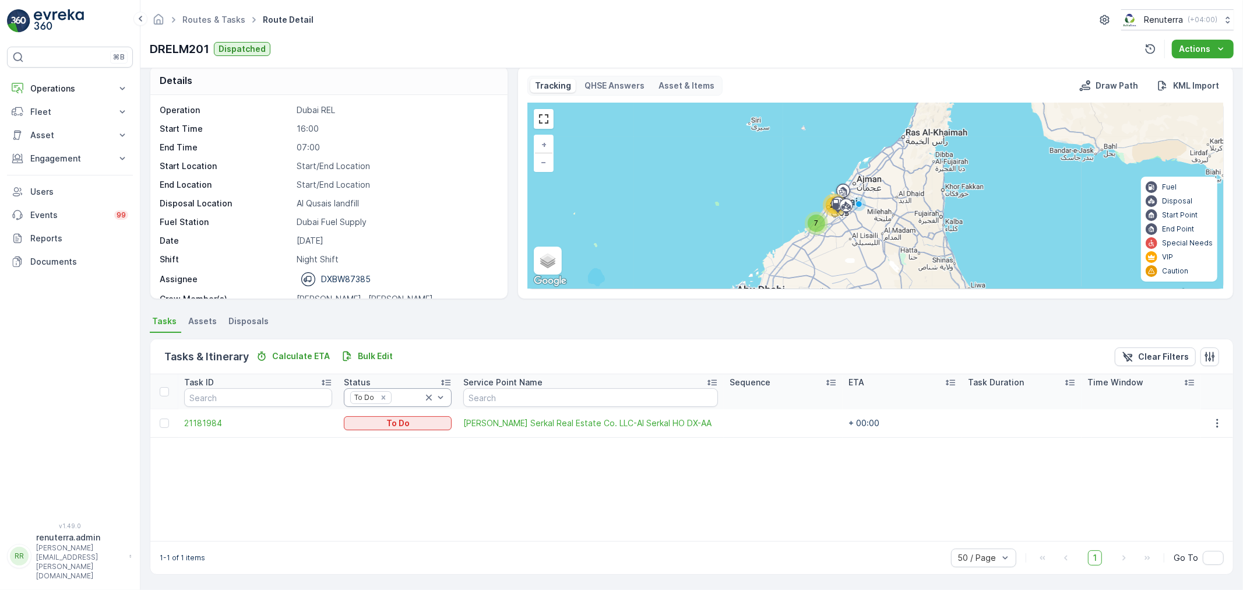
scroll to position [10, 0]
click at [1220, 420] on icon "button" at bounding box center [1217, 424] width 12 height 12
click at [1183, 475] on span "Change Route" at bounding box center [1188, 473] width 57 height 12
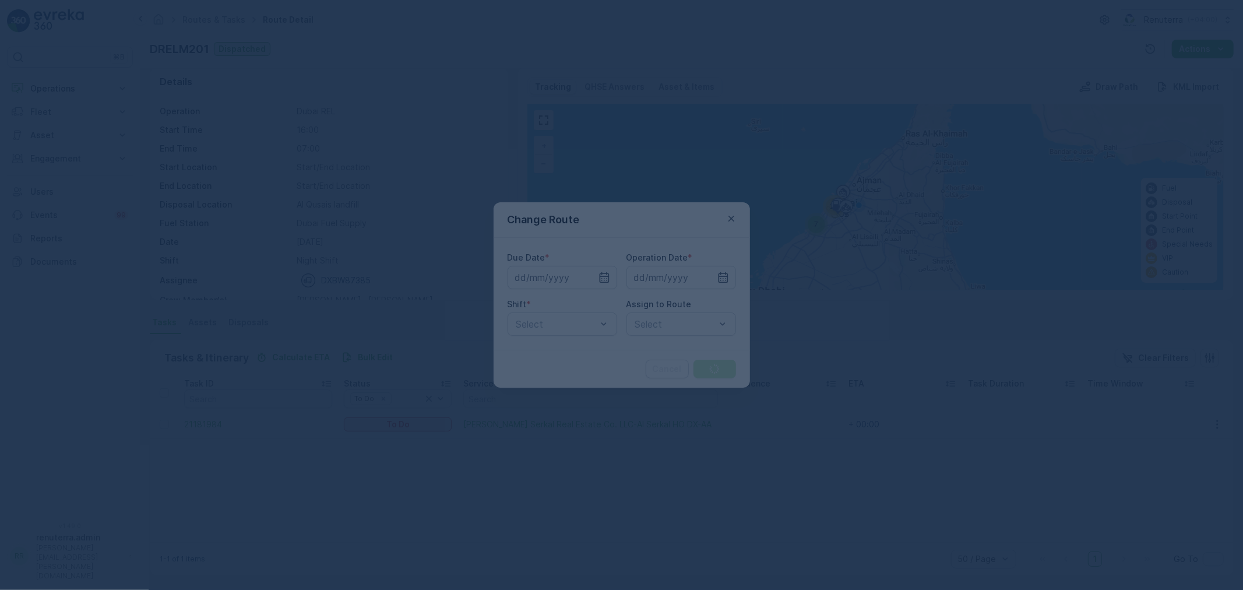
type input "[DATE]"
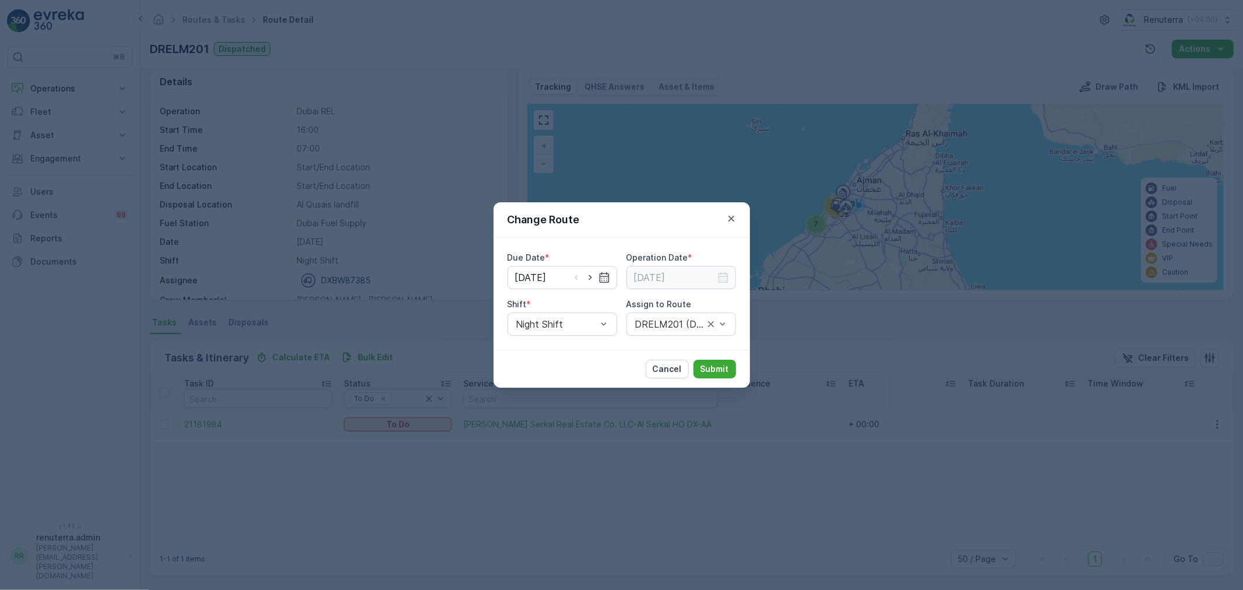
drag, startPoint x: 725, startPoint y: 223, endPoint x: 731, endPoint y: 227, distance: 7.0
click at [727, 222] on icon "button" at bounding box center [731, 219] width 12 height 12
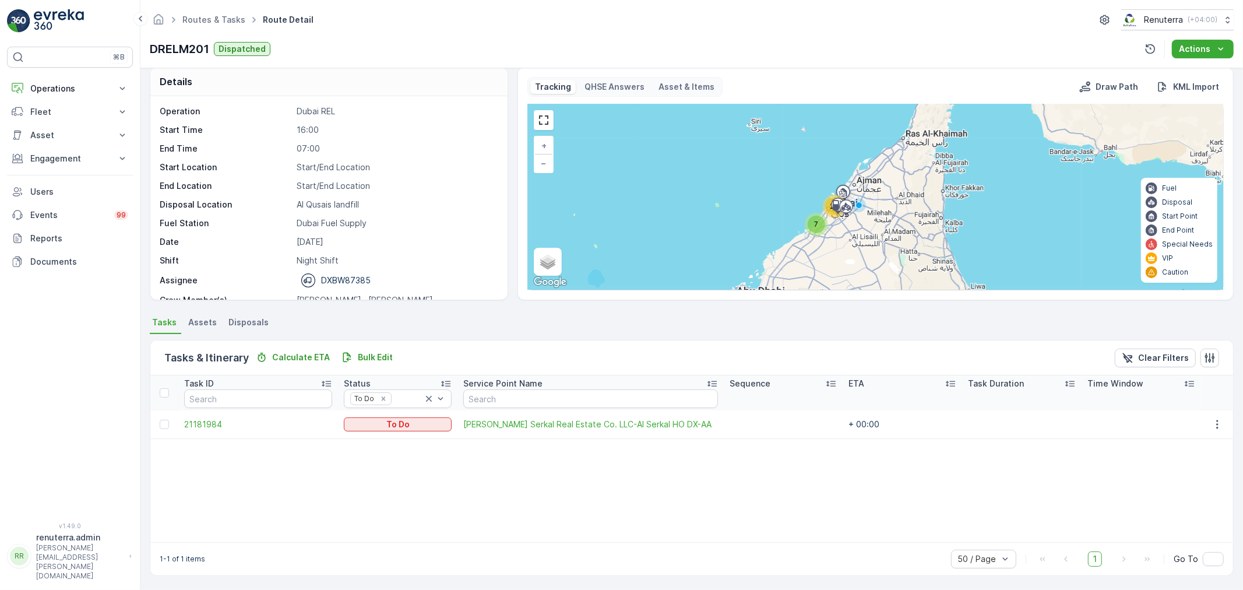
click at [438, 121] on div "Operation Dubai REL Start Time 16:00 End Time 07:00 Start Location Start/End Lo…" at bounding box center [328, 215] width 336 height 221
